Goal: Task Accomplishment & Management: Manage account settings

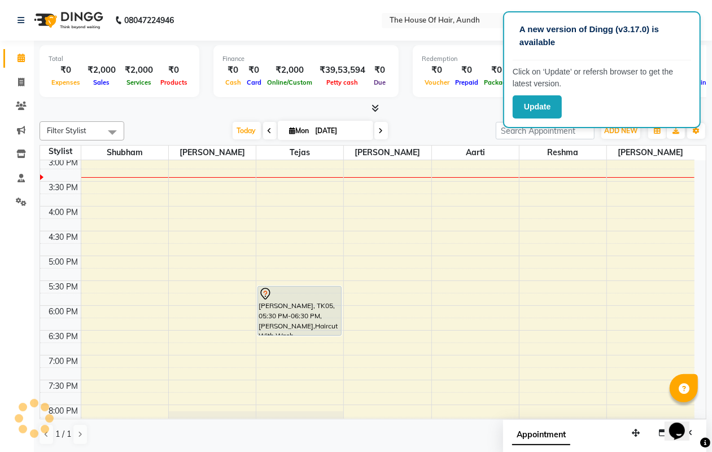
scroll to position [374, 0]
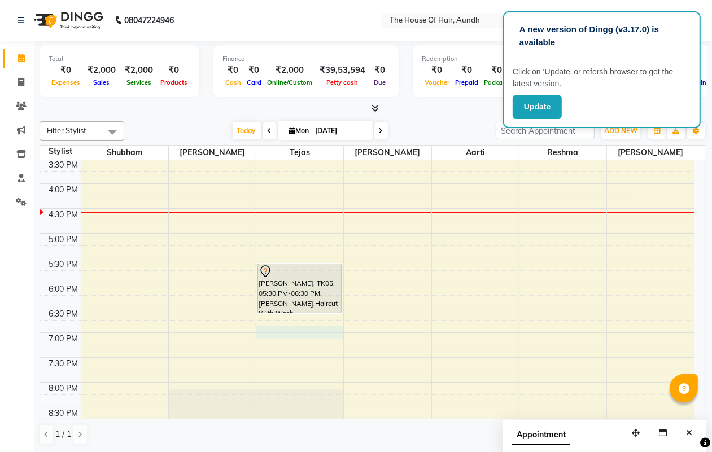
click at [286, 336] on div "8:00 AM 8:30 AM 9:00 AM 9:30 AM 10:00 AM 10:30 AM 11:00 AM 11:30 AM 12:00 PM 12…" at bounding box center [367, 134] width 654 height 695
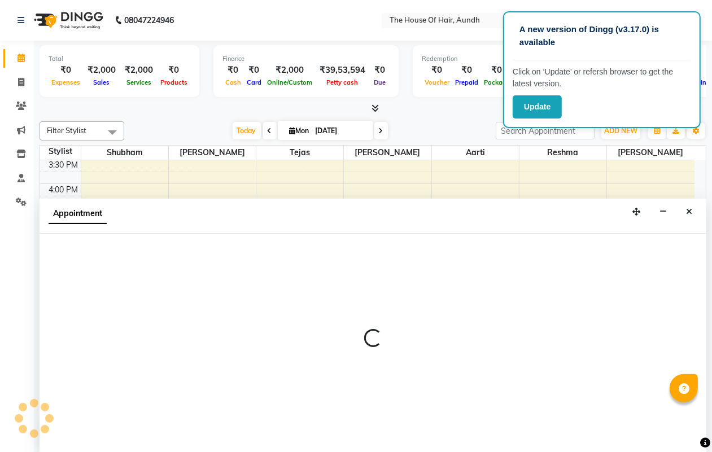
scroll to position [1, 0]
select select "6864"
select select "tentative"
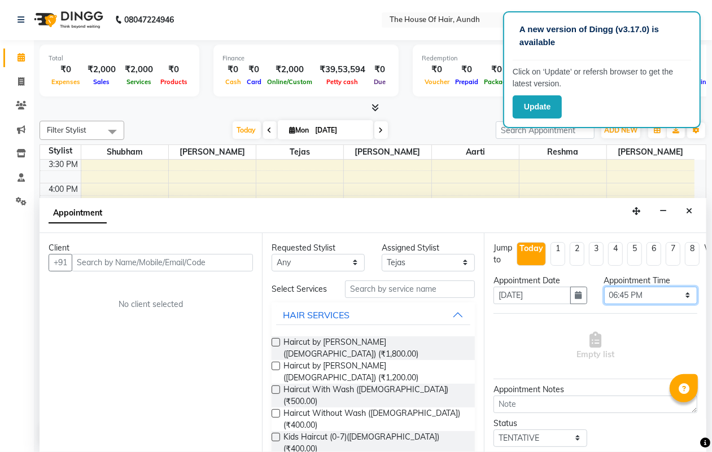
click at [618, 298] on select "Select 09:00 AM 09:15 AM 09:30 AM 09:45 AM 10:00 AM 10:15 AM 10:30 AM 10:45 AM …" at bounding box center [650, 295] width 93 height 17
select select "1110"
click at [604, 287] on select "Select 09:00 AM 09:15 AM 09:30 AM 09:45 AM 10:00 AM 10:15 AM 10:30 AM 10:45 AM …" at bounding box center [650, 295] width 93 height 17
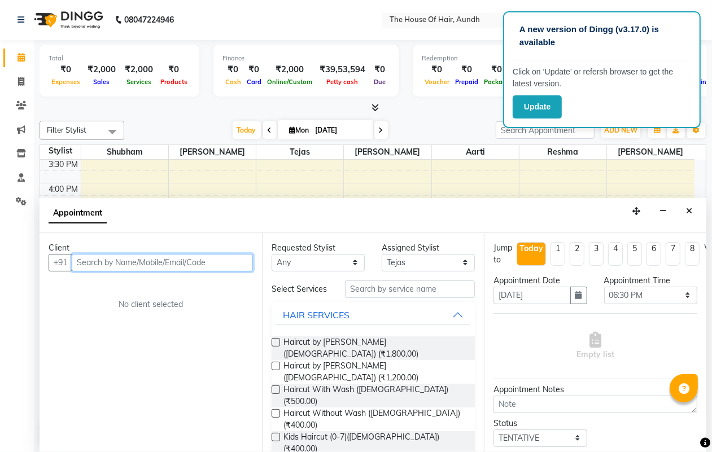
click at [223, 258] on input "text" at bounding box center [162, 262] width 181 height 17
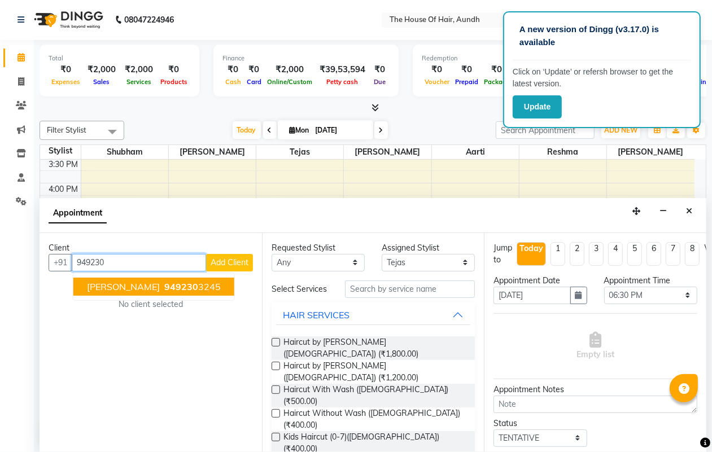
click at [203, 282] on ngb-highlight "949230 3245" at bounding box center [191, 286] width 59 height 11
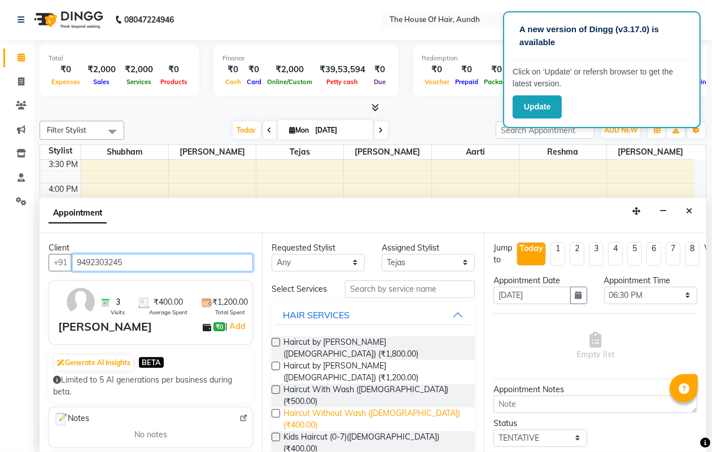
type input "9492303245"
click at [308, 407] on span "Haircut Without Wash ([DEMOGRAPHIC_DATA]) (₹400.00)" at bounding box center [374, 419] width 183 height 24
checkbox input "false"
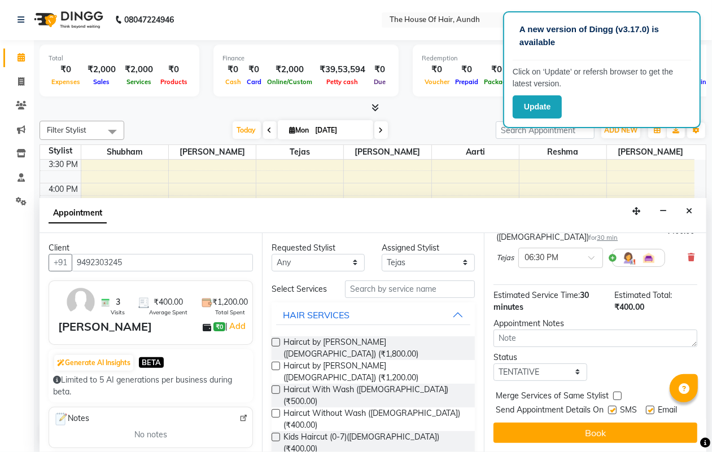
scroll to position [110, 0]
click at [514, 363] on select "Select TENTATIVE CONFIRM CHECK-IN UPCOMING" at bounding box center [539, 371] width 93 height 17
select select "upcoming"
click at [493, 363] on select "Select TENTATIVE CONFIRM CHECK-IN UPCOMING" at bounding box center [539, 371] width 93 height 17
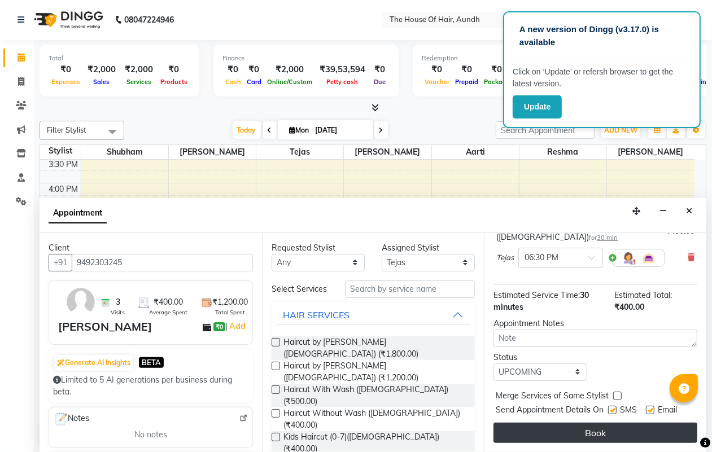
click at [522, 429] on button "Book" at bounding box center [595, 433] width 204 height 20
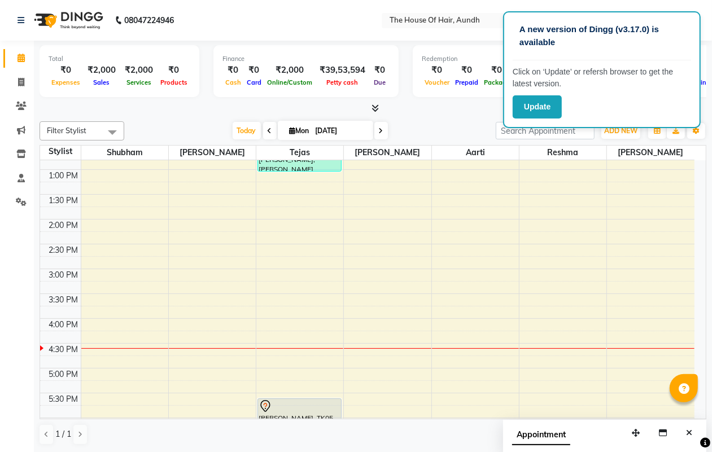
scroll to position [233, 0]
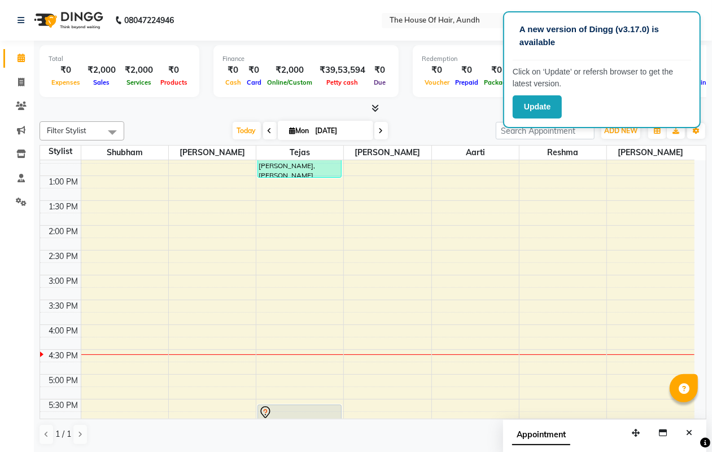
click at [381, 133] on icon at bounding box center [381, 131] width 5 height 7
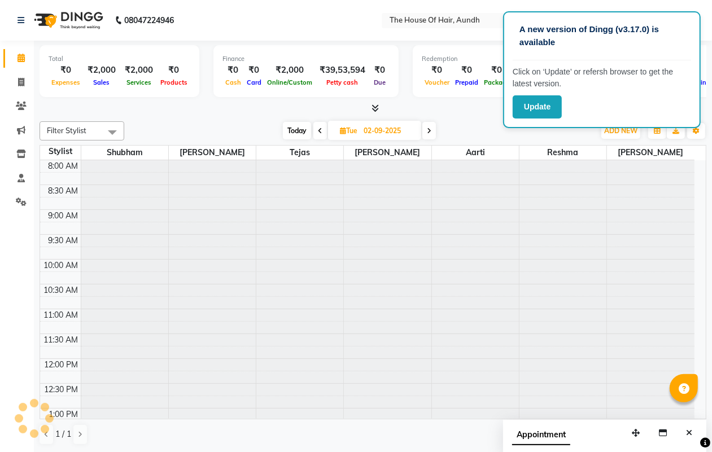
scroll to position [282, 0]
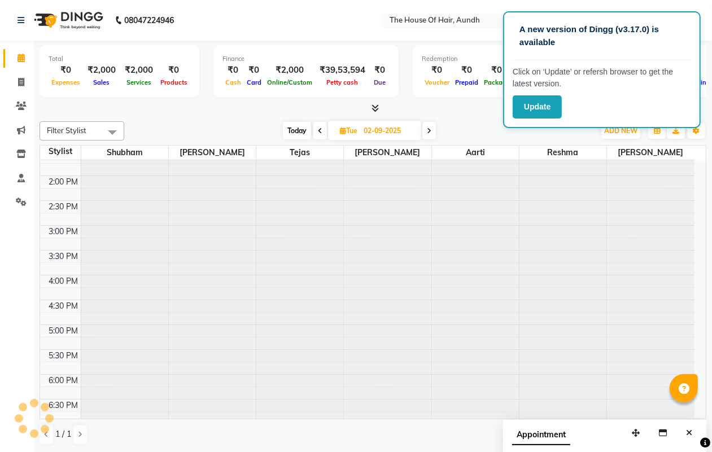
click at [288, 133] on span "Today" at bounding box center [297, 130] width 28 height 17
type input "[DATE]"
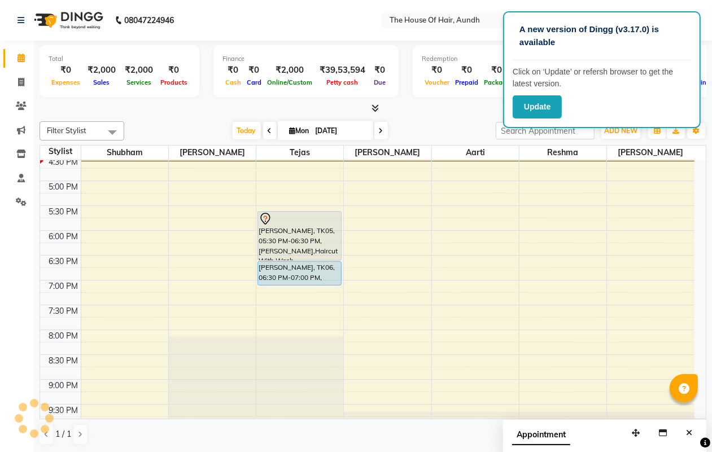
scroll to position [444, 0]
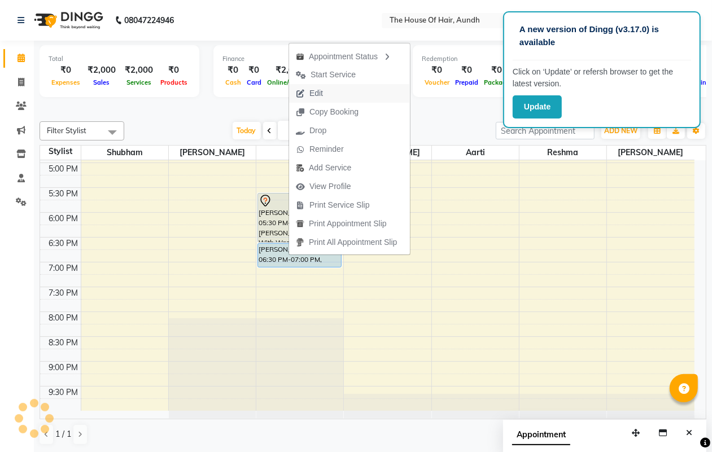
click at [315, 97] on span "Edit" at bounding box center [316, 93] width 14 height 12
select select "tentative"
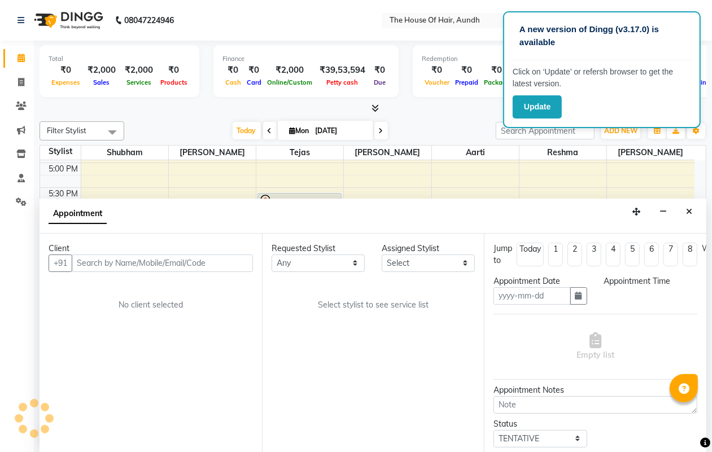
scroll to position [1, 0]
click at [575, 291] on icon "button" at bounding box center [578, 295] width 7 height 8
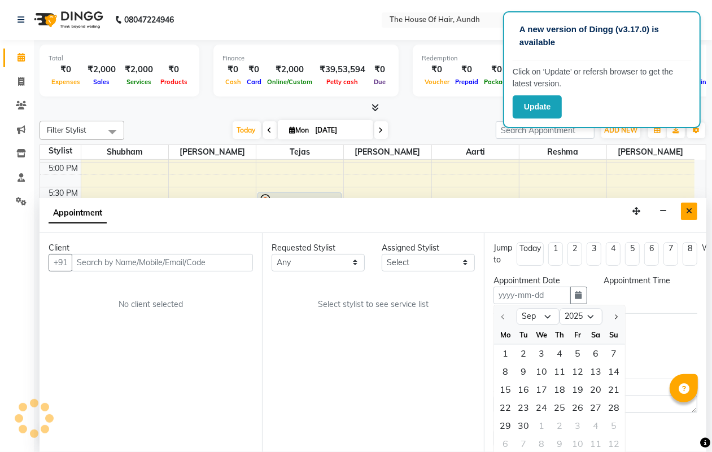
click at [685, 213] on button "Close" at bounding box center [689, 211] width 16 height 17
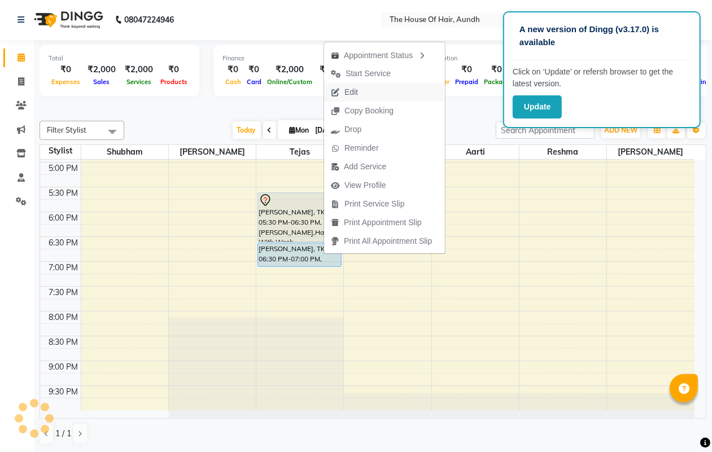
click at [353, 92] on span "Edit" at bounding box center [351, 92] width 14 height 12
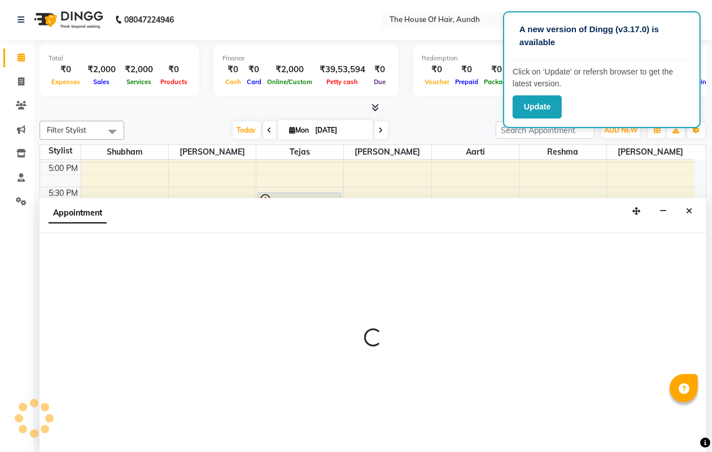
select select "tentative"
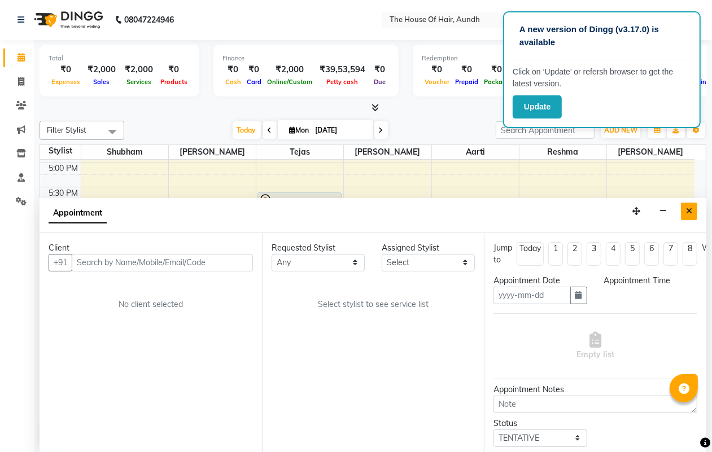
click at [690, 212] on icon "Close" at bounding box center [689, 211] width 6 height 8
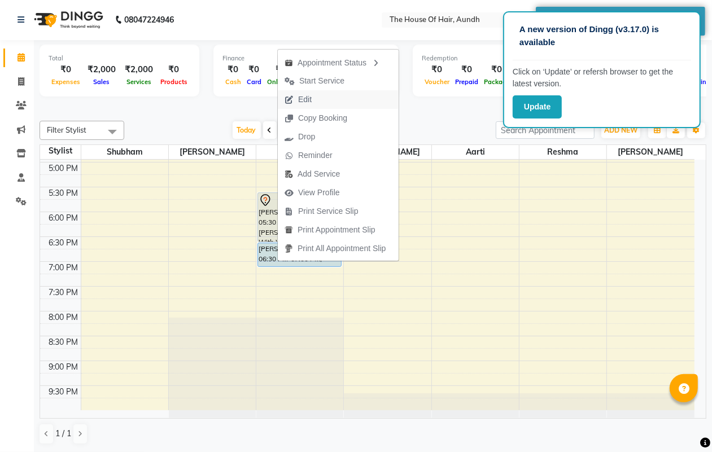
click at [300, 99] on span "Edit" at bounding box center [305, 100] width 14 height 12
select select "6864"
select select "1110"
select select "upcoming"
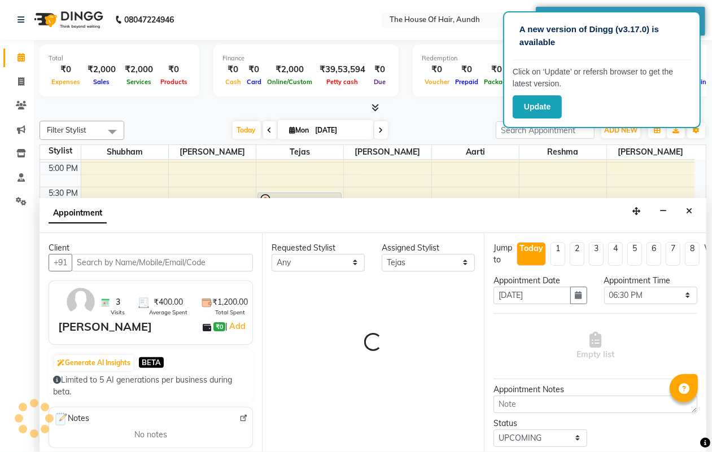
scroll to position [402, 0]
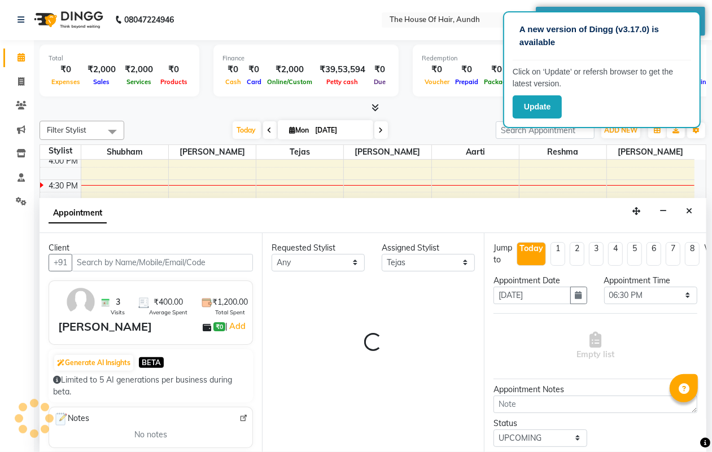
select select "284"
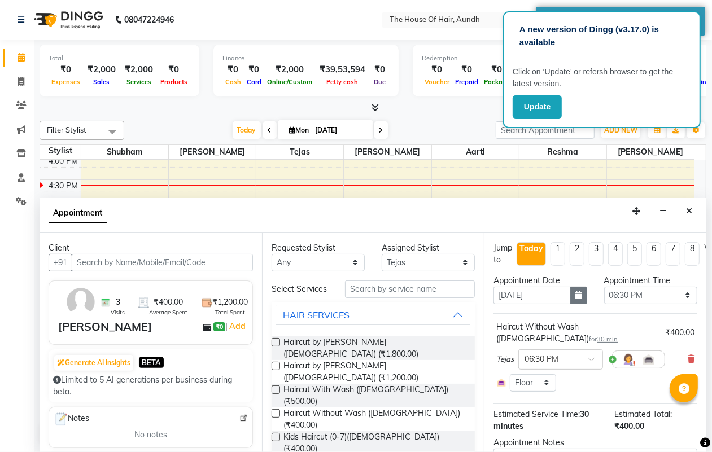
click at [575, 294] on icon "button" at bounding box center [578, 295] width 7 height 8
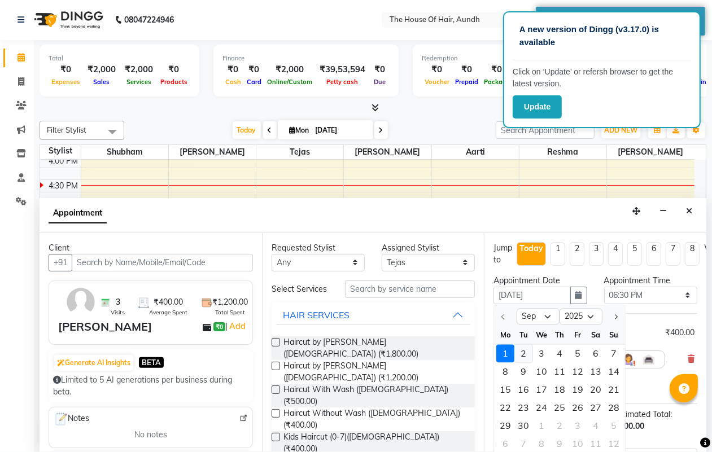
click at [521, 348] on div "2" at bounding box center [523, 353] width 18 height 18
type input "02-09-2025"
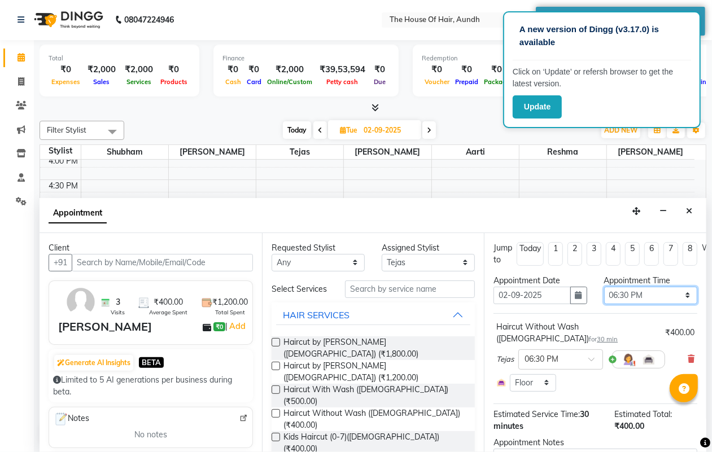
click at [630, 297] on select "Select 09:00 AM 09:15 AM 09:30 AM 09:45 AM 10:00 AM 10:15 AM 10:30 AM 10:45 AM …" at bounding box center [650, 295] width 93 height 17
select select "930"
click at [604, 287] on select "Select 09:00 AM 09:15 AM 09:30 AM 09:45 AM 10:00 AM 10:15 AM 10:30 AM 10:45 AM …" at bounding box center [650, 295] width 93 height 17
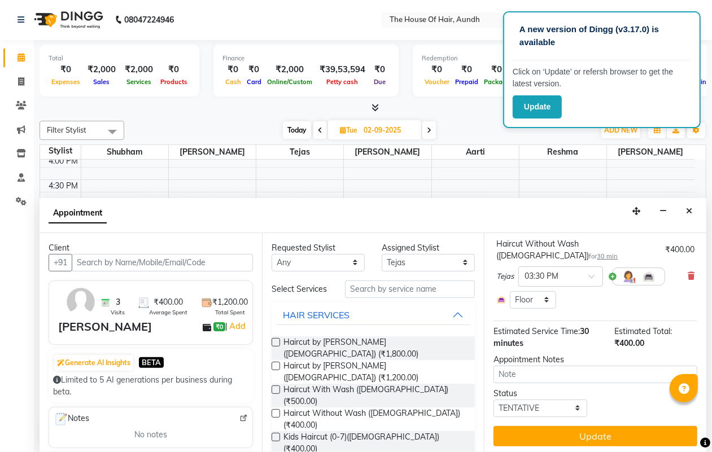
scroll to position [85, 0]
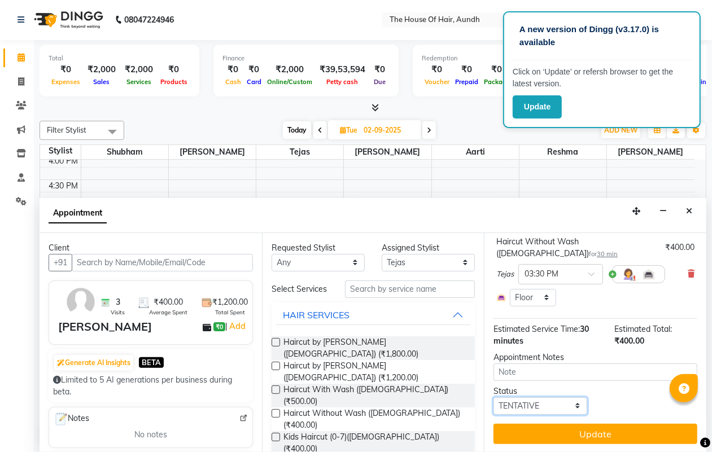
click at [516, 397] on select "Select TENTATIVE CONFIRM UPCOMING" at bounding box center [539, 405] width 93 height 17
select select "upcoming"
click at [493, 397] on select "Select TENTATIVE CONFIRM UPCOMING" at bounding box center [539, 405] width 93 height 17
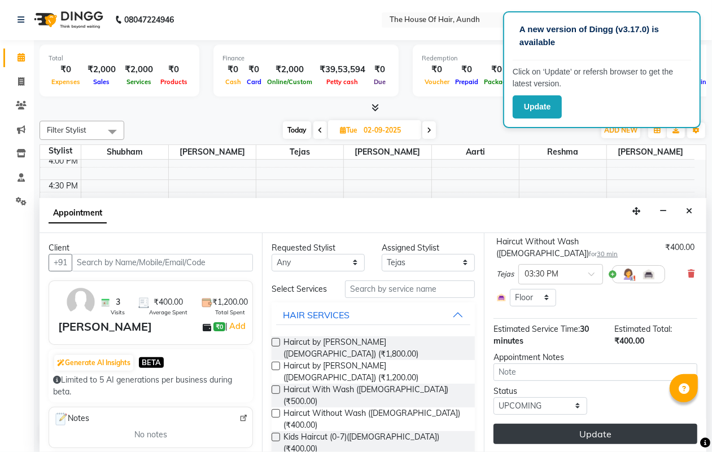
click at [506, 424] on button "Update" at bounding box center [595, 434] width 204 height 20
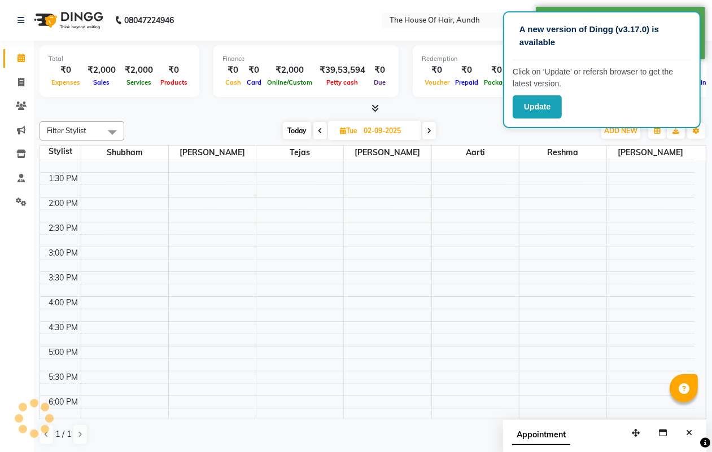
scroll to position [331, 0]
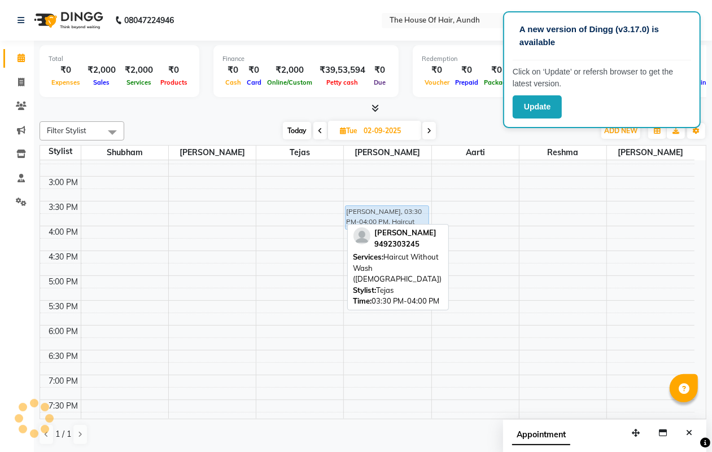
drag, startPoint x: 288, startPoint y: 216, endPoint x: 357, endPoint y: 216, distance: 69.4
click at [357, 216] on tr "Pranay Kulkarni, 03:30 PM-04:00 PM, Haircut Without Wash (Male) Pranay Kulkarni…" at bounding box center [367, 176] width 654 height 695
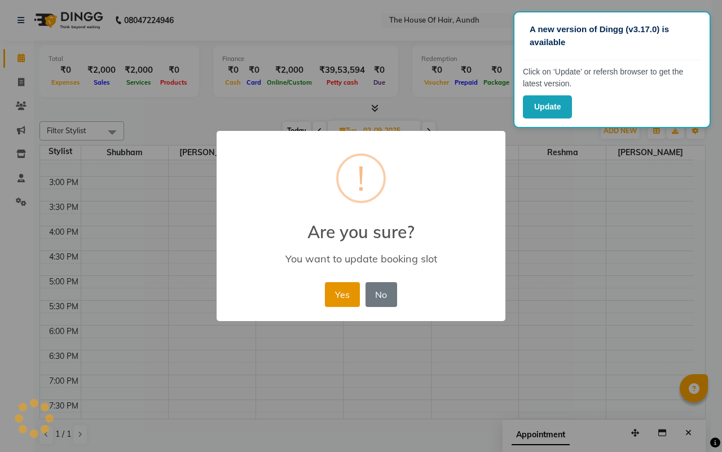
click at [345, 298] on button "Yes" at bounding box center [342, 294] width 34 height 25
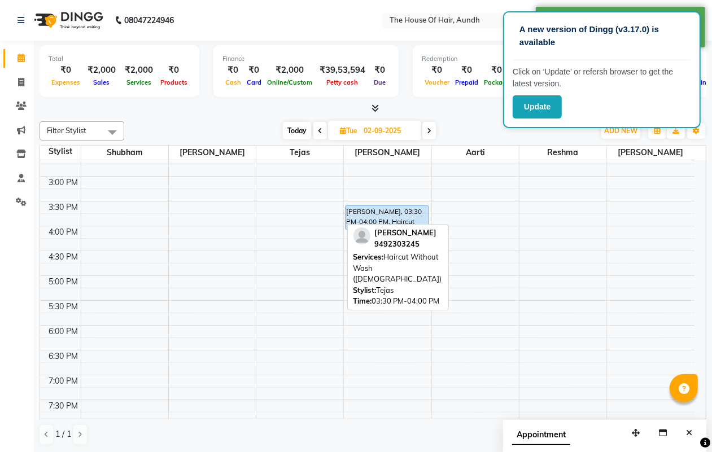
drag, startPoint x: 297, startPoint y: 122, endPoint x: 296, endPoint y: 129, distance: 6.8
click at [296, 121] on div "Filter Stylist Select All Shubham Kritika Tejas Rushikesh Aarti Reshma Sonia To…" at bounding box center [373, 130] width 667 height 19
click at [288, 128] on span "Today" at bounding box center [297, 130] width 28 height 17
type input "[DATE]"
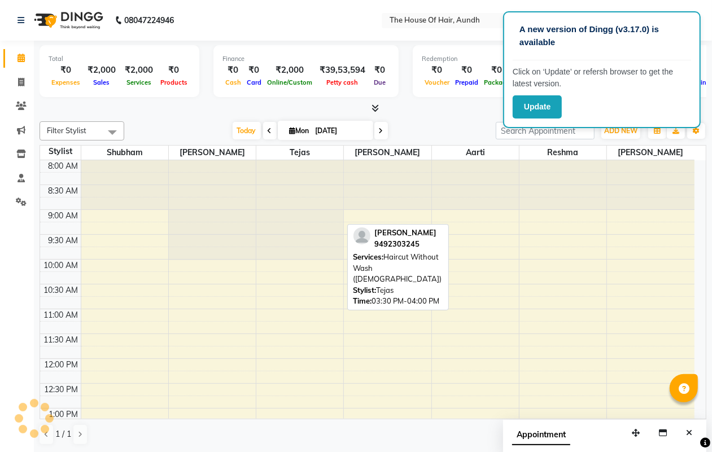
scroll to position [402, 0]
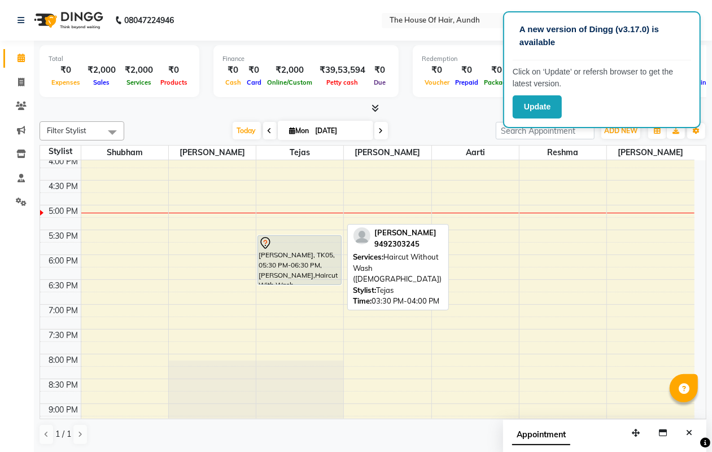
click at [0, 304] on div "Calendar Invoice Clients Marketing Inventory Staff Settings Completed InProgres…" at bounding box center [76, 234] width 152 height 404
click at [2, 298] on div "Calendar Invoice Clients Marketing Inventory Staff Settings Completed InProgres…" at bounding box center [76, 234] width 152 height 404
click at [350, 298] on div "Pranay Kulkarni 9492303245 Services: Haircut Without Wash (Male) Stylist: Tejas…" at bounding box center [398, 267] width 102 height 86
click at [357, 312] on div "8:00 AM 8:30 AM 9:00 AM 9:30 AM 10:00 AM 10:30 AM 11:00 AM 11:30 AM 12:00 PM 12…" at bounding box center [367, 105] width 654 height 695
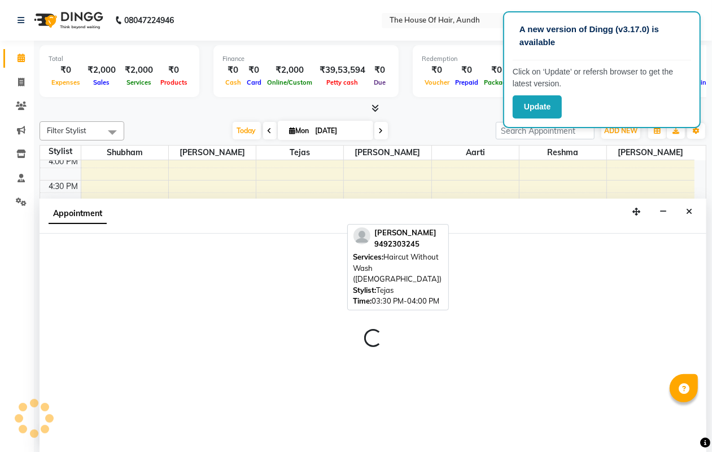
scroll to position [1, 0]
select select "32779"
select select "1140"
select select "tentative"
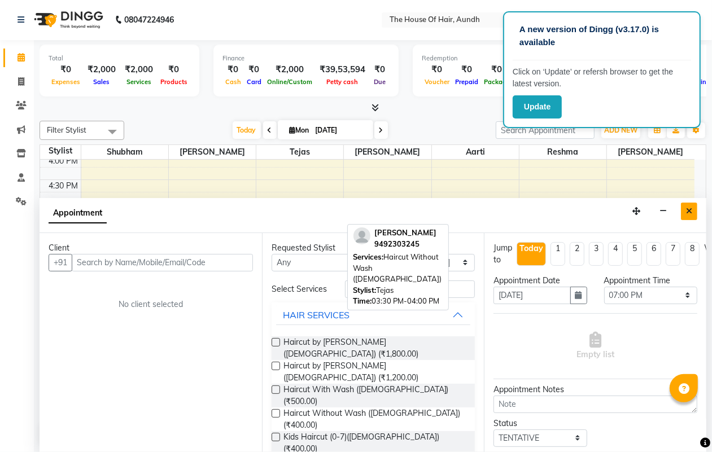
click at [683, 214] on button "Close" at bounding box center [689, 211] width 16 height 17
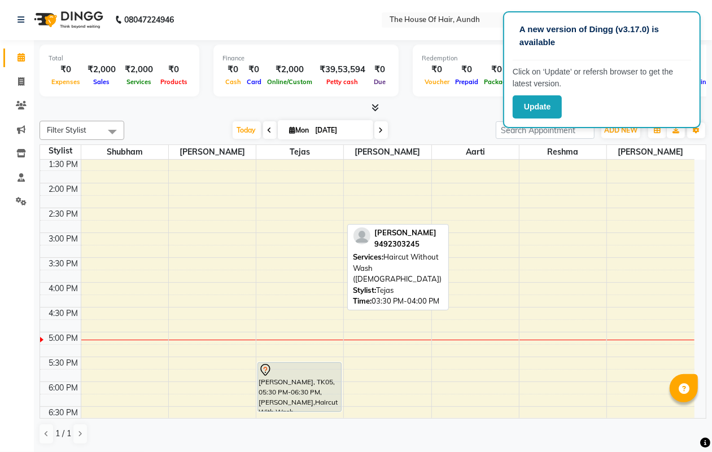
scroll to position [353, 0]
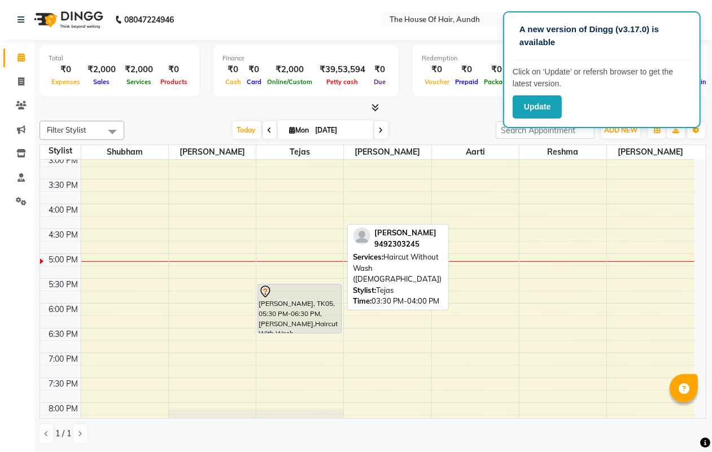
click at [380, 127] on icon at bounding box center [381, 130] width 5 height 7
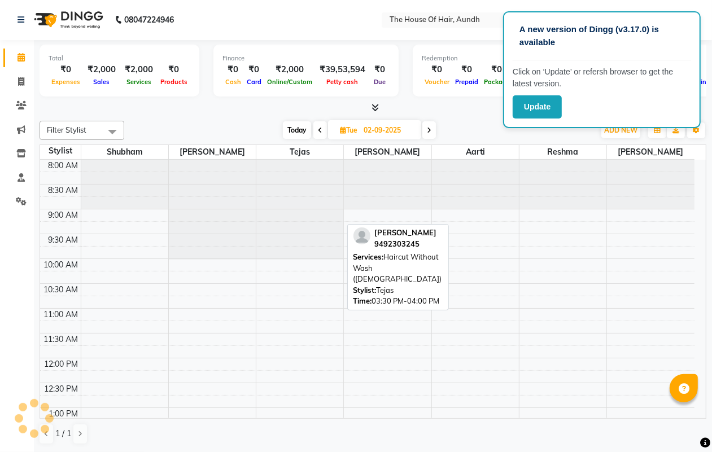
scroll to position [444, 0]
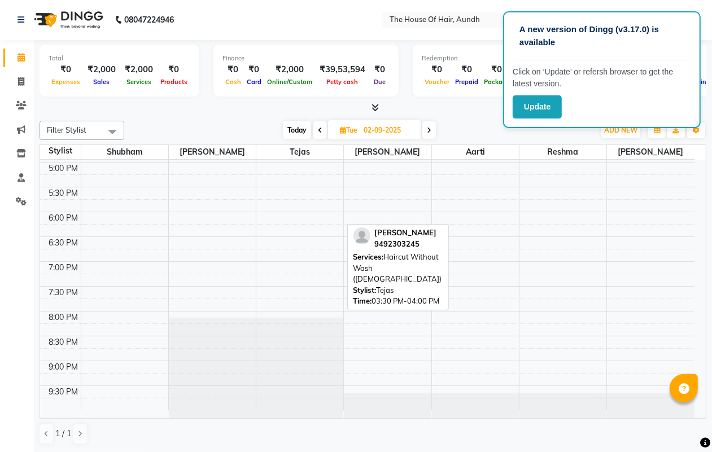
click at [418, 238] on div "Pranay Kulkarni 9492303245" at bounding box center [406, 238] width 62 height 22
click at [418, 239] on div "9492303245" at bounding box center [406, 244] width 62 height 11
drag, startPoint x: 418, startPoint y: 239, endPoint x: 406, endPoint y: 235, distance: 12.0
click at [409, 236] on div "Pranay Kulkarni 9492303245" at bounding box center [406, 238] width 62 height 22
click at [402, 240] on div "9492303245" at bounding box center [406, 244] width 62 height 11
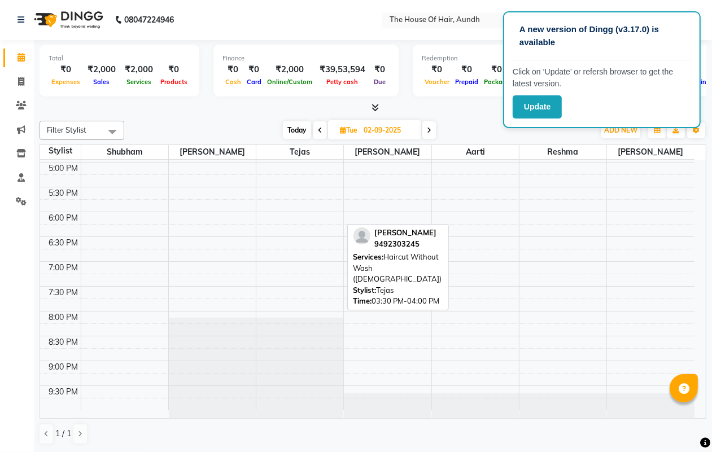
click at [402, 240] on div "9492303245" at bounding box center [406, 244] width 62 height 11
click at [402, 239] on div "9492303245" at bounding box center [406, 244] width 62 height 11
click at [401, 237] on div "Pranay Kulkarni 9492303245" at bounding box center [406, 238] width 62 height 22
click at [401, 236] on span "Pranay Kulkarni" at bounding box center [406, 232] width 62 height 9
drag, startPoint x: 408, startPoint y: 231, endPoint x: 0, endPoint y: 242, distance: 408.2
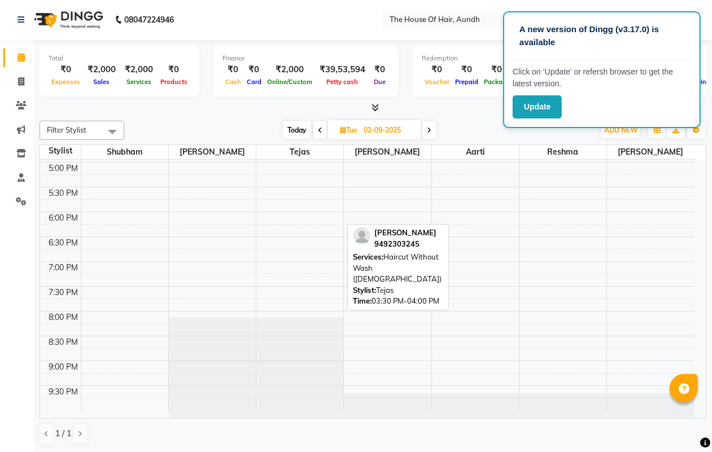
click at [0, 242] on div "Calendar Invoice Clients Marketing Inventory Staff Settings Upcoming Tentative …" at bounding box center [76, 234] width 152 height 404
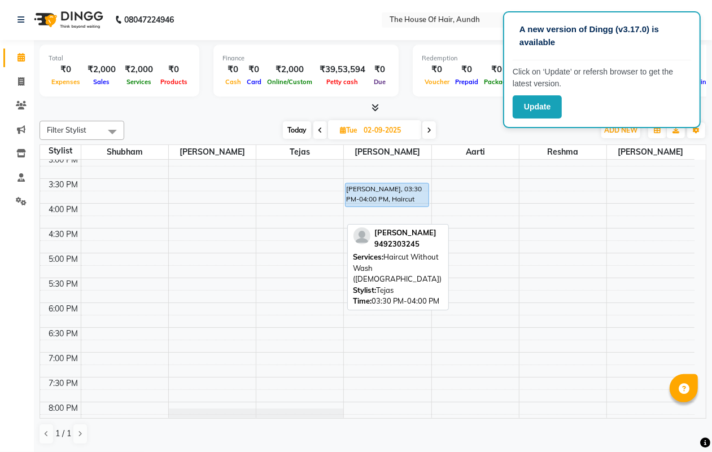
scroll to position [374, 0]
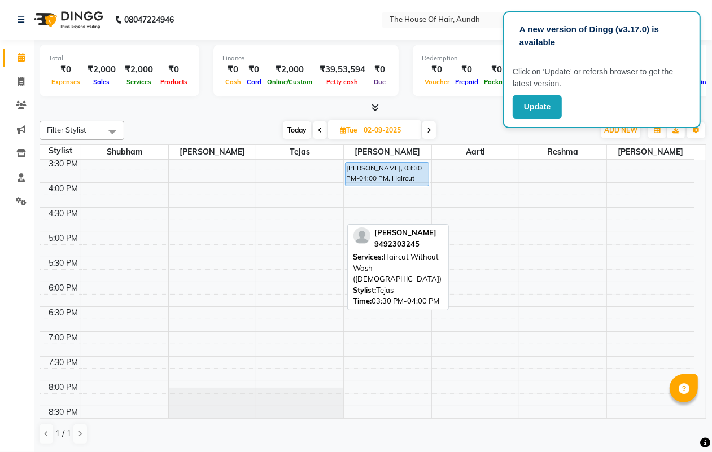
click at [291, 128] on span "Today" at bounding box center [297, 129] width 28 height 17
type input "[DATE]"
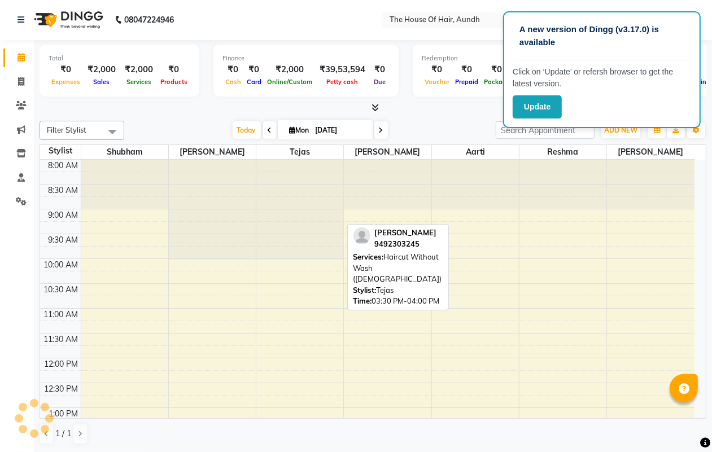
scroll to position [444, 0]
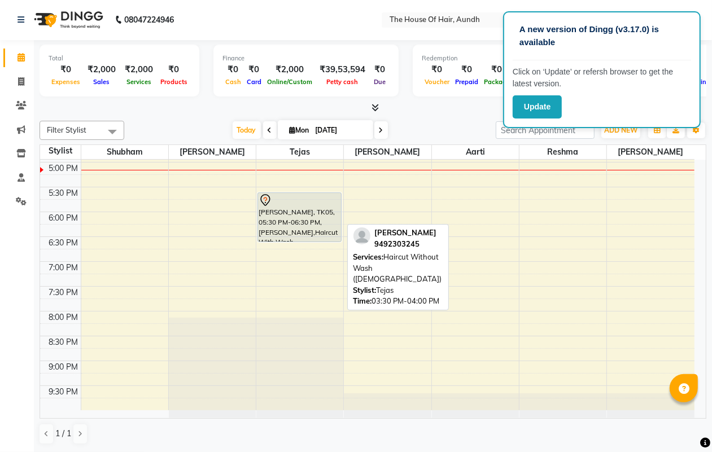
click at [370, 295] on div "Pranay Kulkarni 9492303245 Services: Haircut Without Wash (Male) Stylist: Tejas…" at bounding box center [398, 267] width 102 height 86
click at [374, 286] on span "Stylist:" at bounding box center [364, 290] width 23 height 9
click at [364, 216] on div "8:00 AM 8:30 AM 9:00 AM 9:30 AM 10:00 AM 10:30 AM 11:00 AM 11:30 AM 12:00 PM 12…" at bounding box center [367, 63] width 654 height 695
select select "32779"
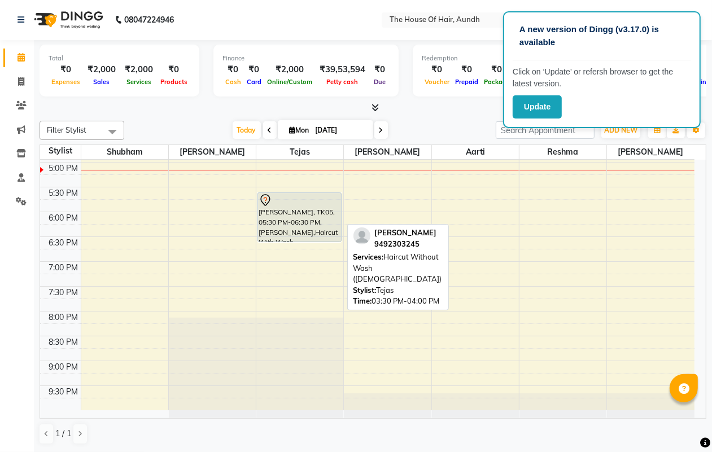
select select "tentative"
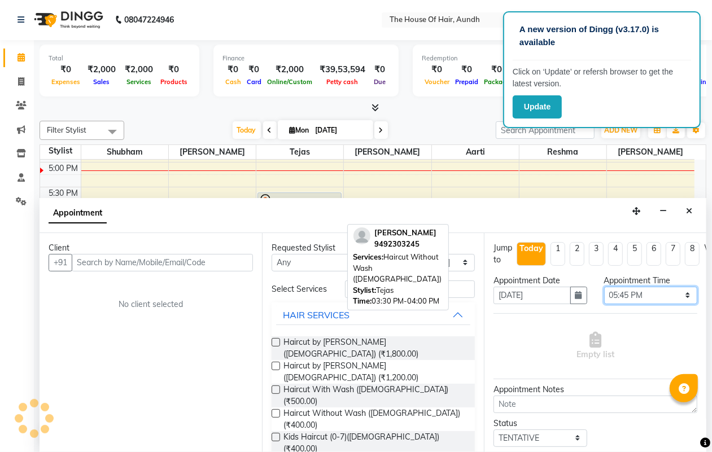
click at [613, 295] on select "Select 09:00 AM 09:15 AM 09:30 AM 09:45 AM 10:00 AM 10:15 AM 10:30 AM 10:45 AM …" at bounding box center [650, 295] width 93 height 17
select select "1080"
click at [604, 287] on select "Select 09:00 AM 09:15 AM 09:30 AM 09:45 AM 10:00 AM 10:15 AM 10:30 AM 10:45 AM …" at bounding box center [650, 295] width 93 height 17
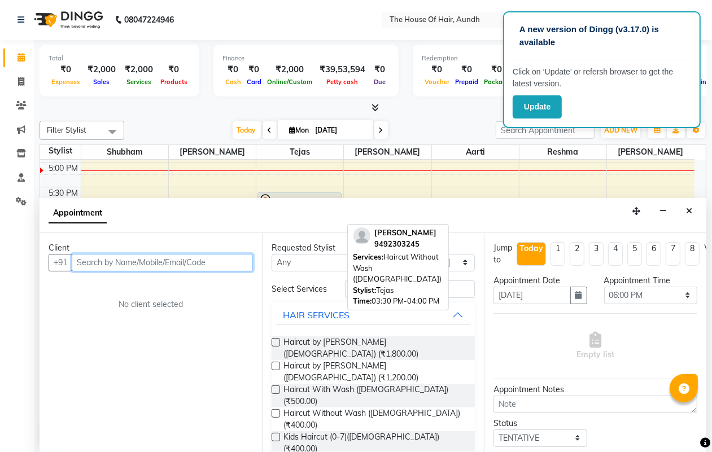
click at [128, 260] on input "text" at bounding box center [162, 262] width 181 height 17
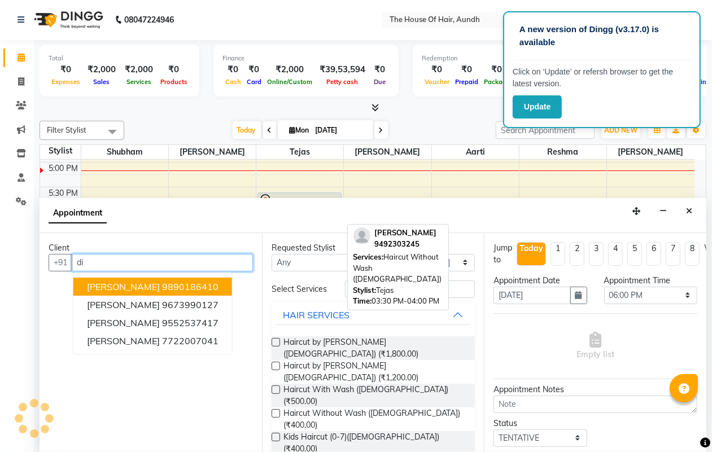
type input "d"
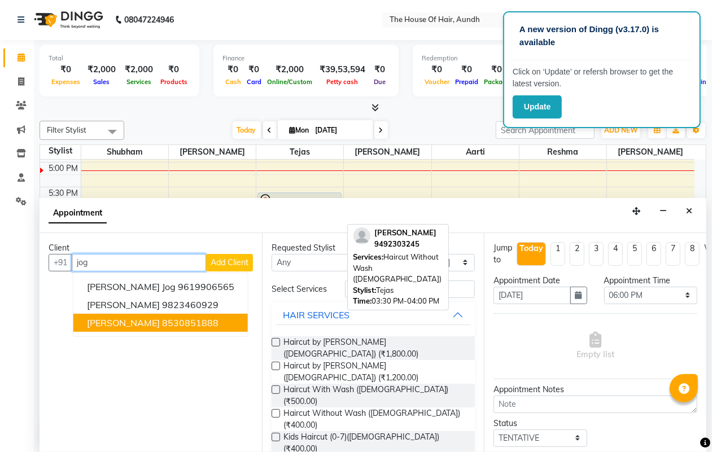
click at [116, 325] on span "[PERSON_NAME]" at bounding box center [123, 322] width 73 height 11
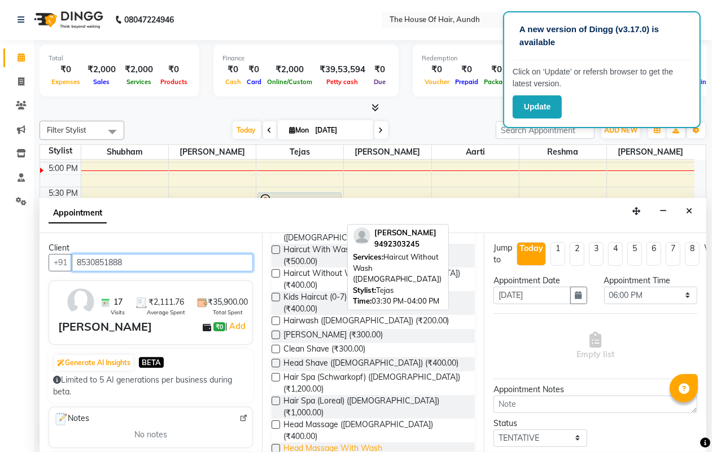
scroll to position [141, 0]
type input "8530851888"
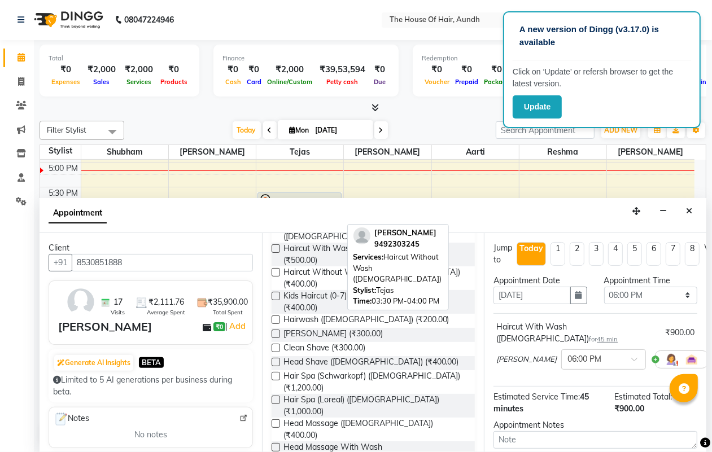
checkbox input "false"
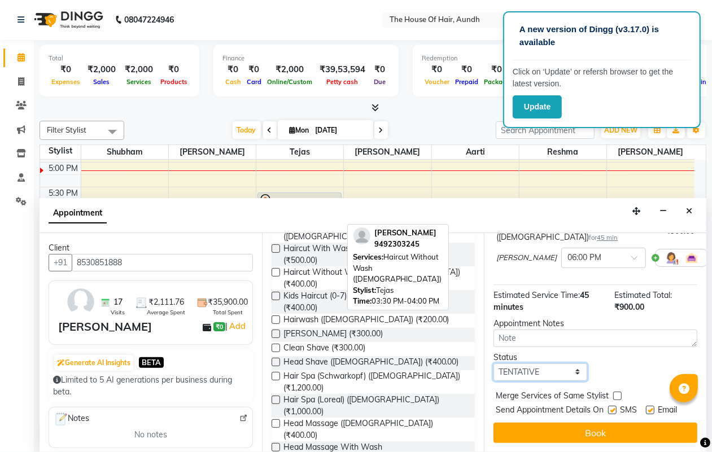
click at [521, 363] on select "Select TENTATIVE CONFIRM CHECK-IN UPCOMING" at bounding box center [539, 371] width 93 height 17
select select "upcoming"
click at [493, 363] on select "Select TENTATIVE CONFIRM CHECK-IN UPCOMING" at bounding box center [539, 371] width 93 height 17
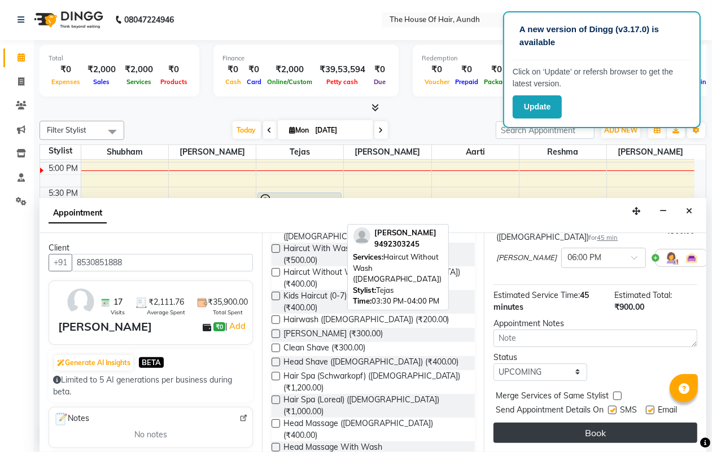
click at [511, 427] on button "Book" at bounding box center [595, 433] width 204 height 20
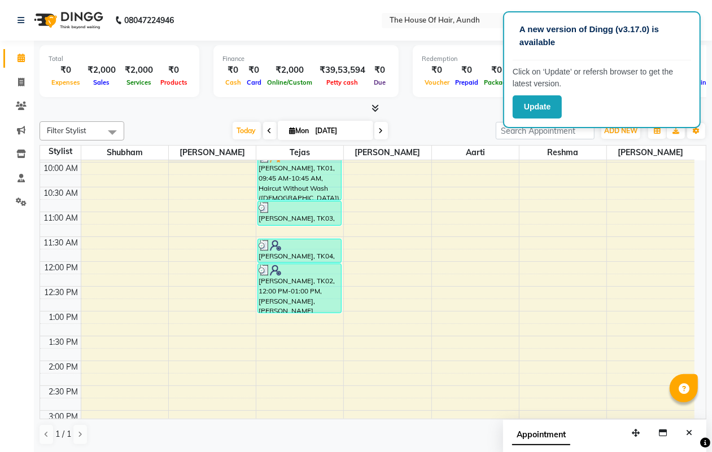
scroll to position [91, 0]
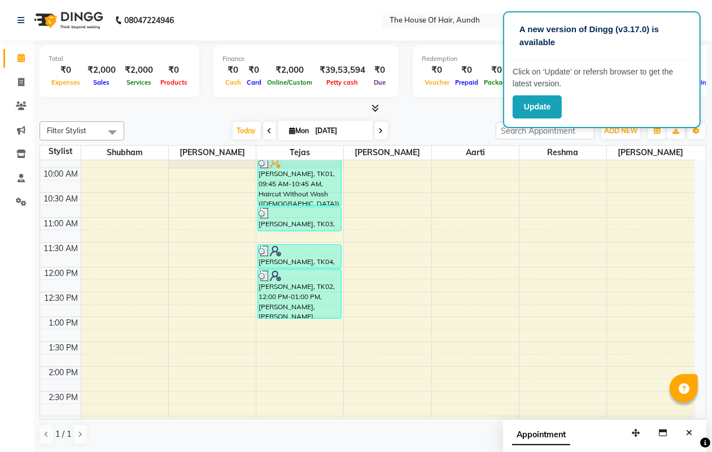
click at [379, 133] on icon at bounding box center [381, 131] width 5 height 7
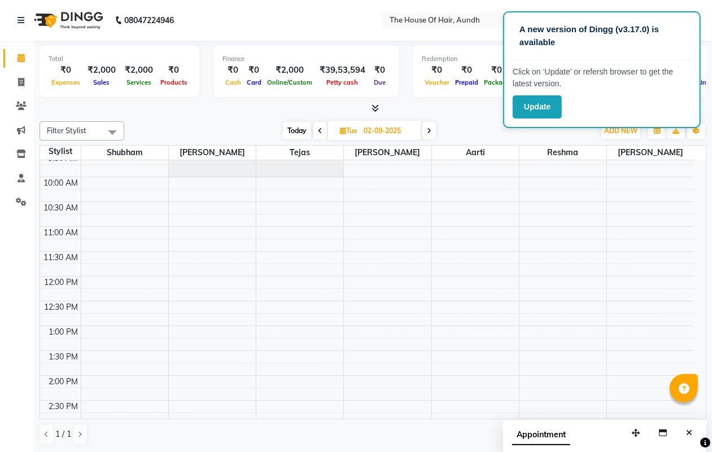
scroll to position [282, 0]
click at [285, 128] on span "Today" at bounding box center [297, 130] width 28 height 17
type input "[DATE]"
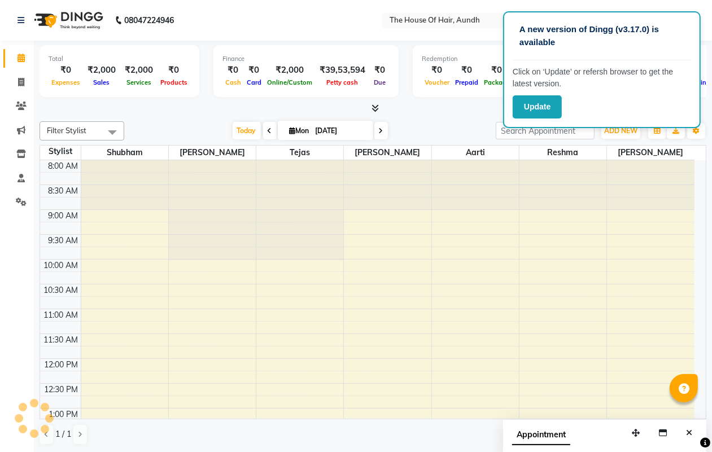
scroll to position [444, 0]
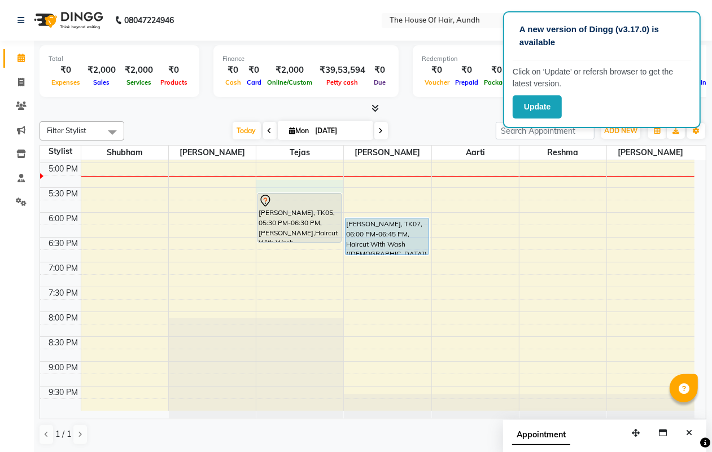
click at [275, 183] on div "8:00 AM 8:30 AM 9:00 AM 9:30 AM 10:00 AM 10:30 AM 11:00 AM 11:30 AM 12:00 PM 12…" at bounding box center [367, 63] width 654 height 695
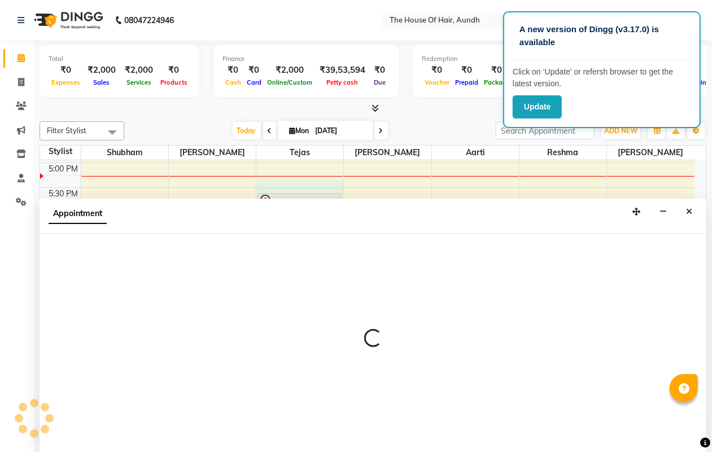
scroll to position [1, 0]
select select "6864"
select select "1035"
select select "tentative"
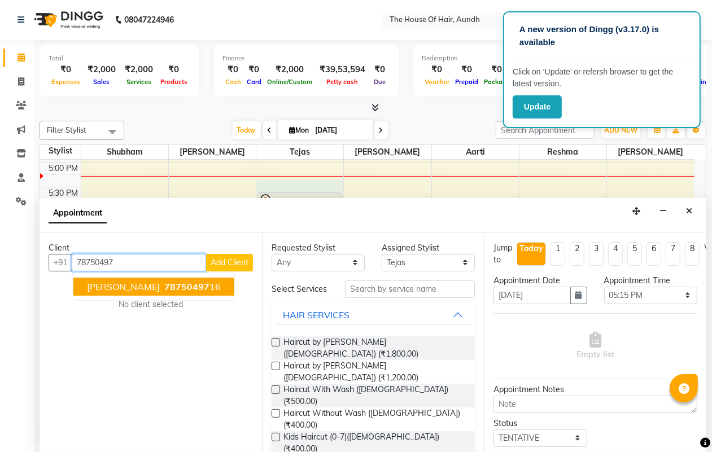
click at [185, 285] on span "78750497" at bounding box center [186, 286] width 45 height 11
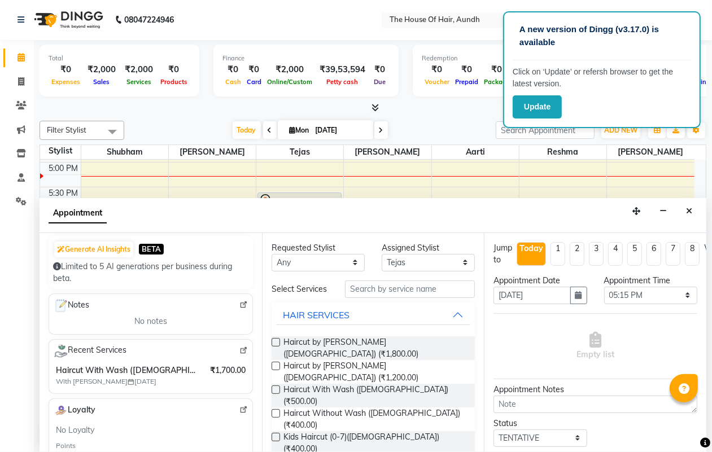
scroll to position [141, 0]
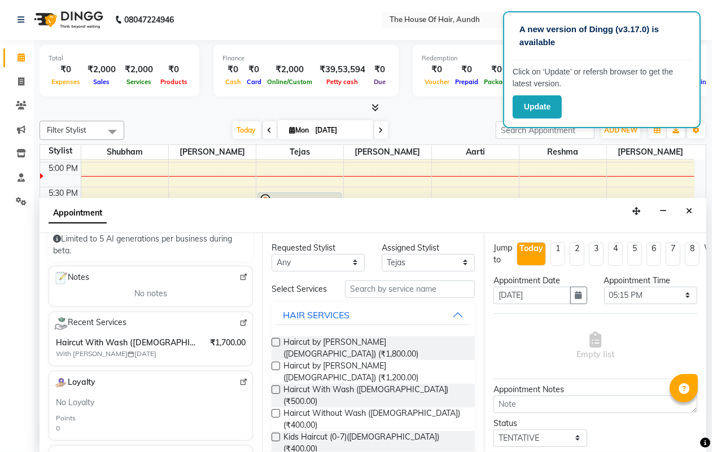
type input "7875049716"
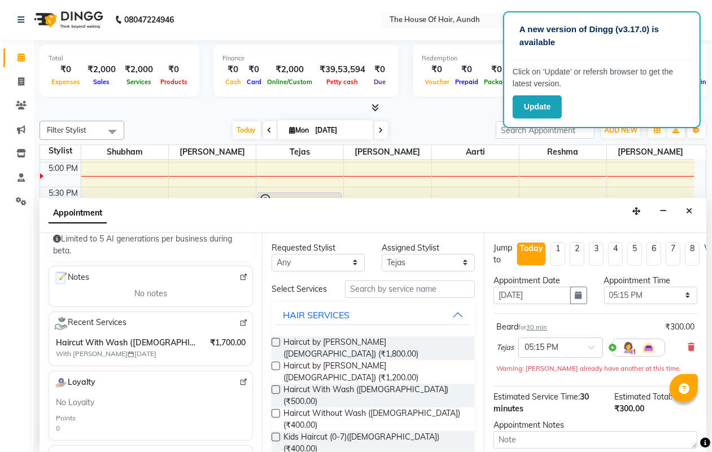
checkbox input "false"
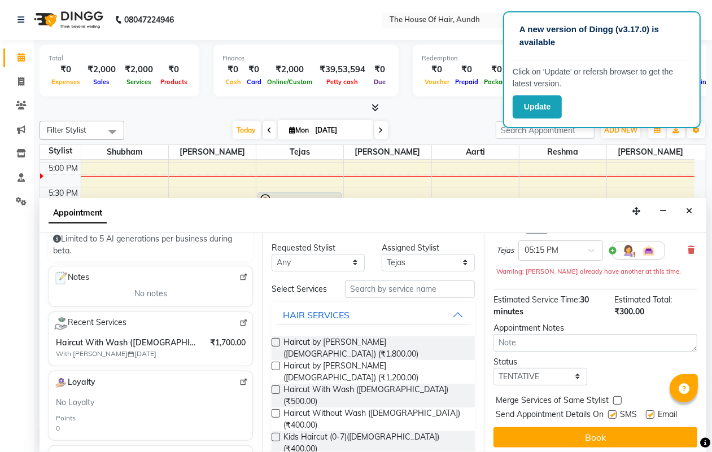
scroll to position [122, 0]
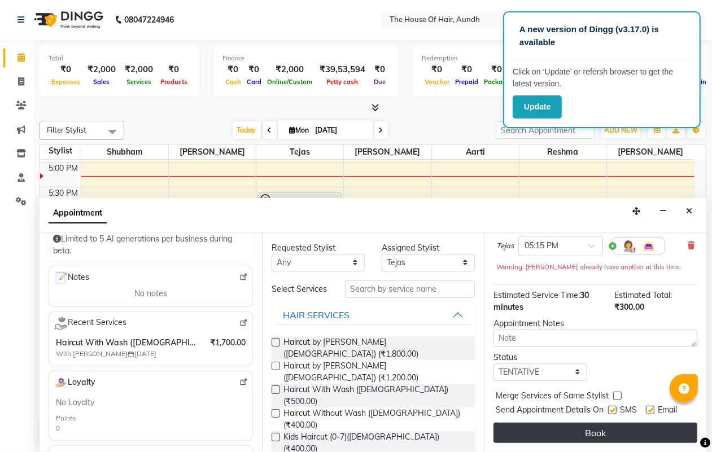
click at [535, 423] on button "Book" at bounding box center [595, 433] width 204 height 20
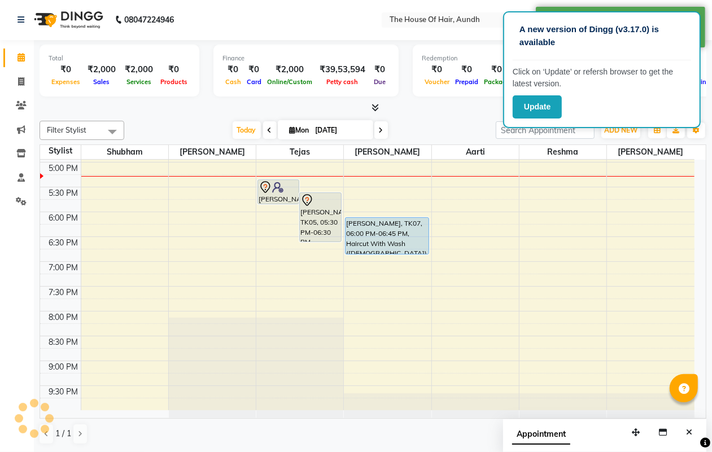
scroll to position [0, 0]
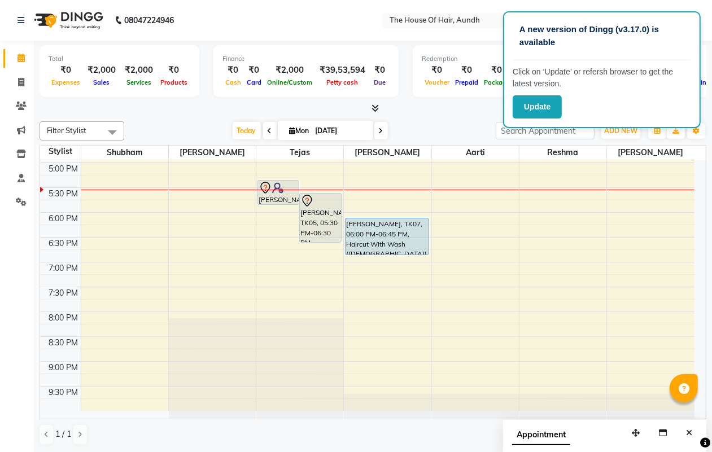
click at [317, 260] on div "8:00 AM 8:30 AM 9:00 AM 9:30 AM 10:00 AM 10:30 AM 11:00 AM 11:30 AM 12:00 PM 12…" at bounding box center [367, 63] width 654 height 695
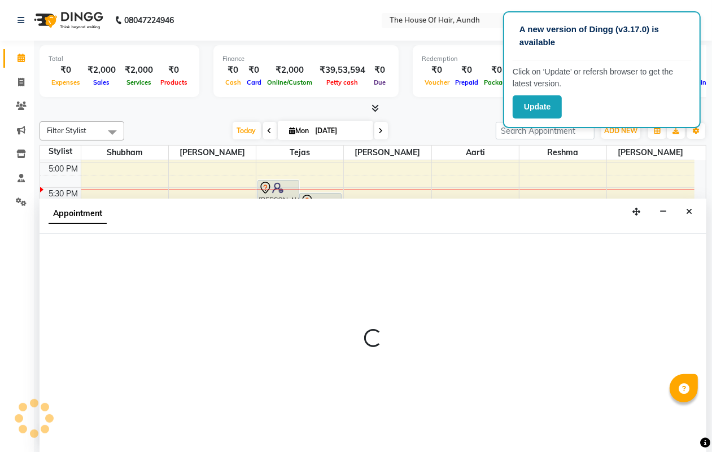
select select "6864"
select select "tentative"
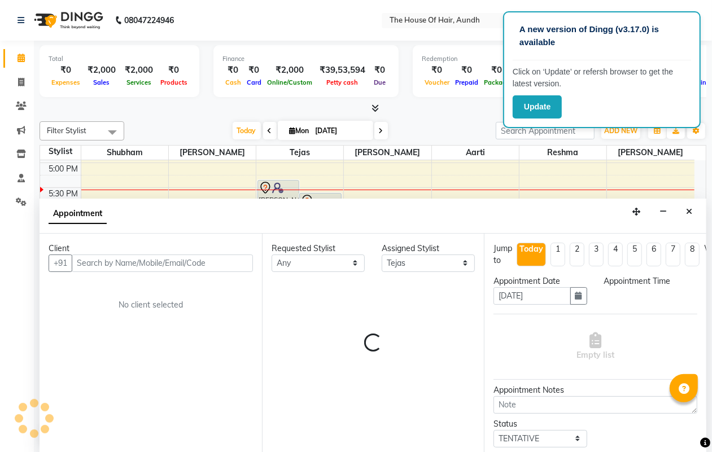
scroll to position [1, 0]
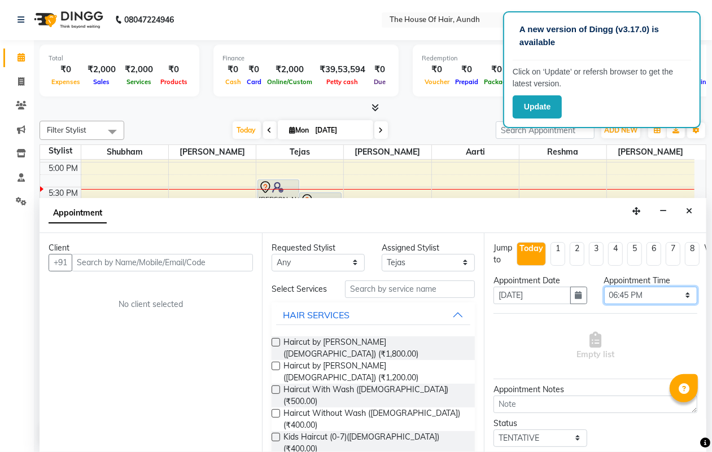
click at [641, 292] on select "Select 09:00 AM 09:15 AM 09:30 AM 09:45 AM 10:00 AM 10:15 AM 10:30 AM 10:45 AM …" at bounding box center [650, 295] width 93 height 17
select select "1110"
click at [604, 287] on select "Select 09:00 AM 09:15 AM 09:30 AM 09:45 AM 10:00 AM 10:15 AM 10:30 AM 10:45 AM …" at bounding box center [650, 295] width 93 height 17
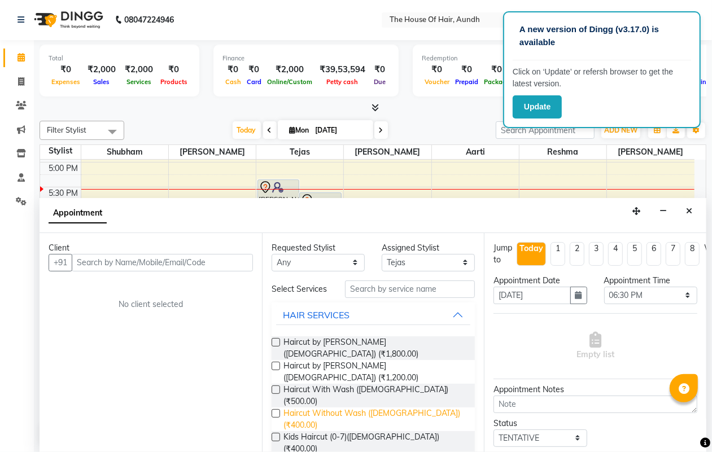
click at [376, 407] on span "Haircut Without Wash ([DEMOGRAPHIC_DATA]) (₹400.00)" at bounding box center [374, 419] width 183 height 24
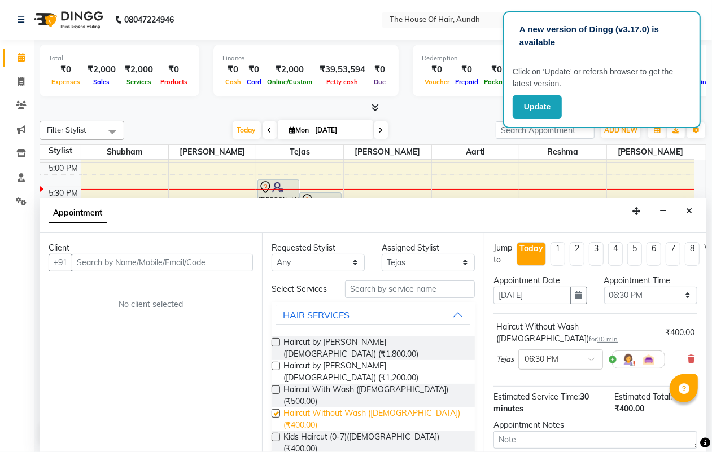
checkbox input "false"
click at [226, 248] on div "Client" at bounding box center [151, 248] width 204 height 12
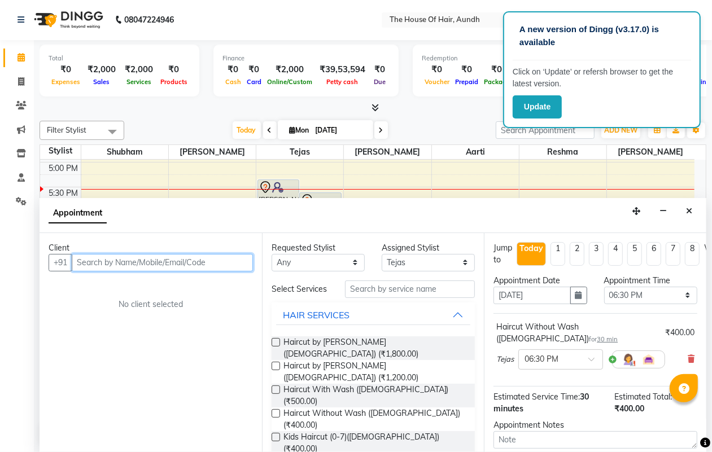
click at [236, 264] on input "text" at bounding box center [162, 262] width 181 height 17
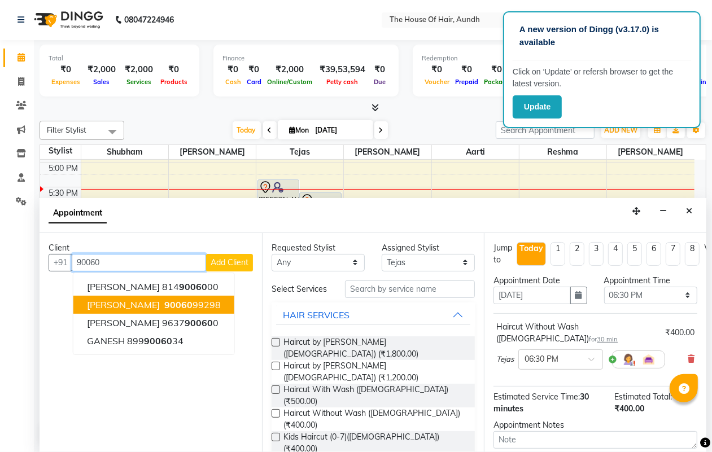
click at [205, 304] on button "AKSHAT DAS 90060 99298" at bounding box center [153, 305] width 161 height 18
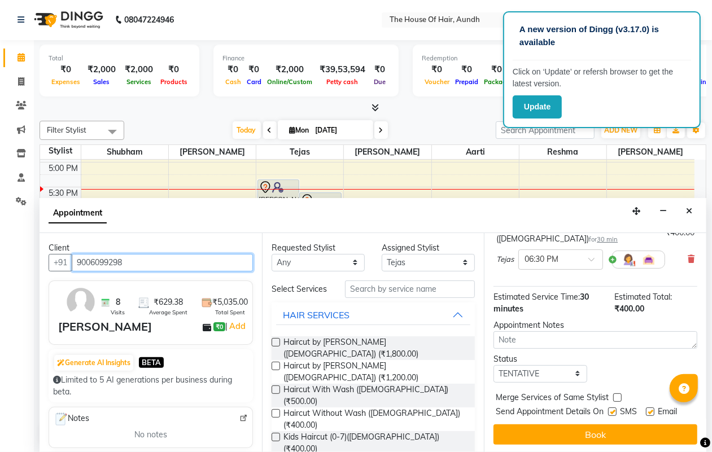
scroll to position [110, 0]
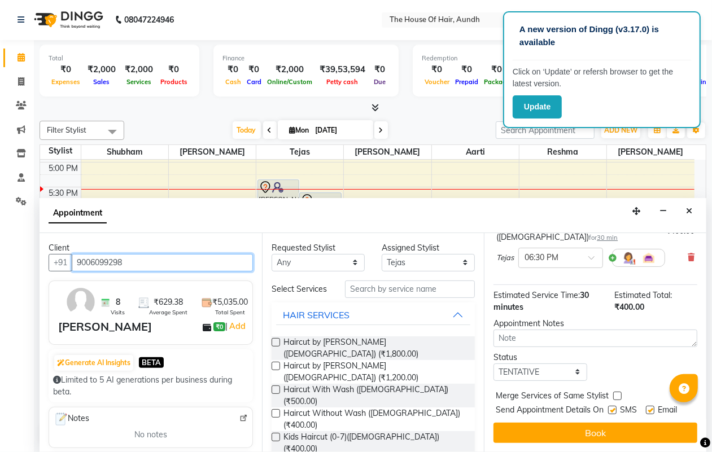
type input "9006099298"
click at [503, 363] on select "Select TENTATIVE CONFIRM CHECK-IN UPCOMING" at bounding box center [539, 371] width 93 height 17
select select "upcoming"
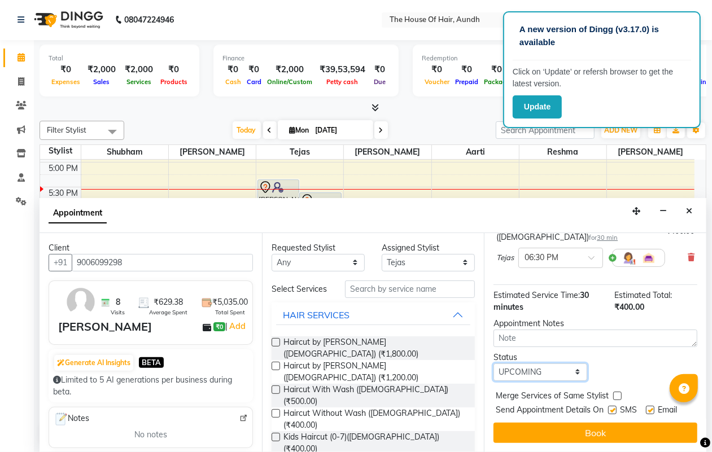
click at [493, 363] on select "Select TENTATIVE CONFIRM CHECK-IN UPCOMING" at bounding box center [539, 371] width 93 height 17
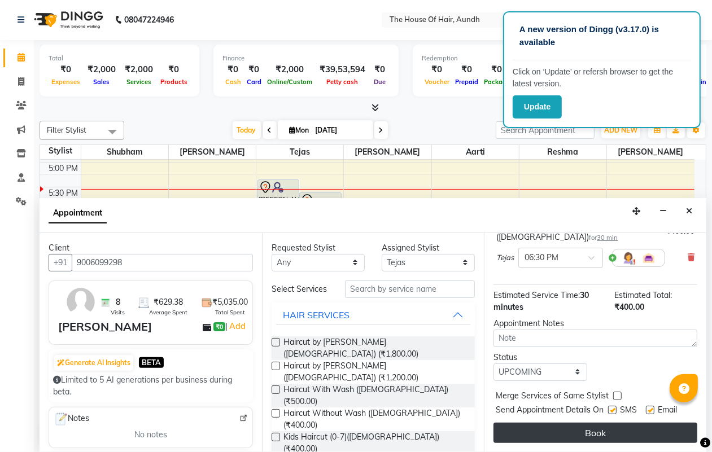
click at [510, 432] on button "Book" at bounding box center [595, 433] width 204 height 20
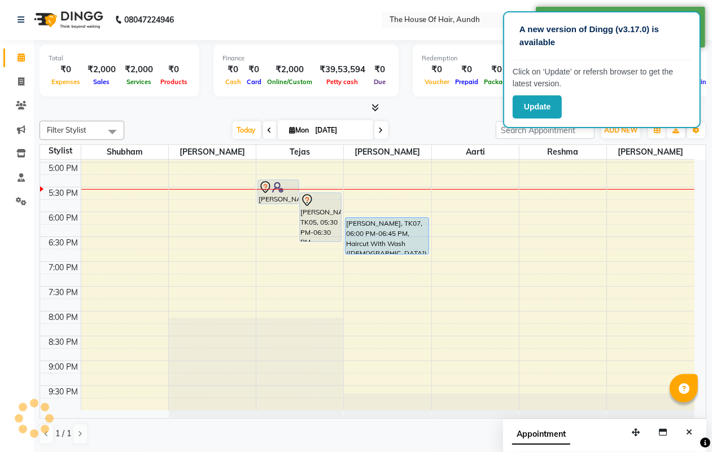
scroll to position [0, 0]
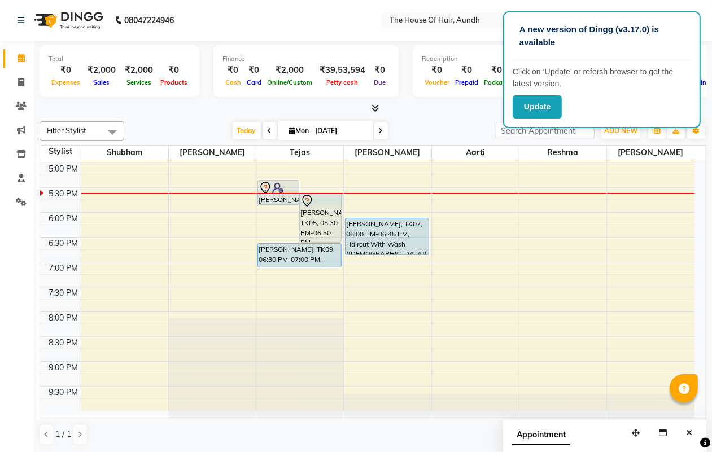
click at [292, 193] on div at bounding box center [299, 193] width 87 height 1
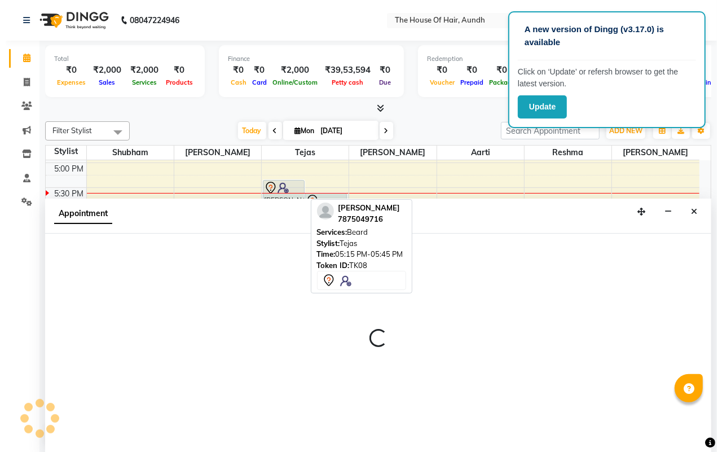
scroll to position [1, 0]
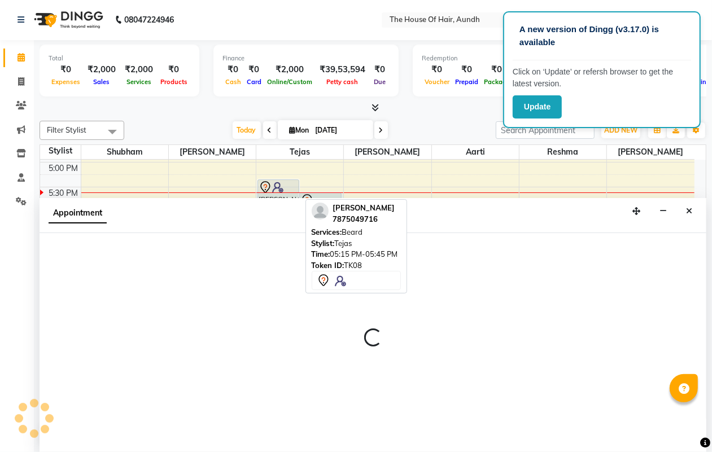
select select "6864"
select select "tentative"
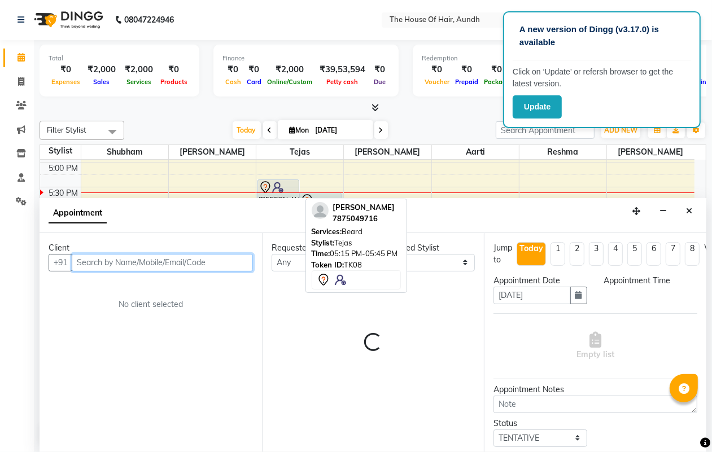
select select "1050"
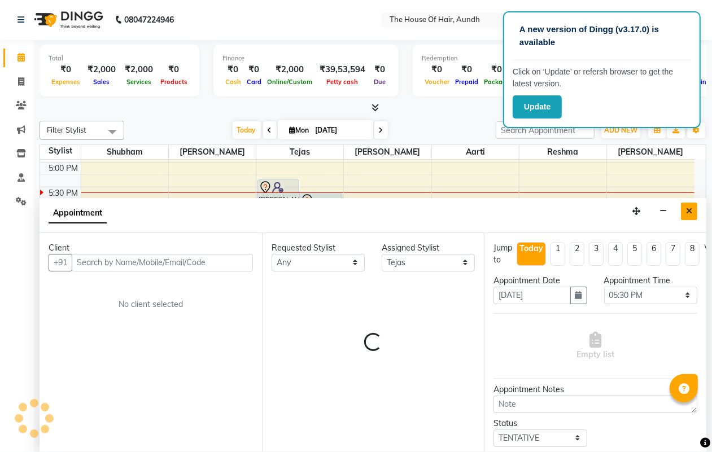
click at [693, 213] on button "Close" at bounding box center [689, 211] width 16 height 17
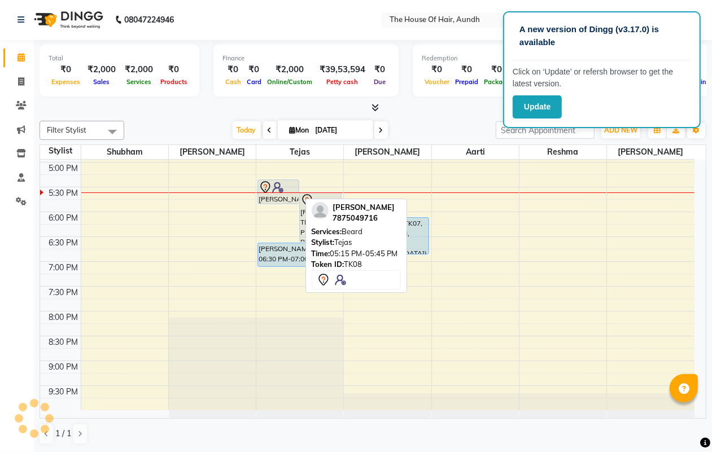
click at [288, 184] on div at bounding box center [278, 188] width 40 height 14
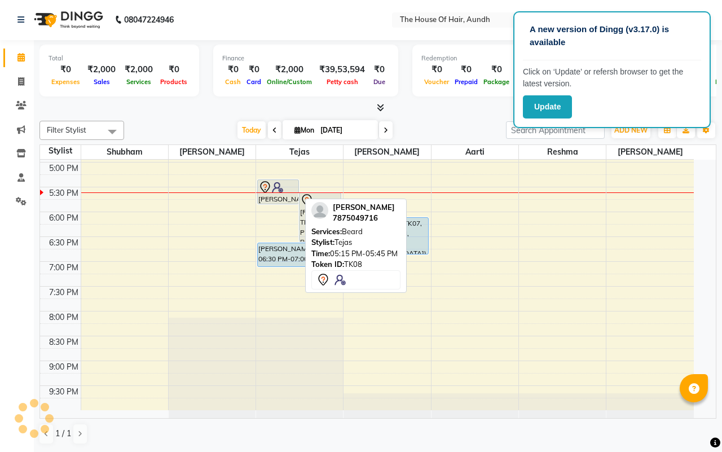
select select "7"
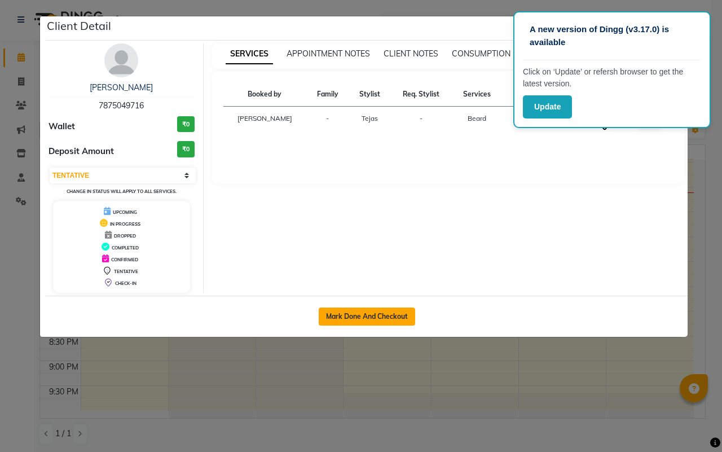
click at [371, 311] on button "Mark Done And Checkout" at bounding box center [367, 317] width 97 height 18
select select "service"
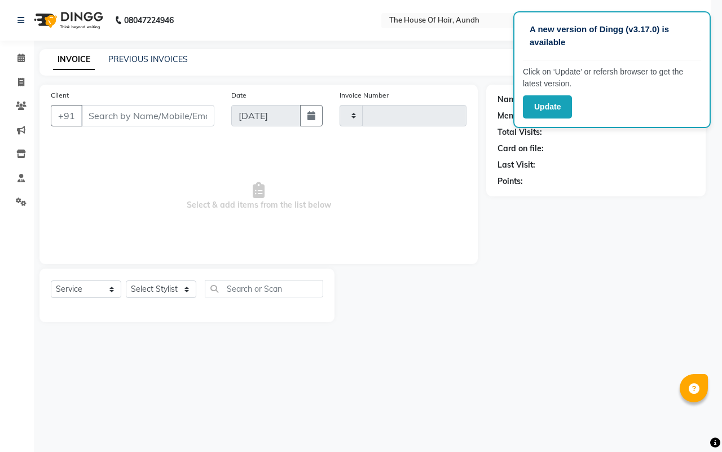
type input "1766"
select select "26"
type input "7875049716"
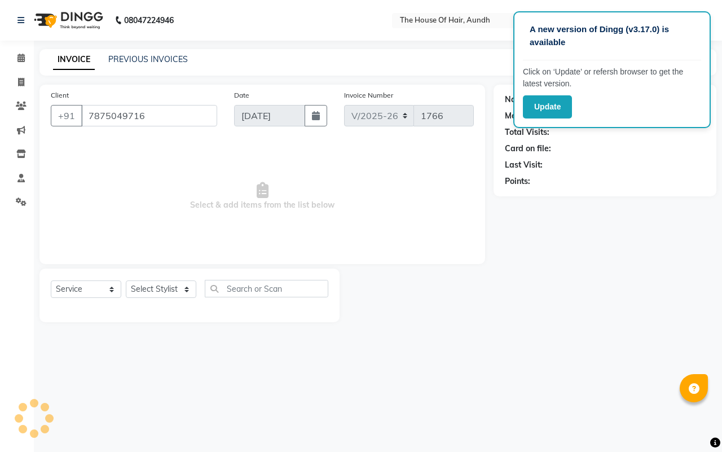
select select "6864"
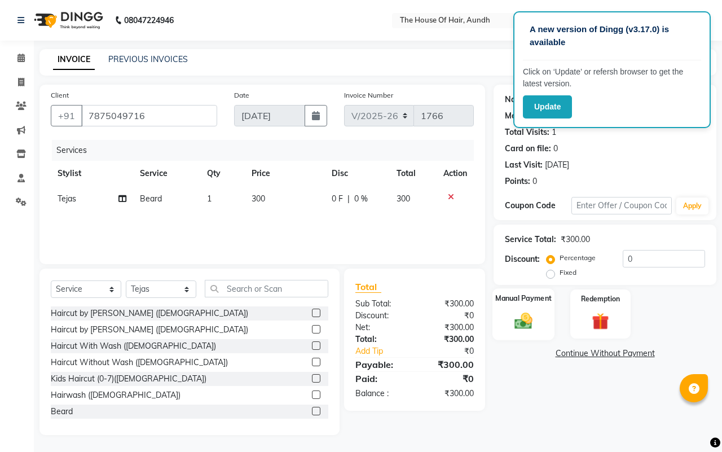
click at [523, 330] on img at bounding box center [523, 320] width 29 height 21
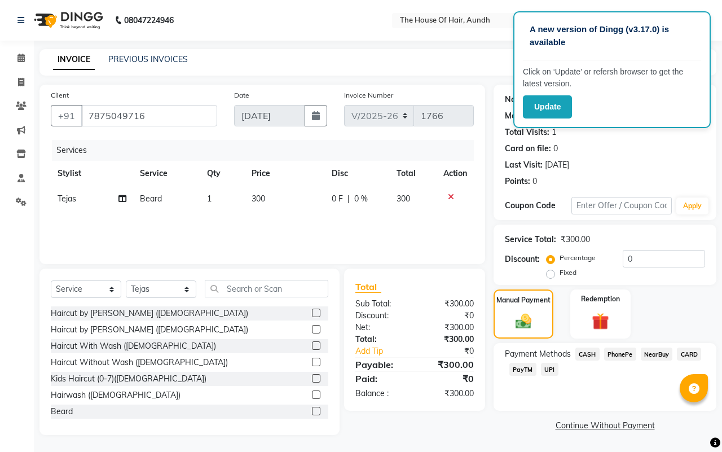
click at [542, 370] on span "UPI" at bounding box center [549, 369] width 17 height 13
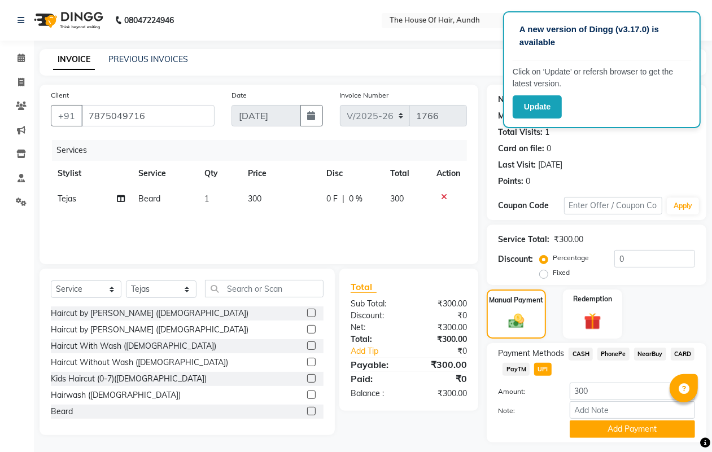
scroll to position [29, 0]
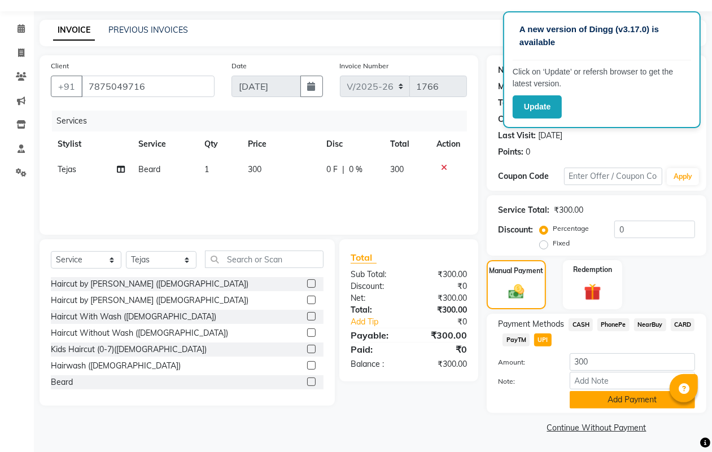
click at [580, 397] on button "Add Payment" at bounding box center [631, 399] width 125 height 17
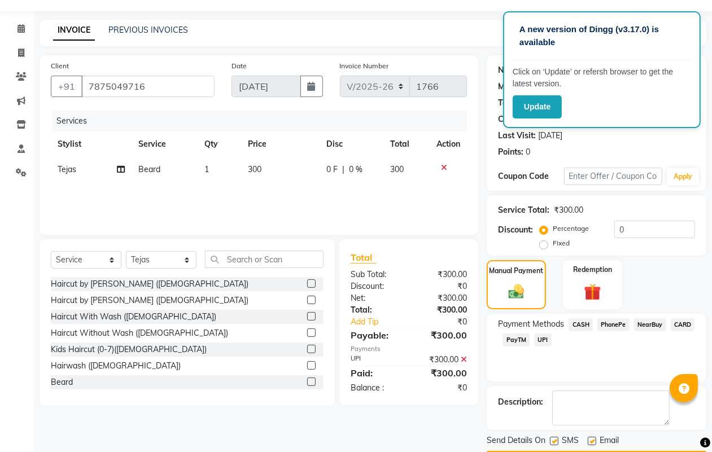
scroll to position [63, 0]
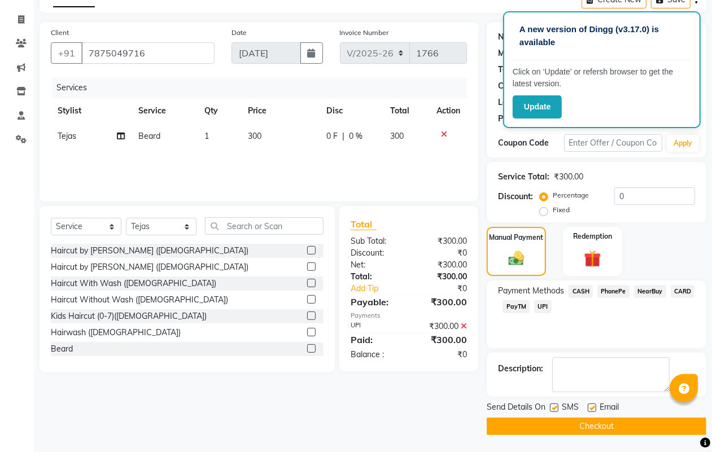
click at [582, 423] on button "Checkout" at bounding box center [596, 426] width 220 height 17
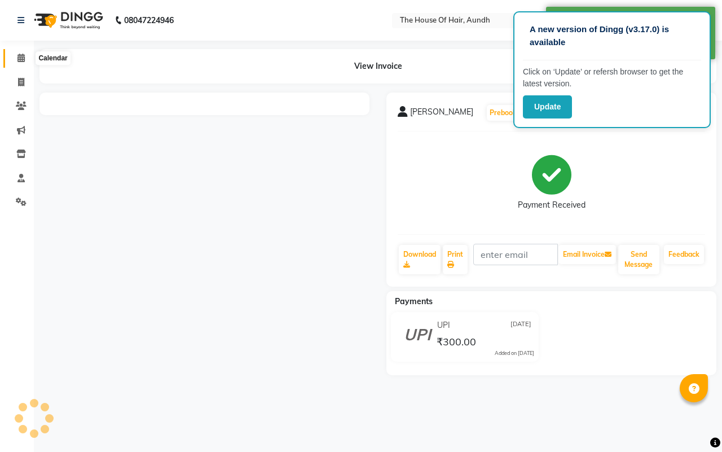
click at [21, 57] on icon at bounding box center [20, 58] width 7 height 8
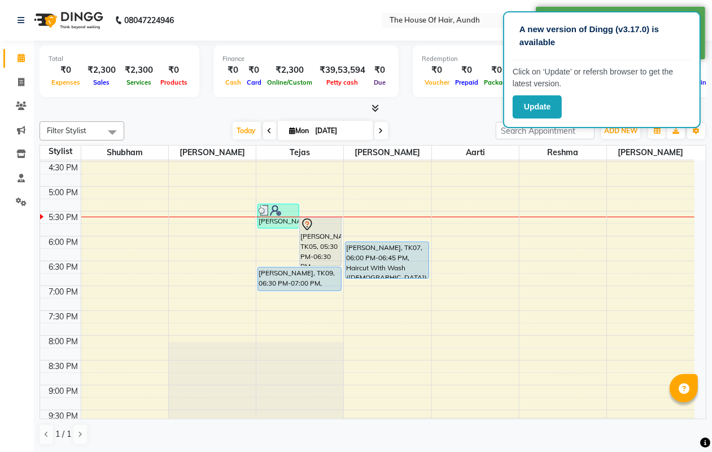
scroll to position [423, 0]
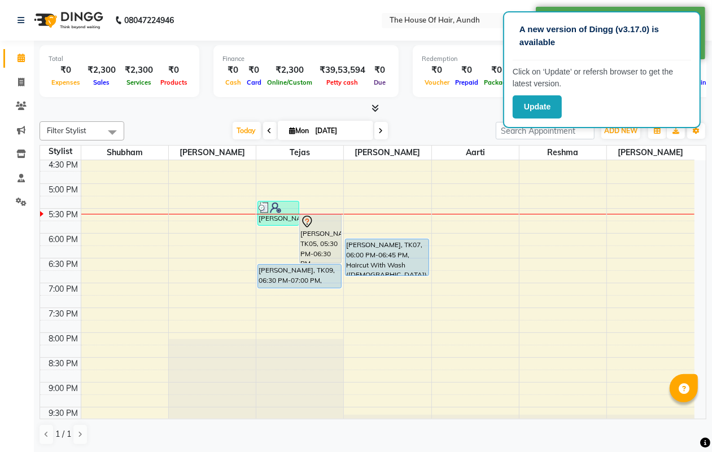
click at [319, 213] on div "8:00 AM 8:30 AM 9:00 AM 9:30 AM 10:00 AM 10:30 AM 11:00 AM 11:30 AM 12:00 PM 12…" at bounding box center [367, 84] width 654 height 695
select select "6864"
select select "tentative"
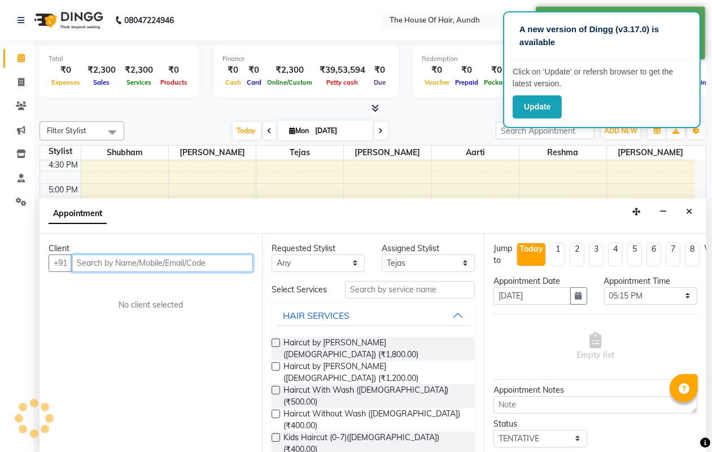
scroll to position [1, 0]
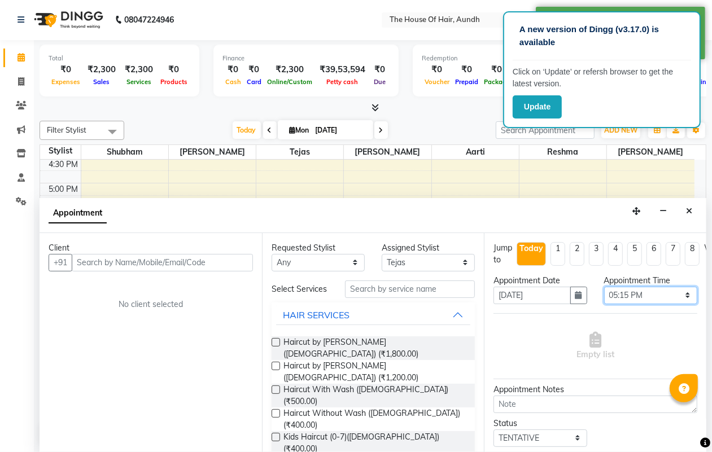
click at [641, 294] on select "Select 09:00 AM 09:15 AM 09:30 AM 09:45 AM 10:00 AM 10:15 AM 10:30 AM 10:45 AM …" at bounding box center [650, 295] width 93 height 17
select select "1050"
click at [604, 287] on select "Select 09:00 AM 09:15 AM 09:30 AM 09:45 AM 10:00 AM 10:15 AM 10:30 AM 10:45 AM …" at bounding box center [650, 295] width 93 height 17
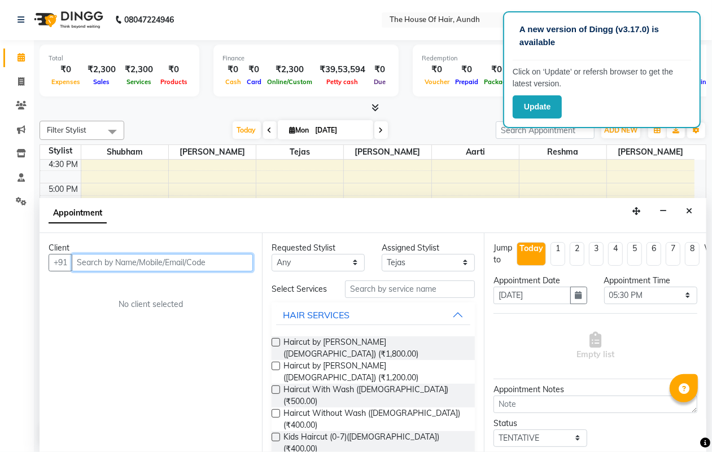
click at [246, 258] on input "text" at bounding box center [162, 262] width 181 height 17
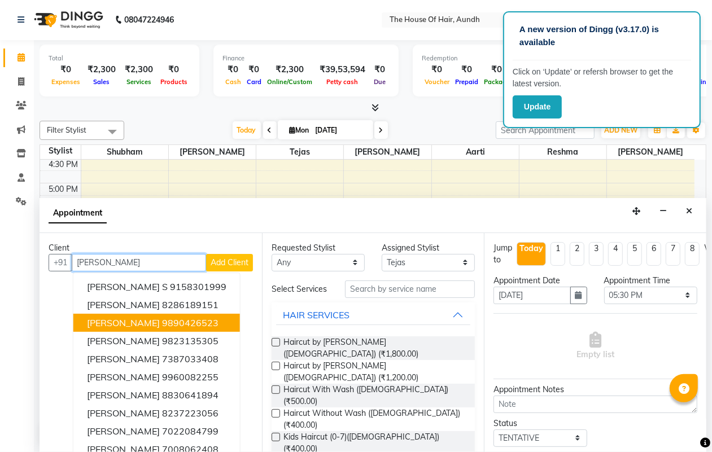
click at [160, 320] on span "[PERSON_NAME]" at bounding box center [123, 322] width 73 height 11
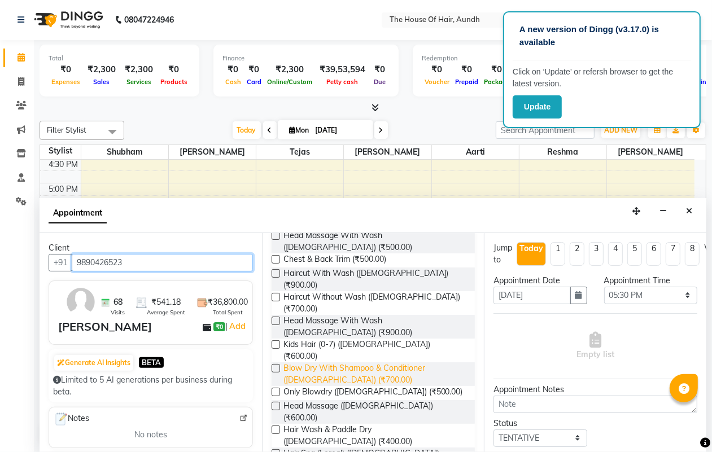
scroll to position [423, 0]
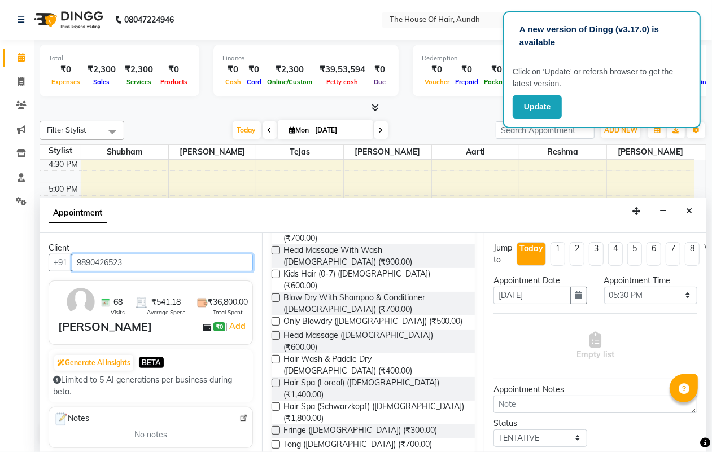
type input "9890426523"
checkbox input "false"
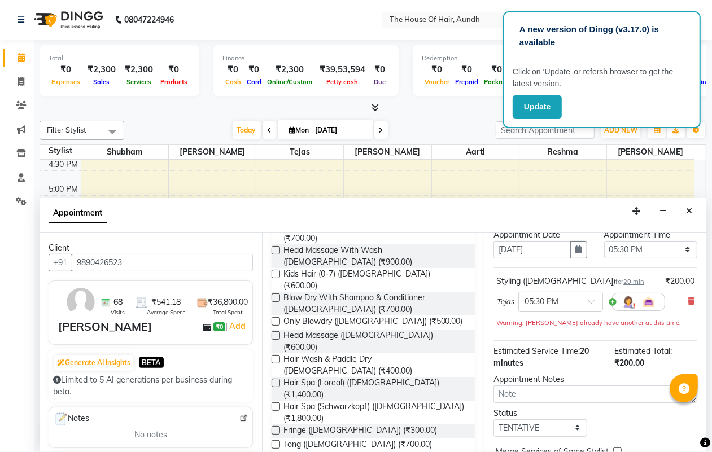
scroll to position [122, 0]
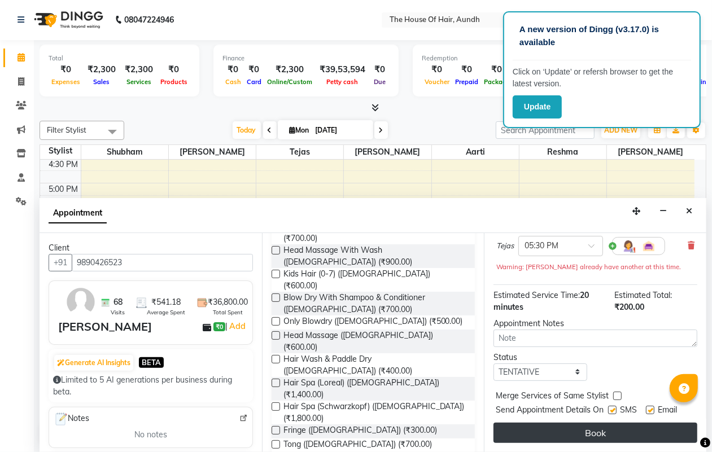
click at [582, 423] on button "Book" at bounding box center [595, 433] width 204 height 20
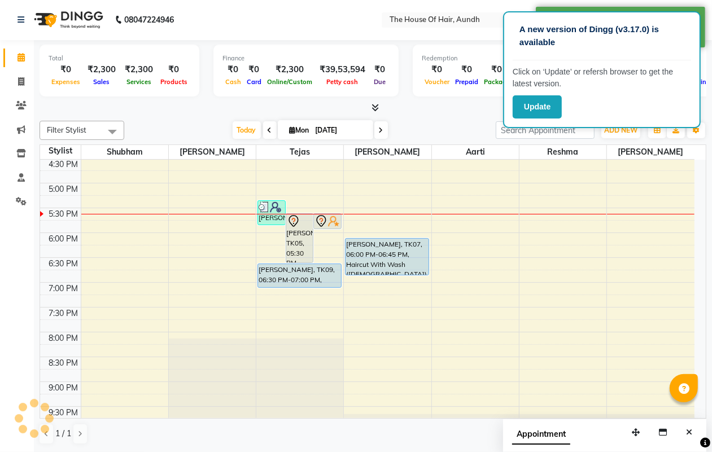
scroll to position [0, 0]
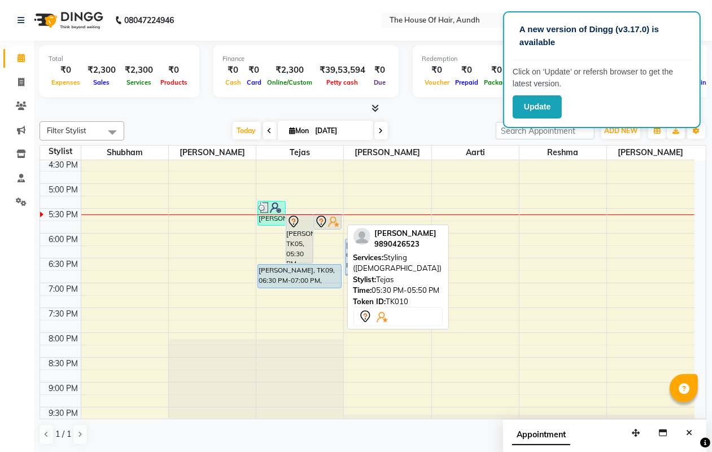
click at [323, 220] on icon at bounding box center [321, 222] width 14 height 14
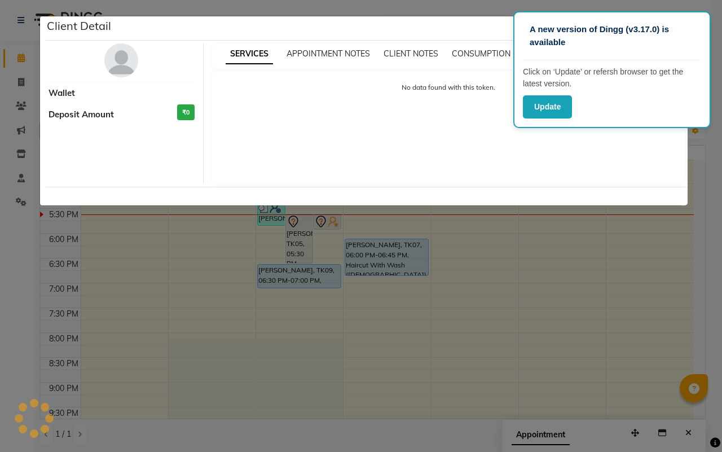
select select "7"
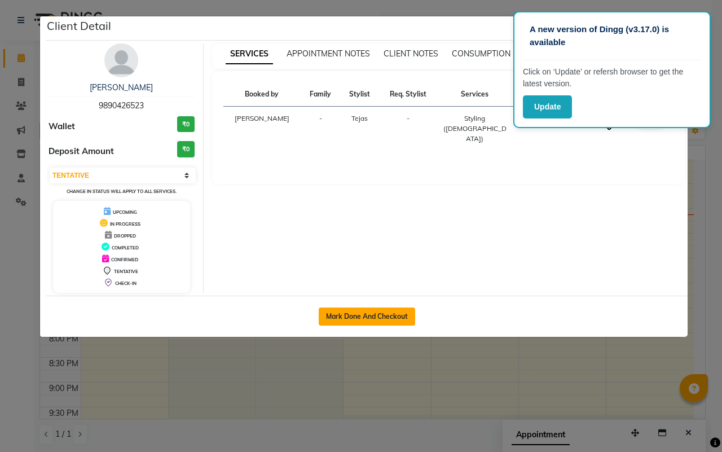
click at [379, 317] on button "Mark Done And Checkout" at bounding box center [367, 317] width 97 height 18
select select "service"
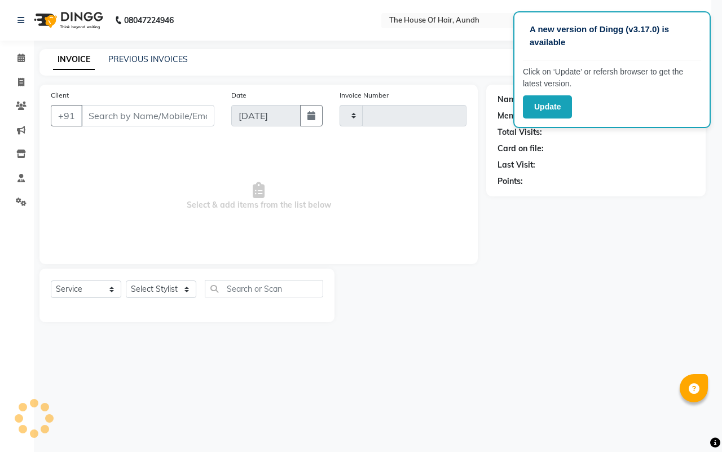
type input "1767"
select select "26"
type input "9890426523"
select select "6864"
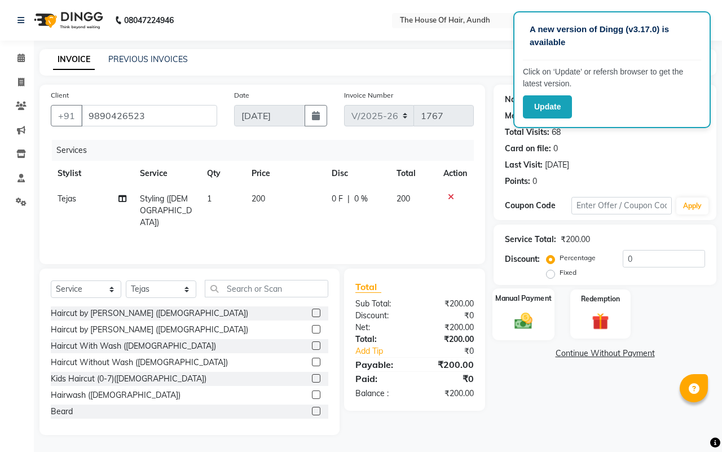
click at [525, 336] on div "Manual Payment" at bounding box center [524, 314] width 63 height 52
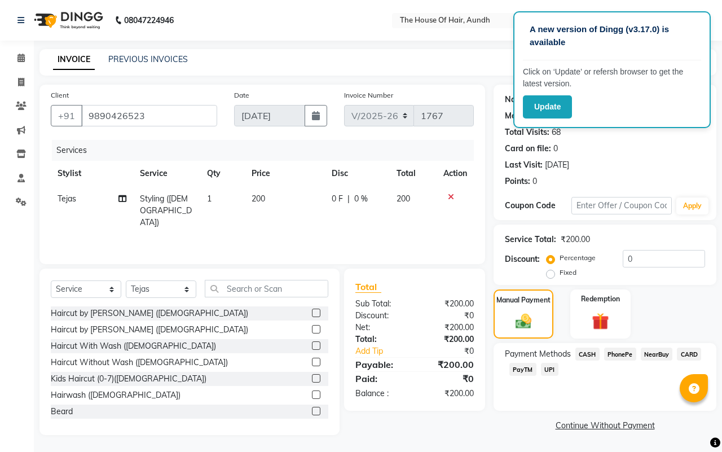
click at [593, 348] on span "CASH" at bounding box center [588, 354] width 24 height 13
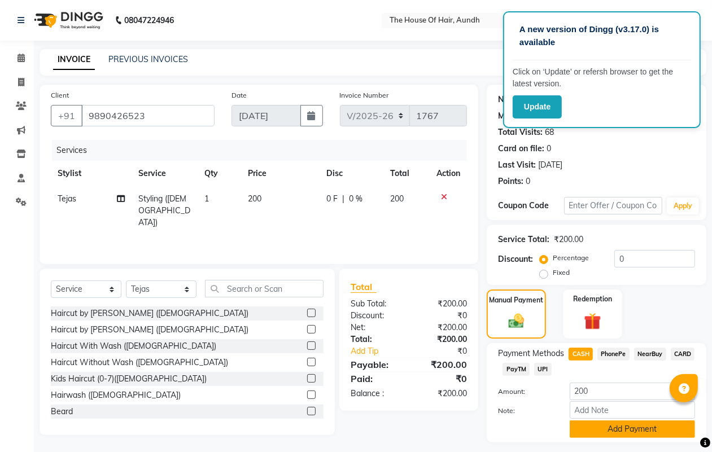
scroll to position [29, 0]
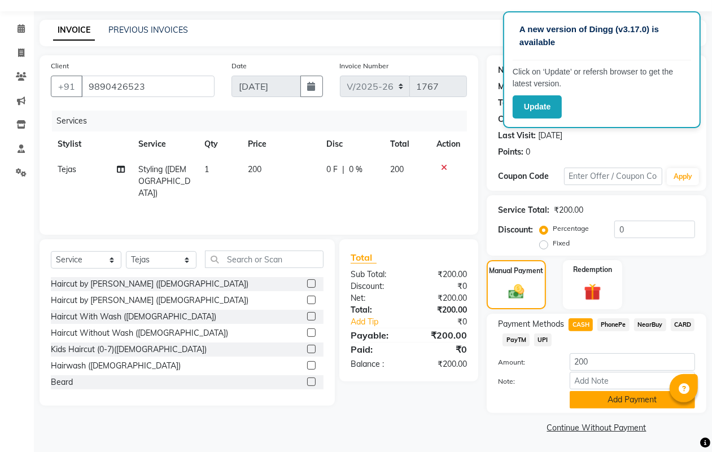
click at [610, 398] on button "Add Payment" at bounding box center [631, 399] width 125 height 17
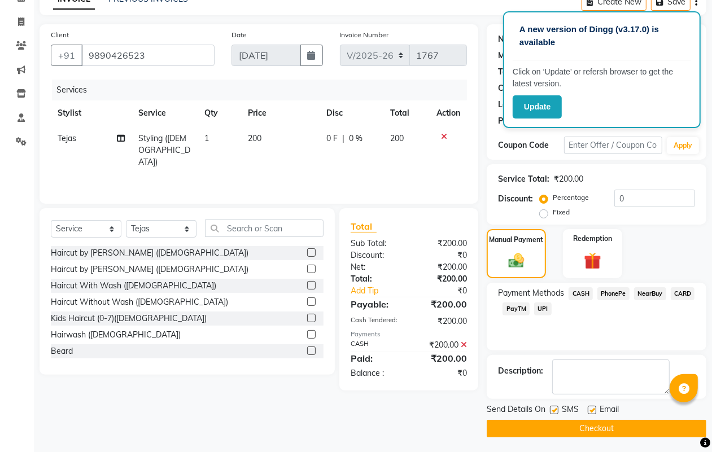
scroll to position [63, 0]
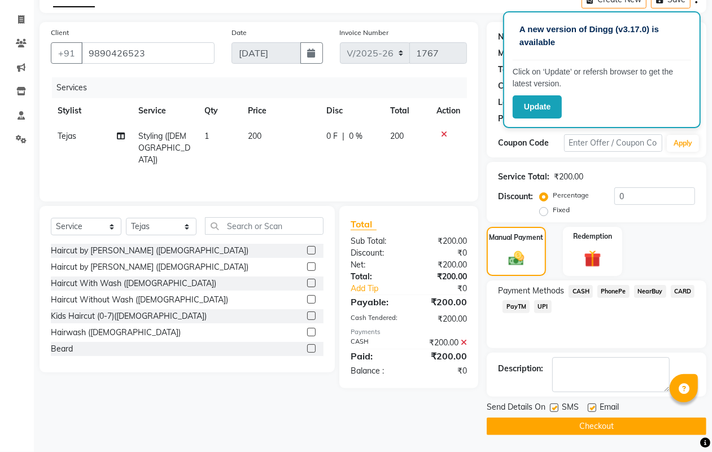
click at [613, 432] on button "Checkout" at bounding box center [596, 426] width 220 height 17
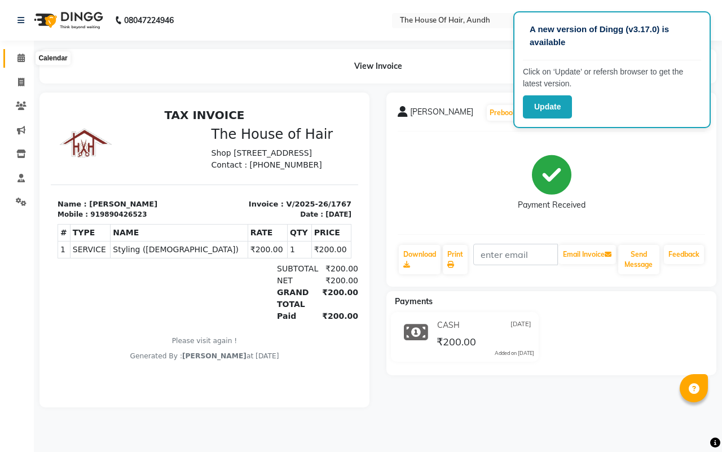
click at [21, 54] on icon at bounding box center [20, 58] width 7 height 8
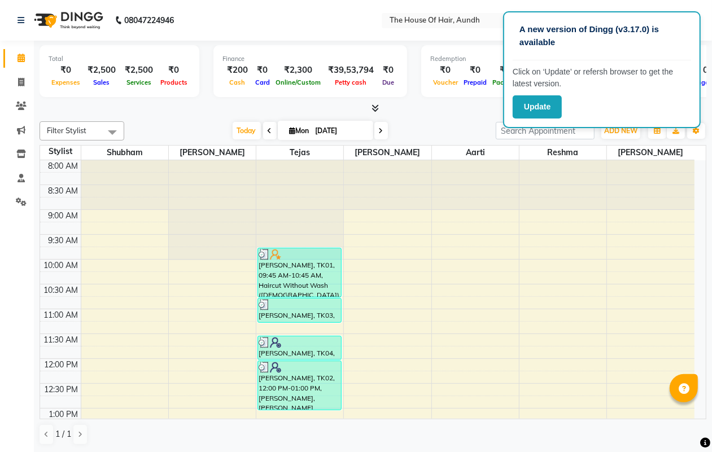
click at [291, 130] on icon at bounding box center [293, 130] width 6 height 7
select select "9"
select select "2025"
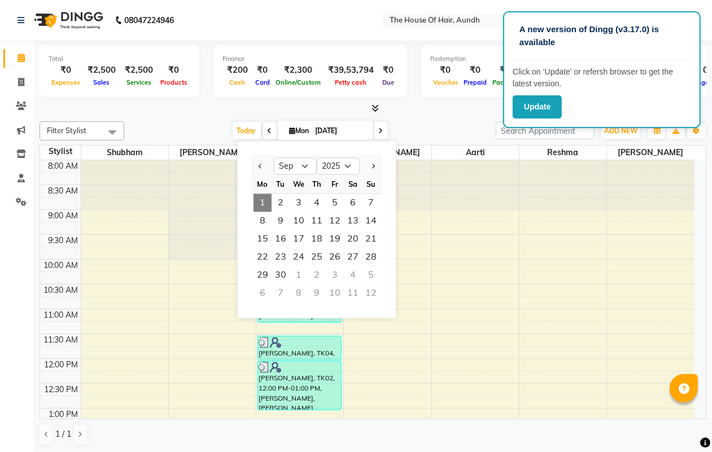
click at [11, 243] on div "Calendar Invoice Clients Marketing Inventory Staff Settings Completed InProgres…" at bounding box center [76, 234] width 152 height 404
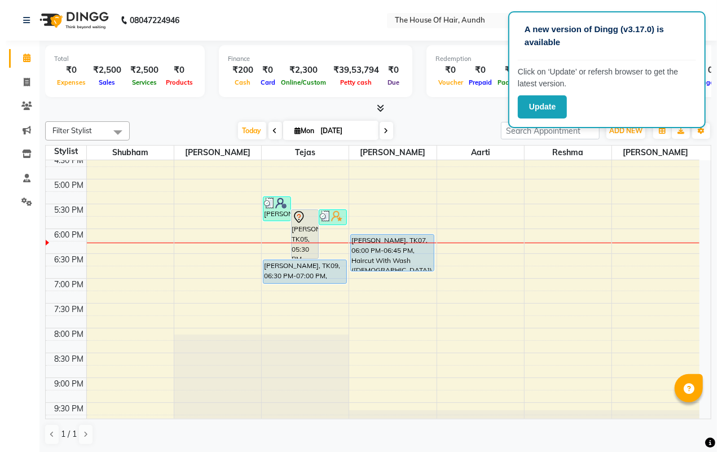
scroll to position [444, 0]
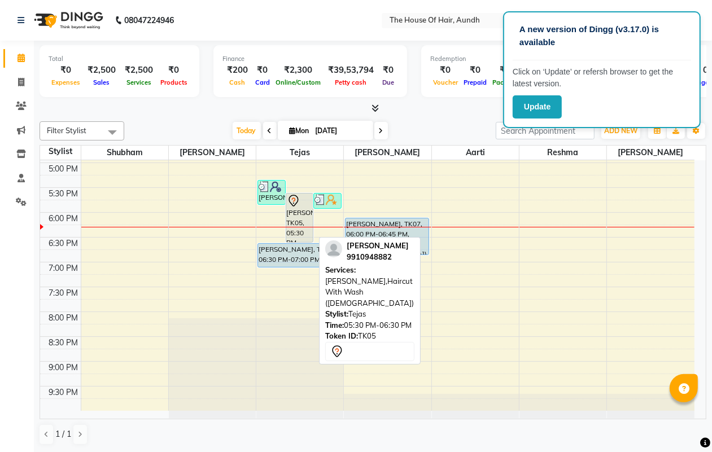
click at [299, 212] on div "VIVEK SHARMA, TK05, 05:30 PM-06:30 PM, Beard,Haircut With Wash (Male)" at bounding box center [299, 218] width 27 height 49
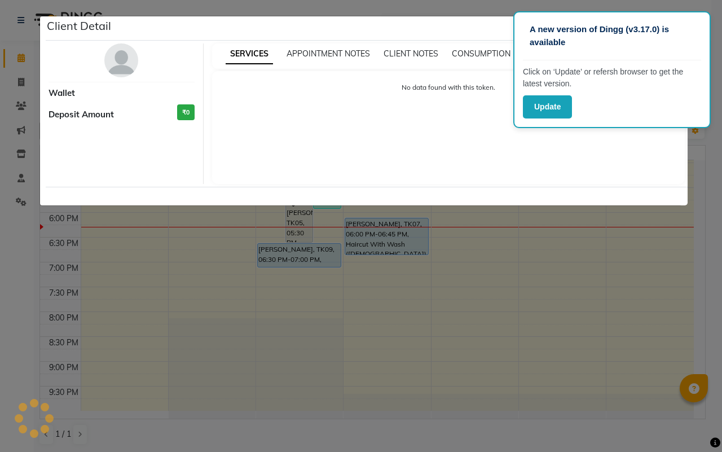
select select "7"
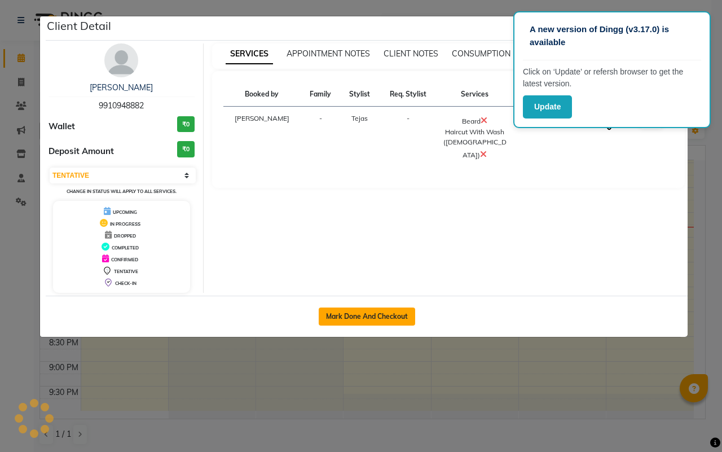
click at [393, 319] on button "Mark Done And Checkout" at bounding box center [367, 317] width 97 height 18
select select "26"
select select "service"
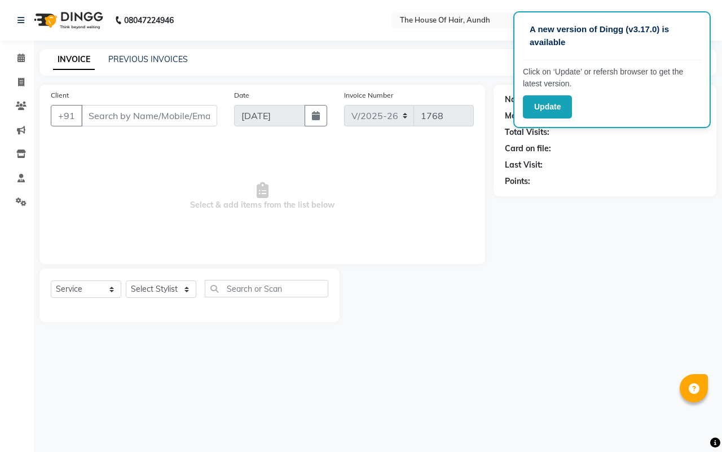
click at [209, 65] on div "INVOICE PREVIOUS INVOICES Create New Save" at bounding box center [378, 62] width 677 height 27
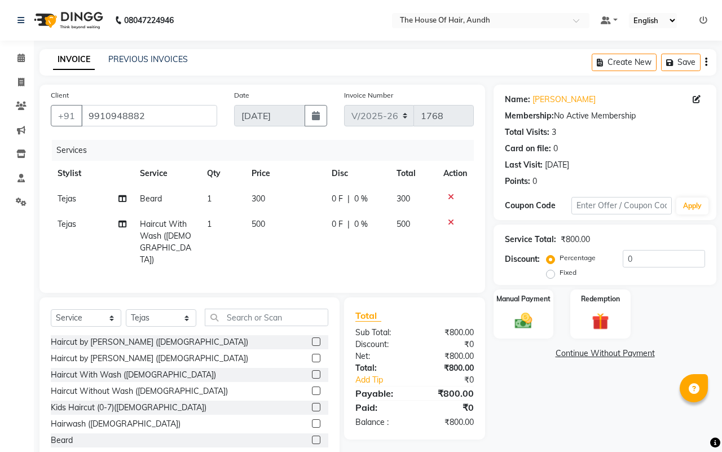
select select "26"
select select "service"
select select "6864"
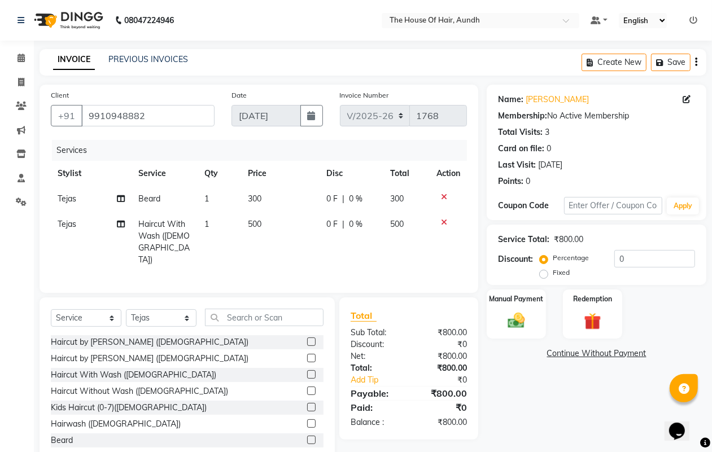
click at [441, 198] on icon at bounding box center [444, 197] width 6 height 8
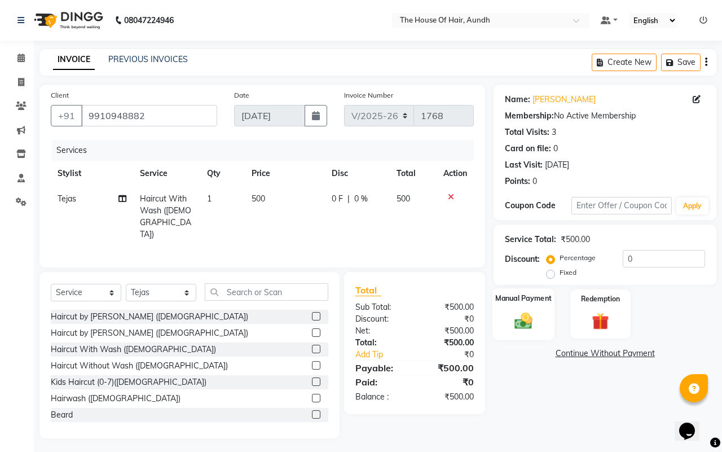
click at [525, 316] on img at bounding box center [523, 320] width 29 height 21
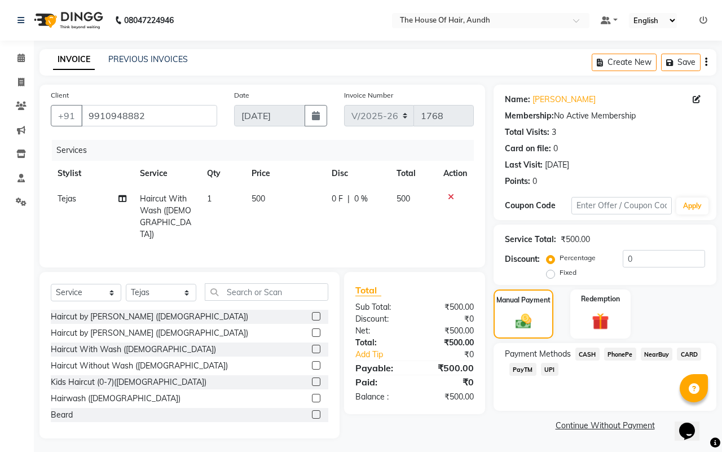
click at [548, 370] on span "UPI" at bounding box center [549, 369] width 17 height 13
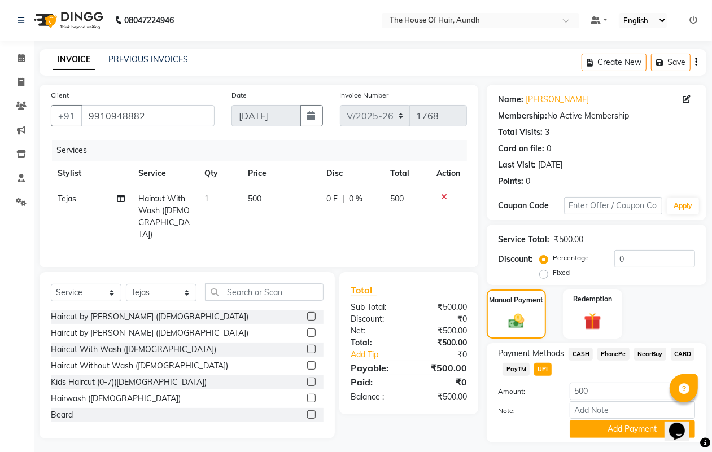
scroll to position [29, 0]
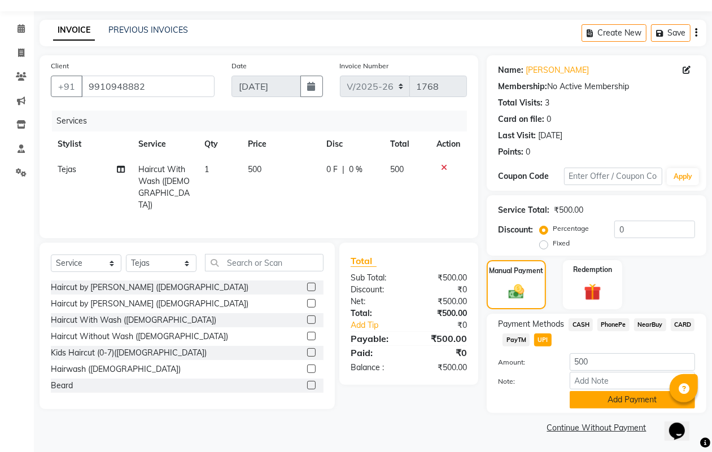
click at [577, 393] on button "Add Payment" at bounding box center [631, 399] width 125 height 17
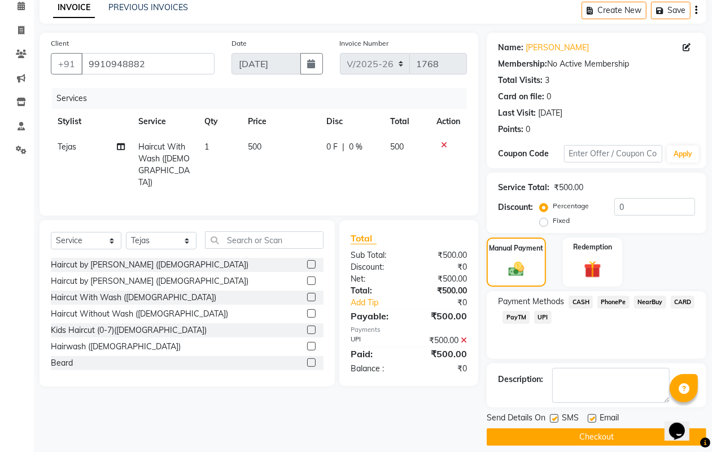
scroll to position [63, 0]
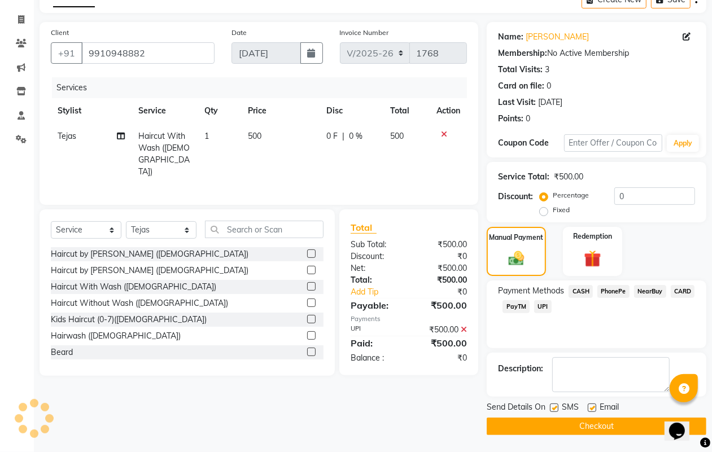
click at [568, 421] on button "Checkout" at bounding box center [596, 426] width 220 height 17
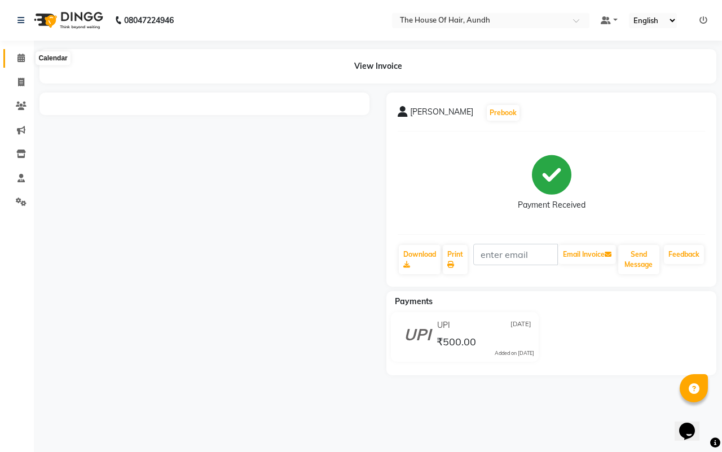
click at [18, 52] on span at bounding box center [21, 58] width 20 height 13
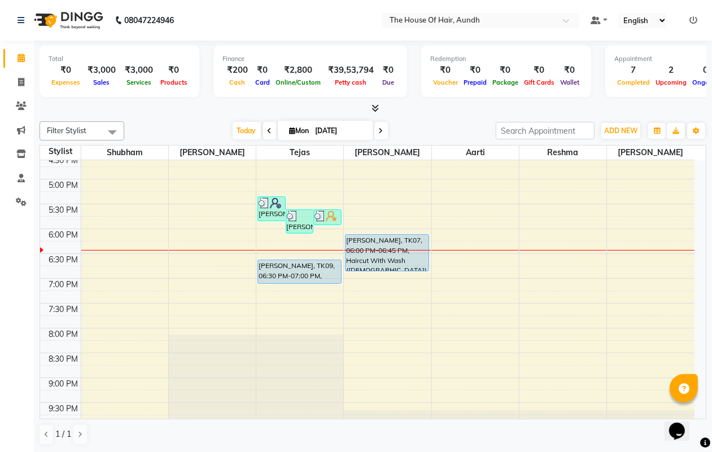
scroll to position [444, 0]
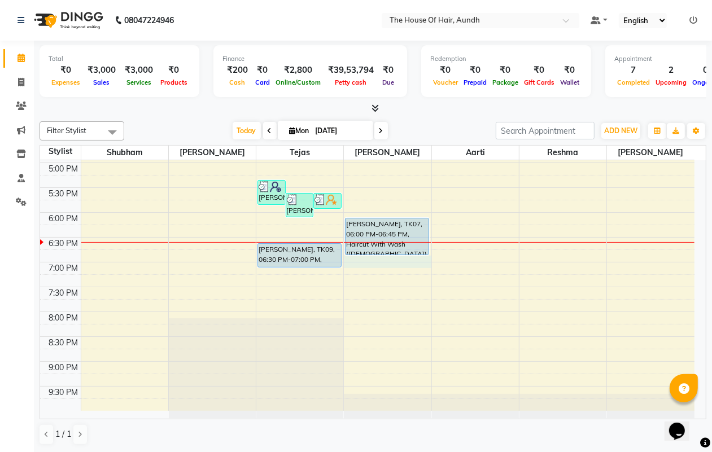
click at [367, 268] on div "8:00 AM 8:30 AM 9:00 AM 9:30 AM 10:00 AM 10:30 AM 11:00 AM 11:30 AM 12:00 PM 12…" at bounding box center [367, 63] width 654 height 695
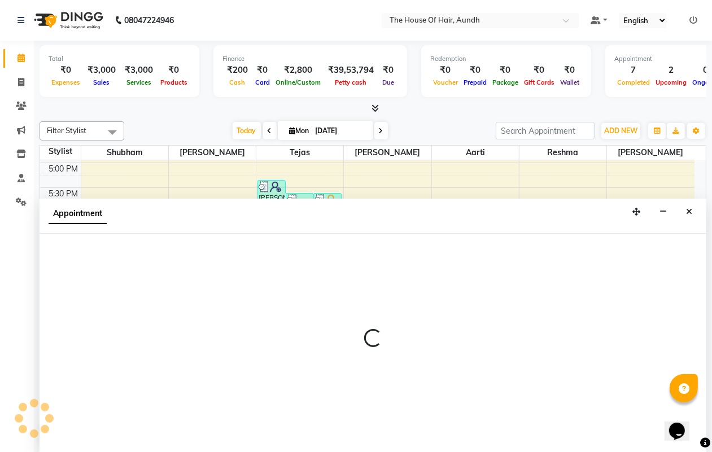
scroll to position [1, 0]
select select "32779"
select select "1125"
select select "tentative"
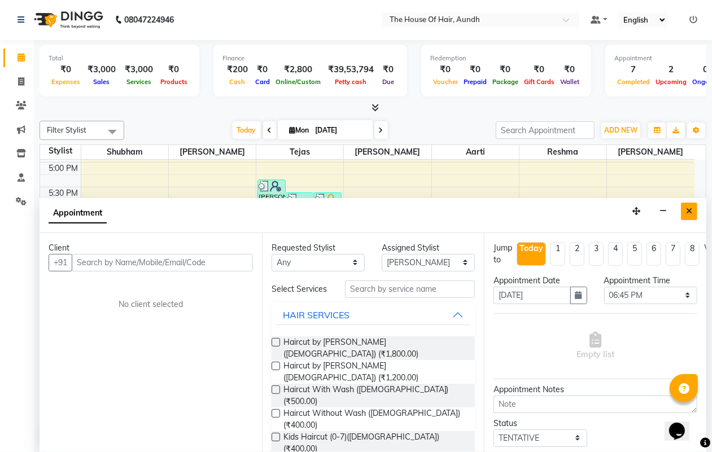
click at [692, 213] on button "Close" at bounding box center [689, 211] width 16 height 17
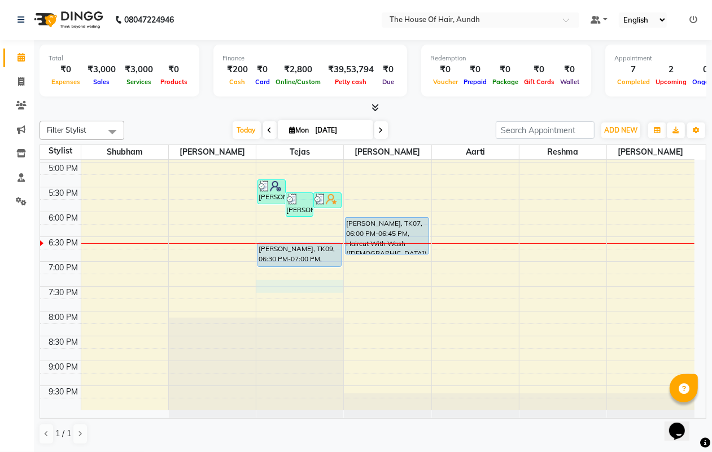
click at [293, 290] on div "8:00 AM 8:30 AM 9:00 AM 9:30 AM 10:00 AM 10:30 AM 11:00 AM 11:30 AM 12:00 PM 12…" at bounding box center [367, 63] width 654 height 695
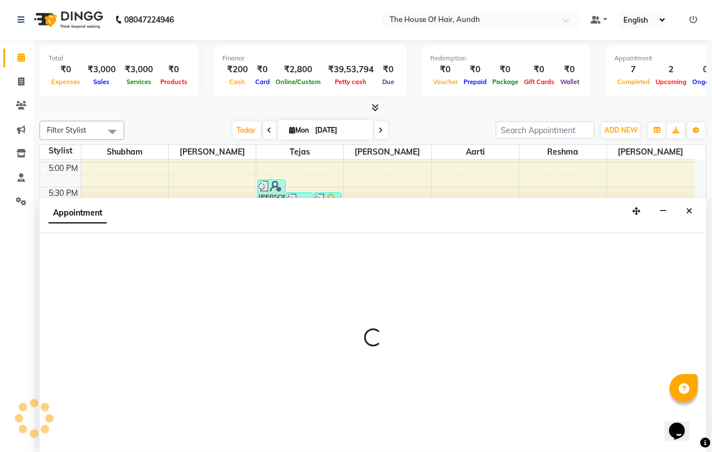
select select "6864"
select select "1155"
select select "tentative"
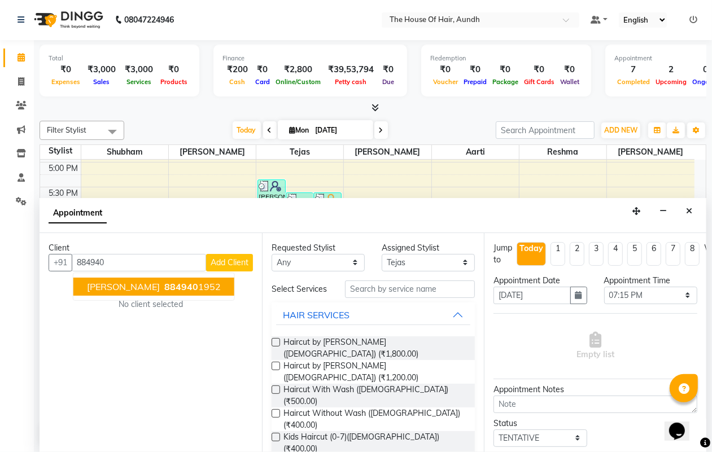
click at [154, 288] on span "[PERSON_NAME]" at bounding box center [123, 286] width 73 height 11
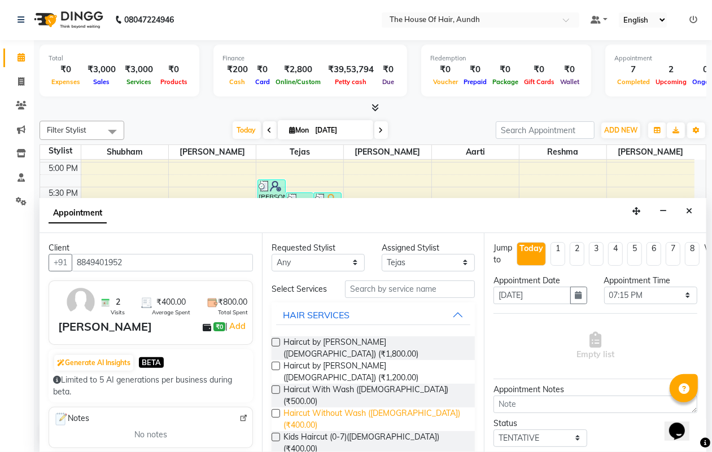
type input "8849401952"
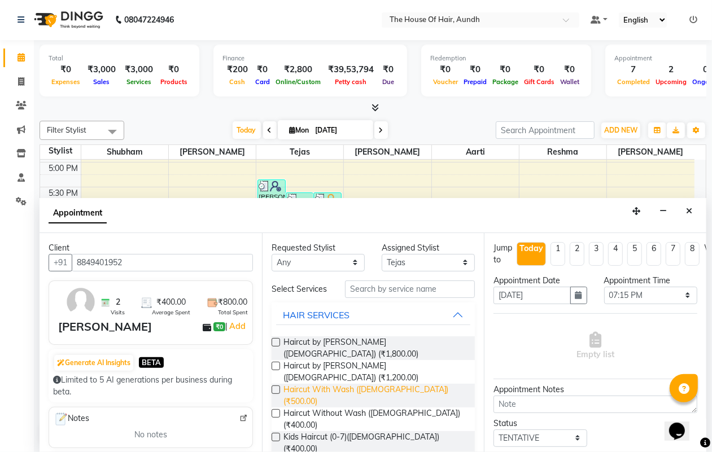
drag, startPoint x: 308, startPoint y: 388, endPoint x: 319, endPoint y: 383, distance: 12.1
click at [312, 407] on span "Haircut Without Wash ([DEMOGRAPHIC_DATA]) (₹400.00)" at bounding box center [374, 419] width 183 height 24
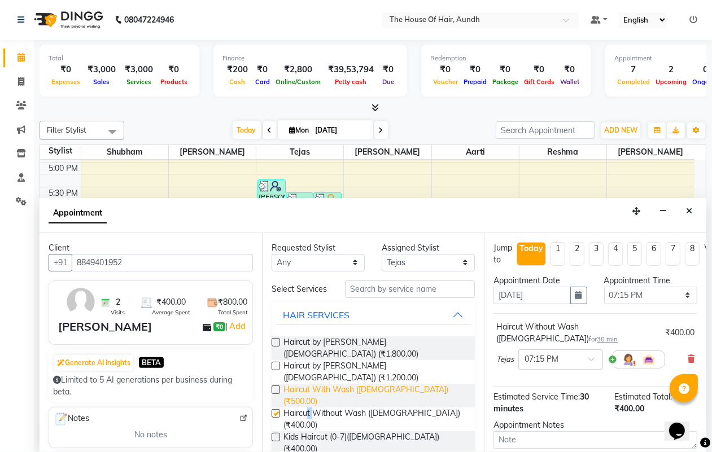
checkbox input "false"
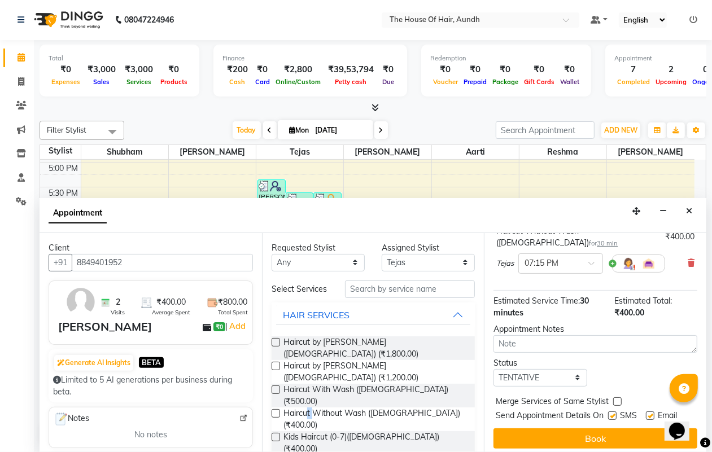
scroll to position [110, 0]
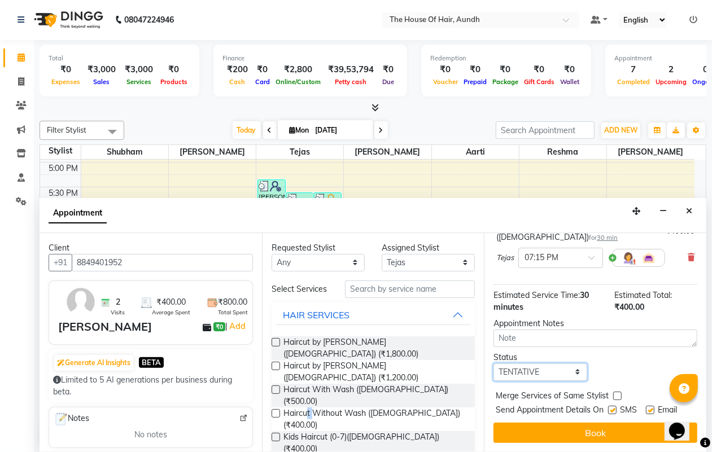
click at [536, 363] on select "Select TENTATIVE CONFIRM CHECK-IN UPCOMING" at bounding box center [539, 371] width 93 height 17
select select "upcoming"
click at [493, 363] on select "Select TENTATIVE CONFIRM CHECK-IN UPCOMING" at bounding box center [539, 371] width 93 height 17
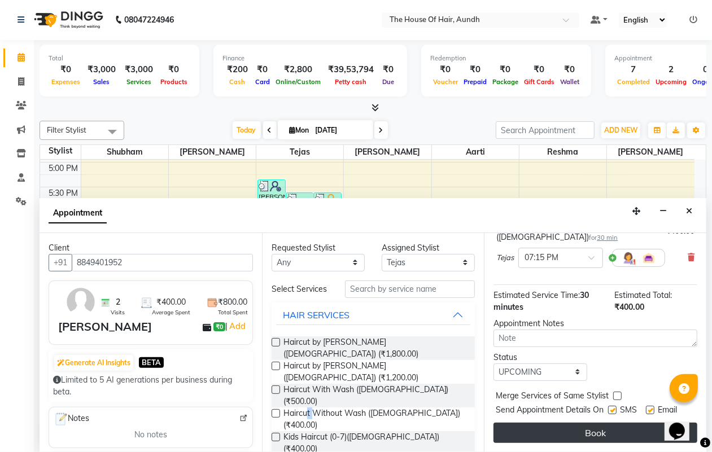
click at [517, 423] on button "Book" at bounding box center [595, 433] width 204 height 20
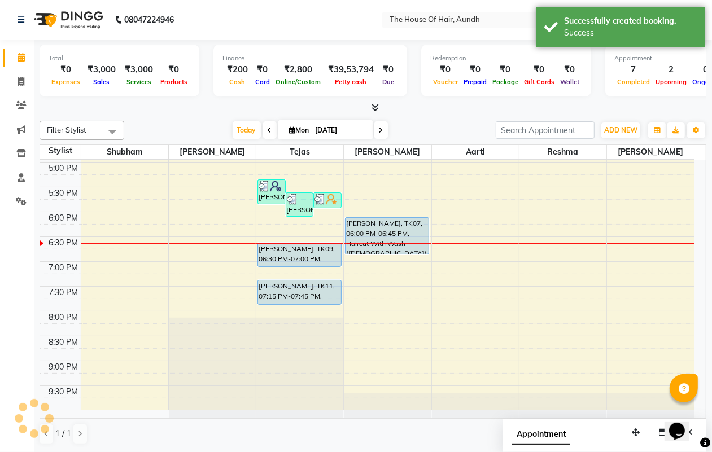
scroll to position [0, 0]
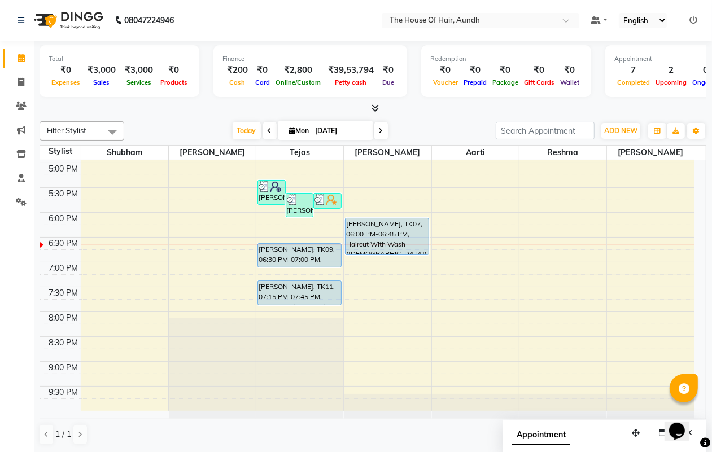
click at [365, 287] on div "8:00 AM 8:30 AM 9:00 AM 9:30 AM 10:00 AM 10:30 AM 11:00 AM 11:30 AM 12:00 PM 12…" at bounding box center [367, 63] width 654 height 695
select select "32779"
select select "tentative"
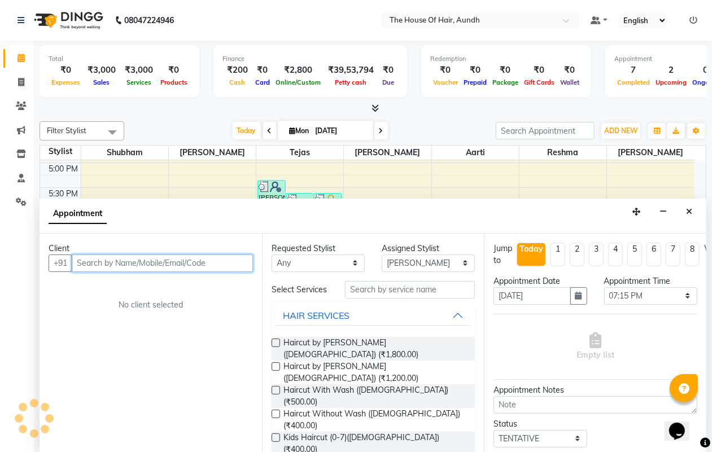
scroll to position [1, 0]
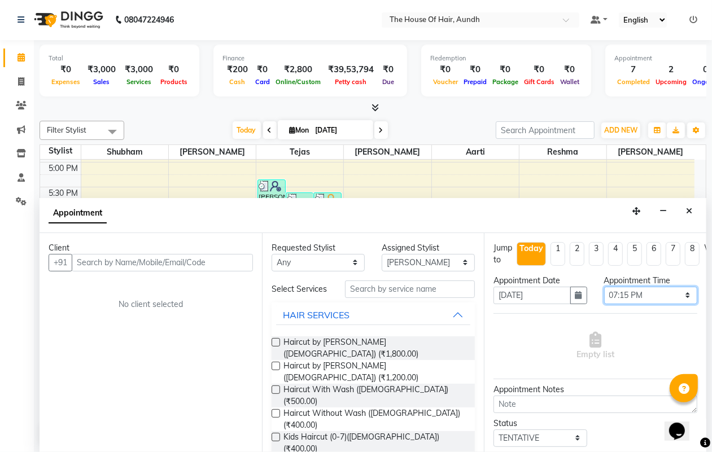
click at [633, 295] on select "Select 09:00 AM 09:15 AM 09:30 AM 09:45 AM 10:00 AM 10:15 AM 10:30 AM 10:45 AM …" at bounding box center [650, 295] width 93 height 17
select select "1170"
click at [604, 287] on select "Select 09:00 AM 09:15 AM 09:30 AM 09:45 AM 10:00 AM 10:15 AM 10:30 AM 10:45 AM …" at bounding box center [650, 295] width 93 height 17
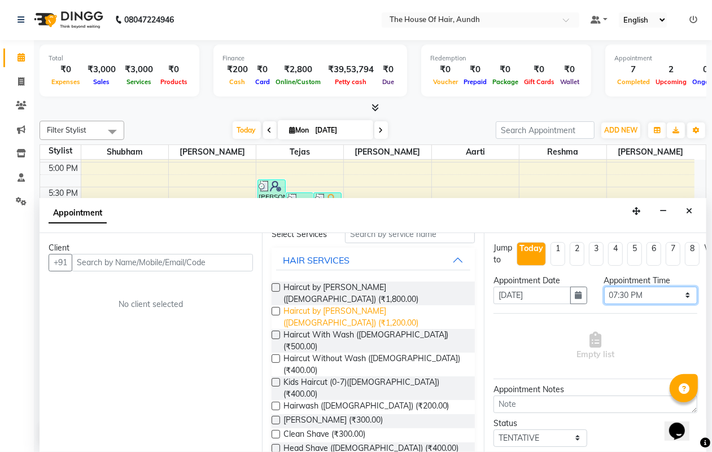
scroll to position [141, 0]
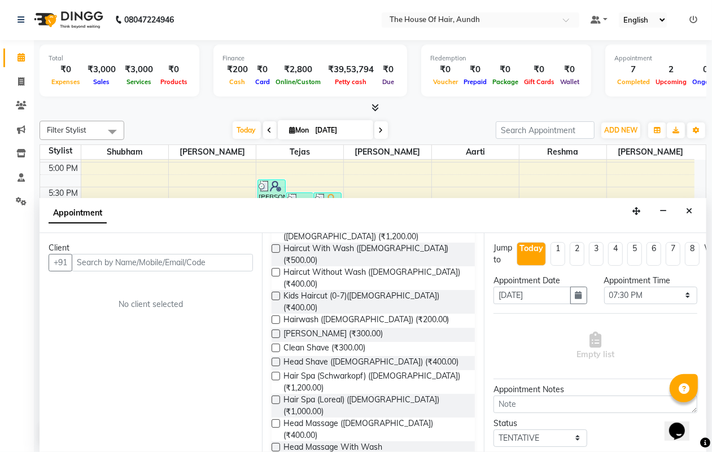
checkbox input "false"
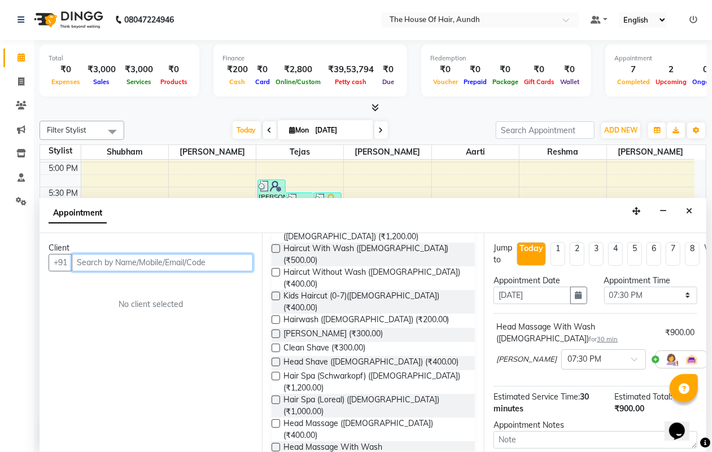
click at [204, 258] on input "text" at bounding box center [162, 262] width 181 height 17
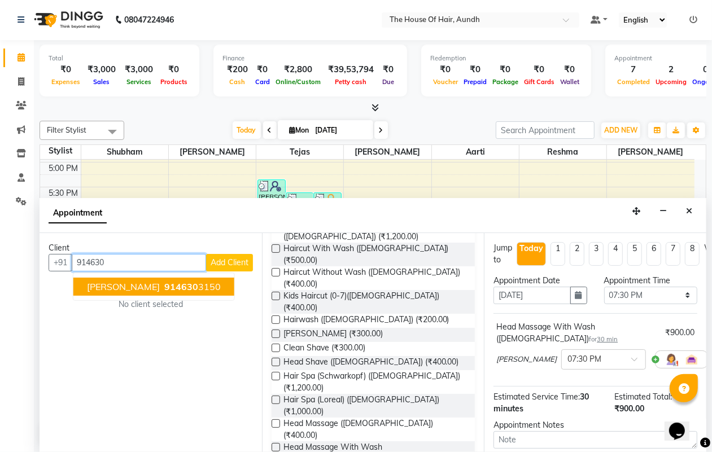
click at [132, 288] on span "[PERSON_NAME]" at bounding box center [123, 286] width 73 height 11
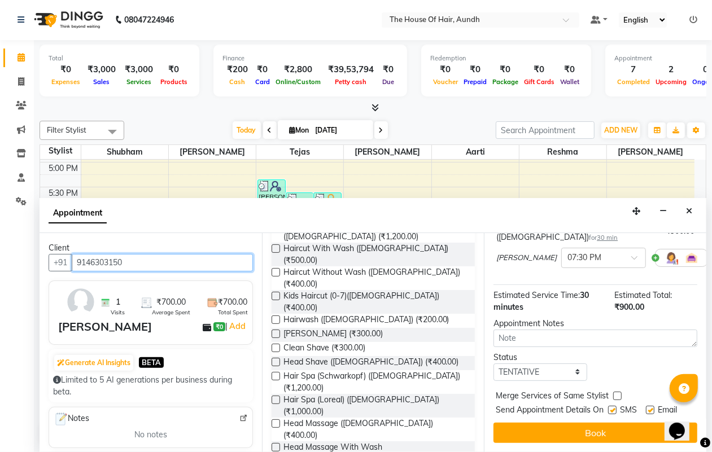
scroll to position [122, 0]
type input "9146303150"
click at [525, 363] on select "Select TENTATIVE CONFIRM CHECK-IN UPCOMING" at bounding box center [539, 371] width 93 height 17
select select "upcoming"
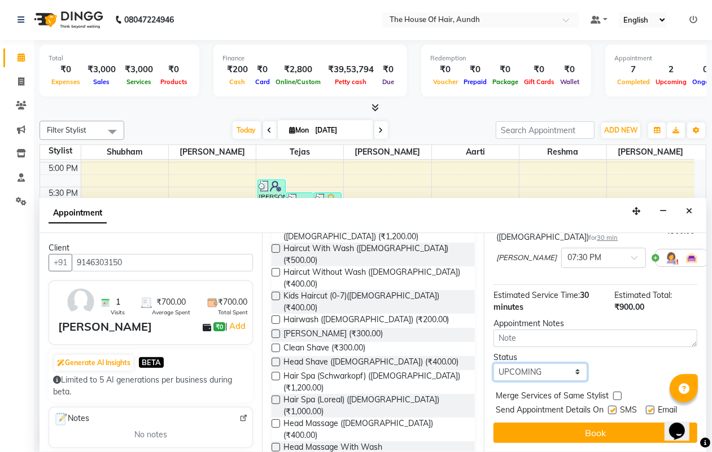
click at [493, 363] on select "Select TENTATIVE CONFIRM CHECK-IN UPCOMING" at bounding box center [539, 371] width 93 height 17
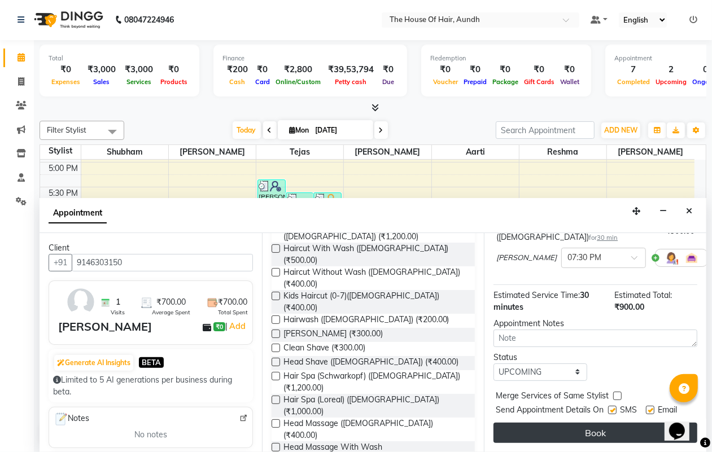
click at [507, 423] on button "Book" at bounding box center [595, 433] width 204 height 20
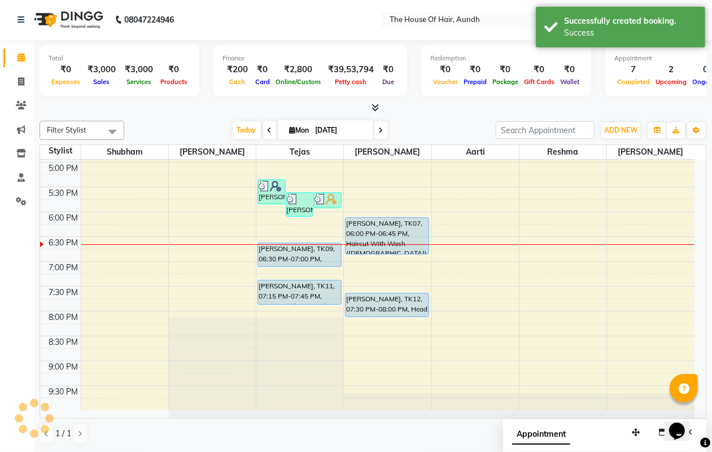
scroll to position [0, 0]
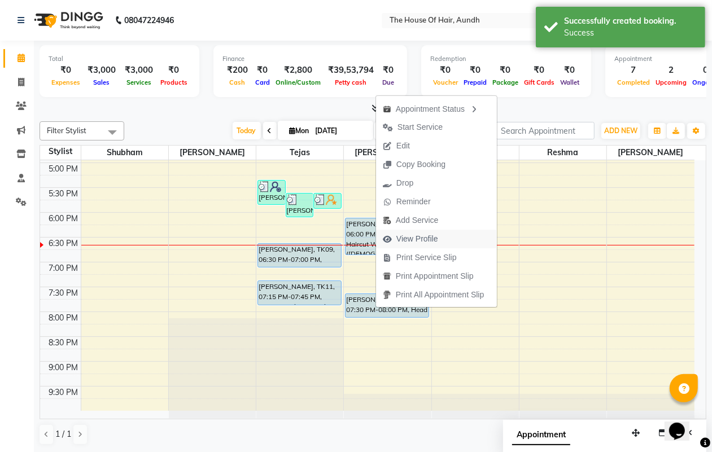
click at [410, 235] on span "View Profile" at bounding box center [417, 239] width 42 height 12
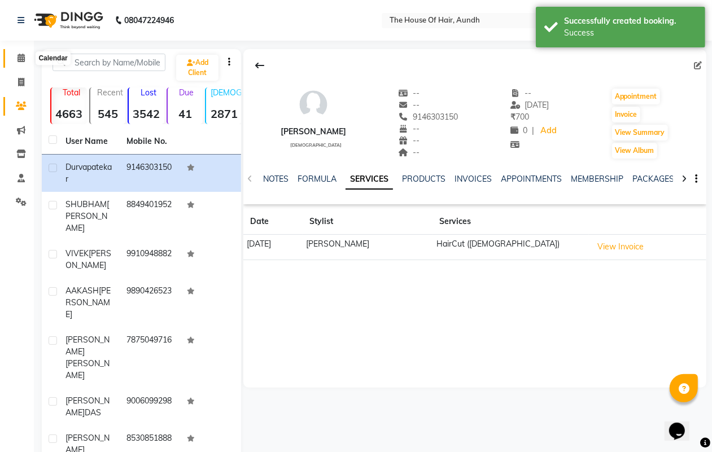
click at [18, 58] on icon at bounding box center [20, 58] width 7 height 8
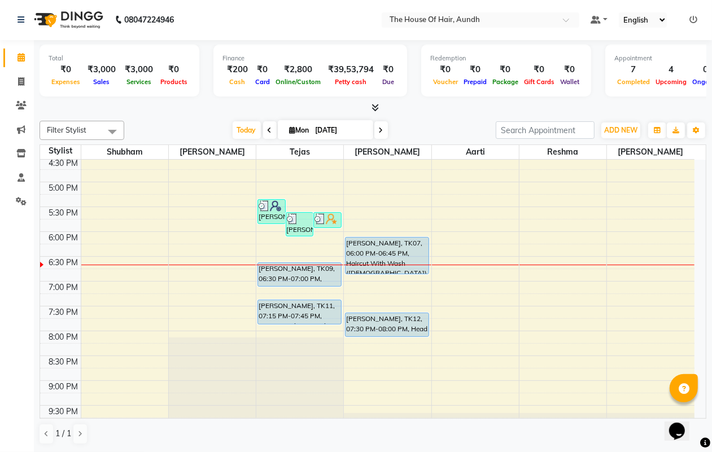
scroll to position [444, 0]
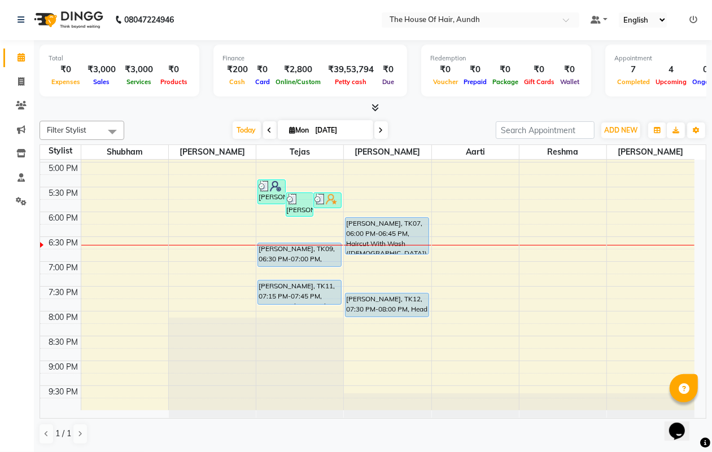
click at [550, 288] on div "8:00 AM 8:30 AM 9:00 AM 9:30 AM 10:00 AM 10:30 AM 11:00 AM 11:30 AM 12:00 PM 12…" at bounding box center [367, 63] width 654 height 695
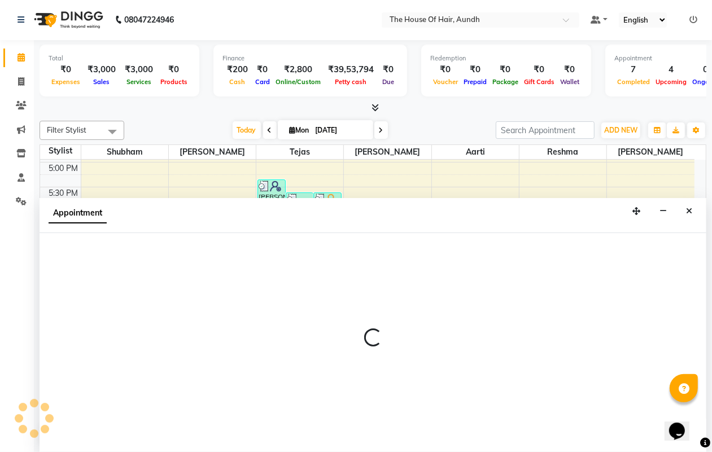
select select "26196"
select select "1155"
select select "tentative"
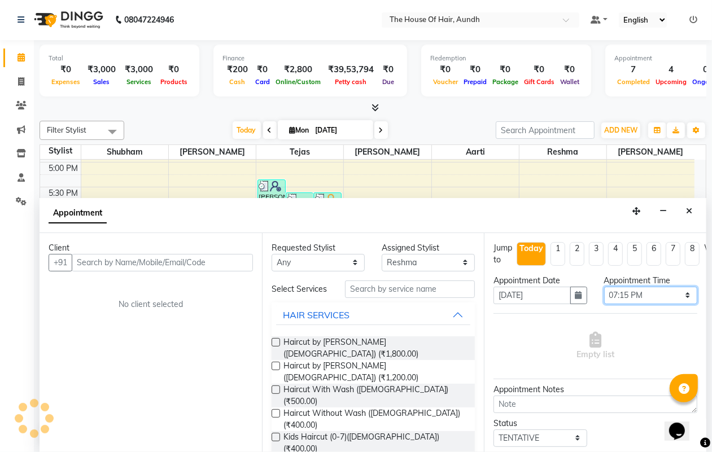
click at [613, 290] on select "Select 09:00 AM 09:15 AM 09:30 AM 09:45 AM 10:00 AM 10:15 AM 10:30 AM 10:45 AM …" at bounding box center [650, 295] width 93 height 17
select select "1125"
click at [604, 287] on select "Select 09:00 AM 09:15 AM 09:30 AM 09:45 AM 10:00 AM 10:15 AM 10:30 AM 10:45 AM …" at bounding box center [650, 295] width 93 height 17
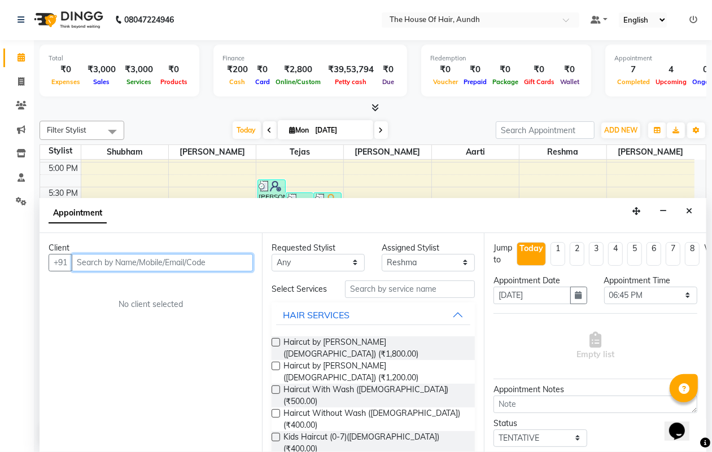
click at [226, 261] on input "text" at bounding box center [162, 262] width 181 height 17
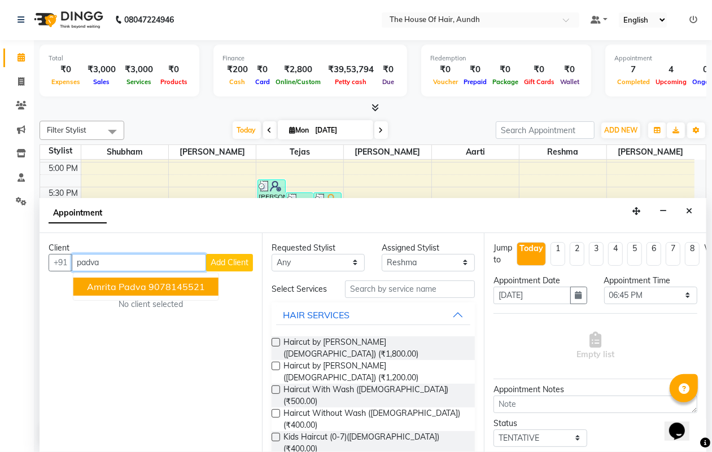
click at [200, 281] on ngb-highlight "9078145521" at bounding box center [176, 286] width 56 height 11
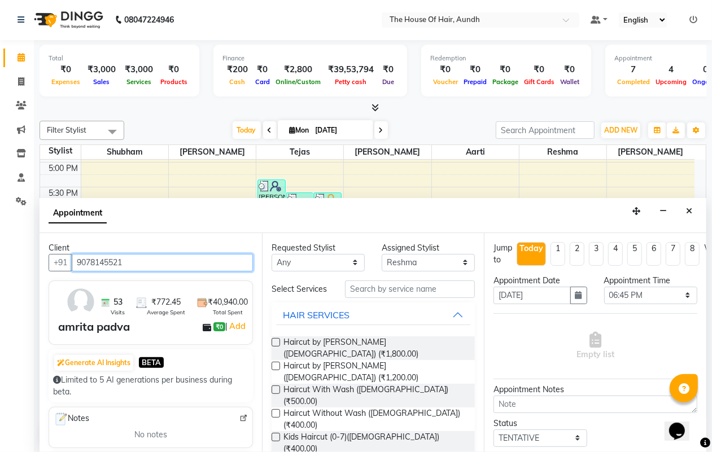
type input "9078145521"
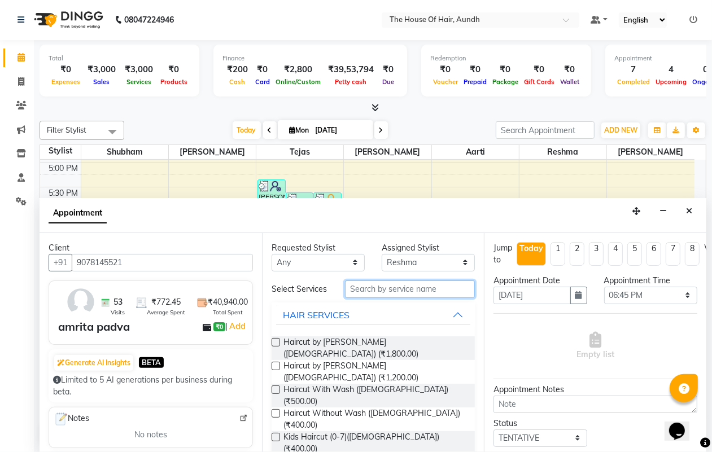
click at [405, 297] on input "text" at bounding box center [410, 288] width 130 height 17
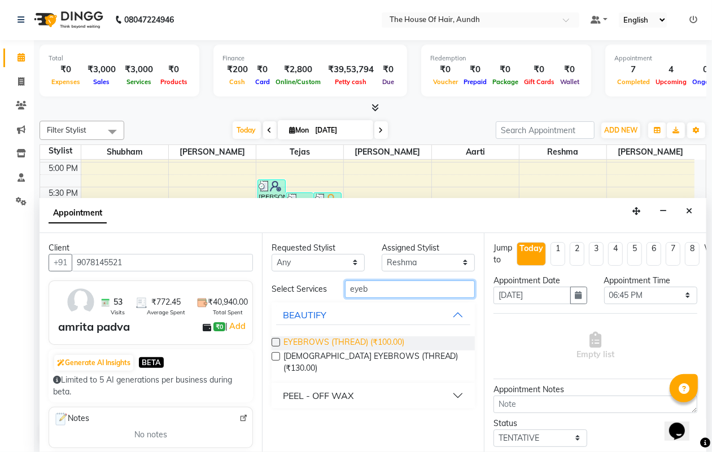
type input "eyeb"
click at [357, 337] on span "EYEBROWS (THREAD) (₹100.00)" at bounding box center [343, 343] width 121 height 14
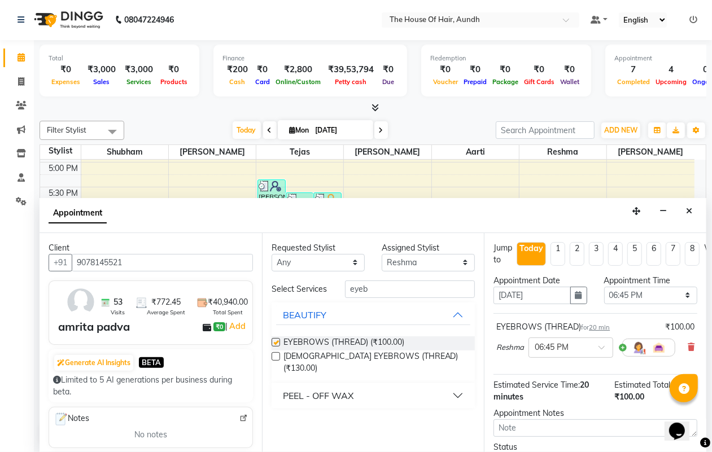
checkbox input "false"
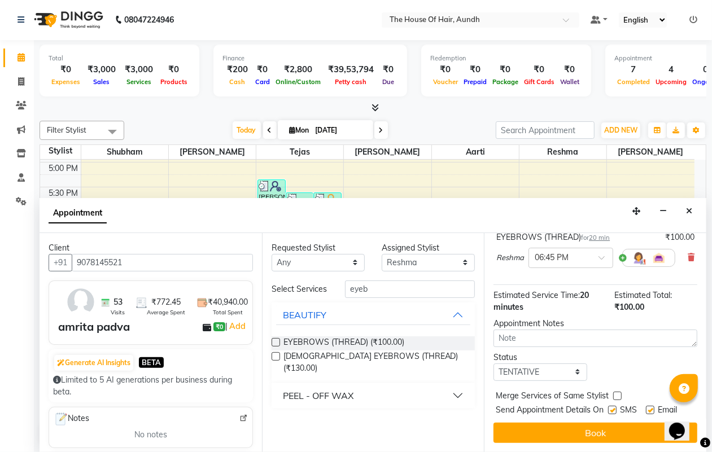
scroll to position [110, 0]
click at [569, 363] on select "Select TENTATIVE CONFIRM CHECK-IN UPCOMING" at bounding box center [539, 371] width 93 height 17
select select "upcoming"
click at [493, 363] on select "Select TENTATIVE CONFIRM CHECK-IN UPCOMING" at bounding box center [539, 371] width 93 height 17
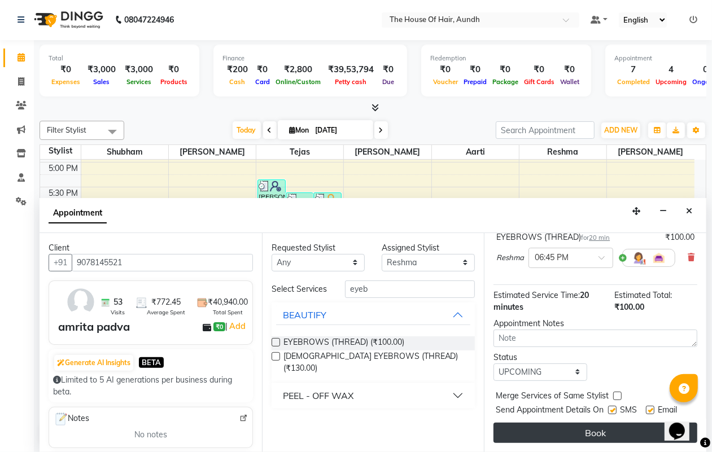
click at [509, 424] on button "Book" at bounding box center [595, 433] width 204 height 20
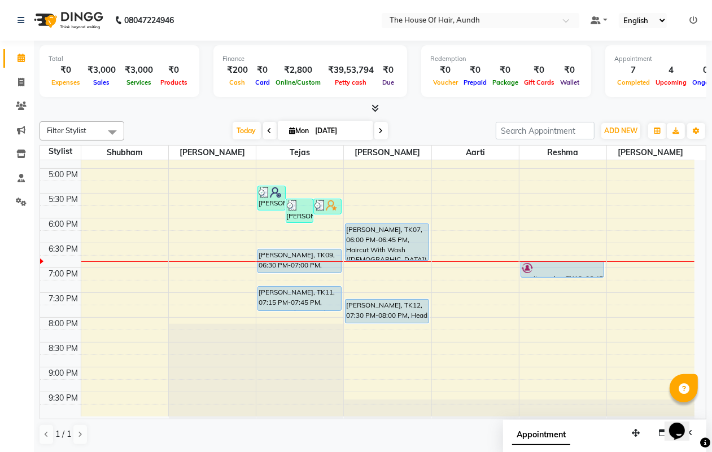
scroll to position [444, 0]
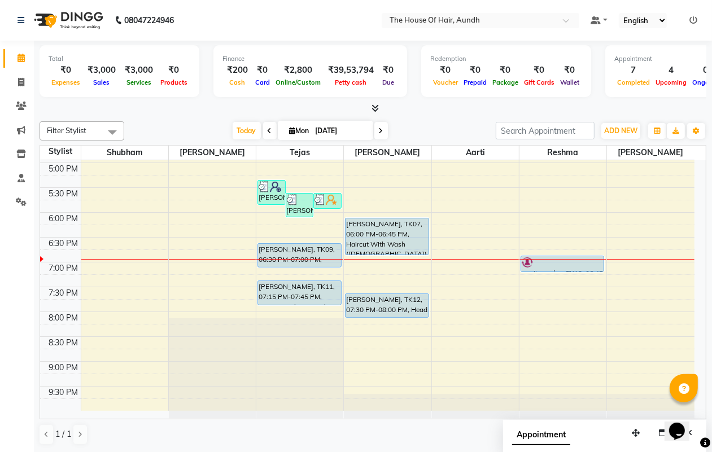
click at [288, 134] on span "[DATE]" at bounding box center [325, 130] width 95 height 19
click at [291, 131] on icon at bounding box center [293, 130] width 6 height 7
select select "9"
select select "2025"
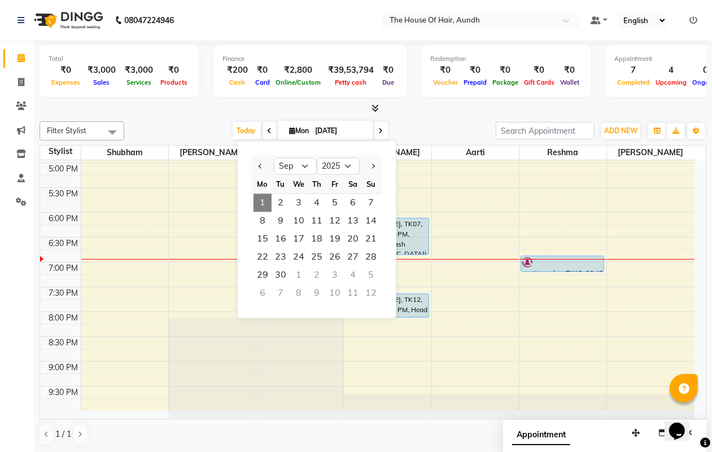
click at [299, 179] on div "We" at bounding box center [299, 185] width 18 height 18
click at [299, 183] on div "We" at bounding box center [299, 185] width 18 height 18
click at [301, 201] on span "3" at bounding box center [299, 203] width 18 height 18
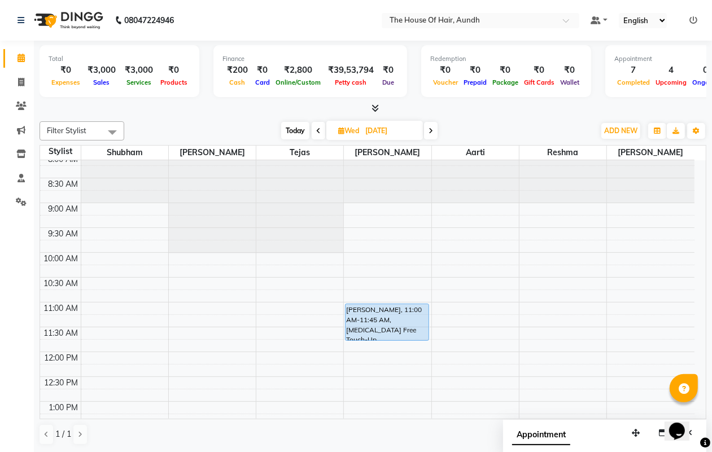
scroll to position [0, 0]
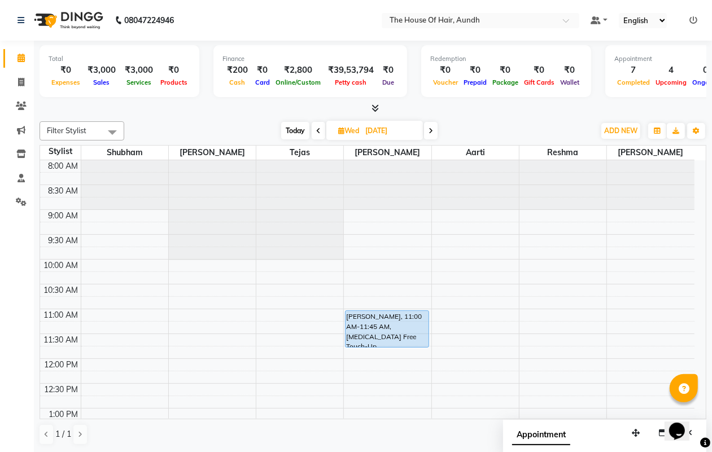
click at [290, 128] on span "Today" at bounding box center [295, 130] width 28 height 17
type input "[DATE]"
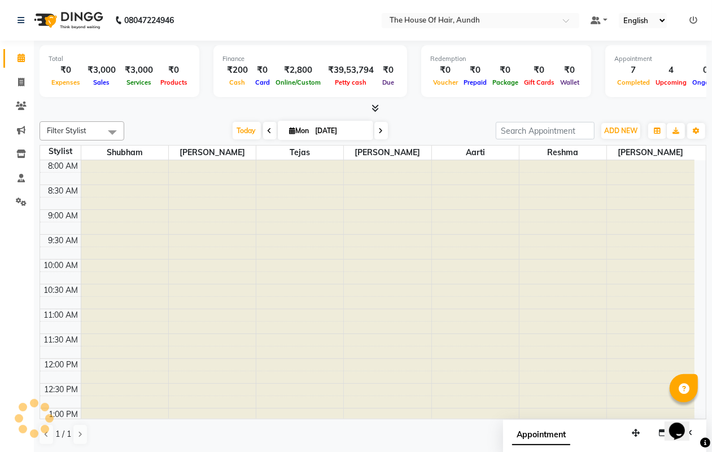
scroll to position [444, 0]
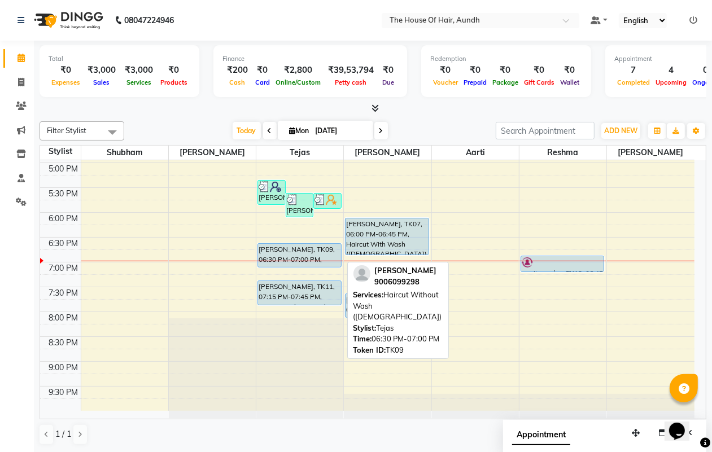
click at [289, 253] on div "[PERSON_NAME], TK09, 06:30 PM-07:00 PM, Haircut Without Wash ([DEMOGRAPHIC_DATA…" at bounding box center [299, 255] width 82 height 23
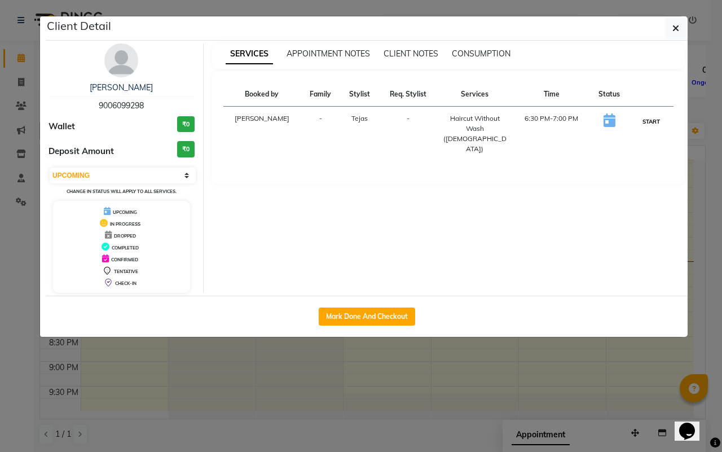
click at [655, 122] on button "START" at bounding box center [651, 122] width 23 height 14
select select "1"
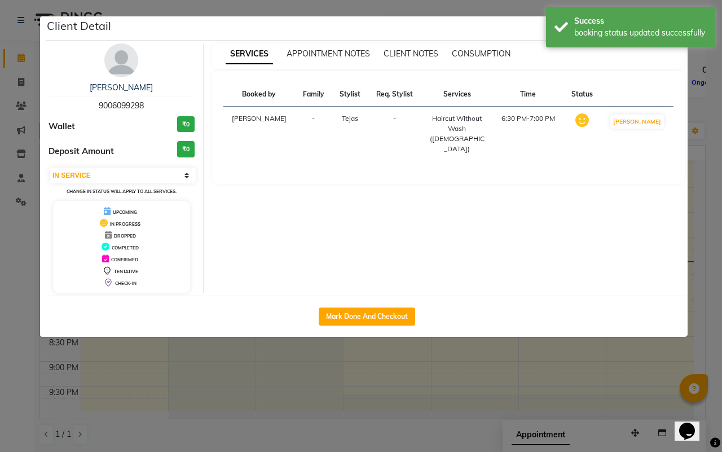
click at [553, 385] on ngb-modal-window "Client Detail [PERSON_NAME] 9006099298 Wallet ₹0 Deposit Amount ₹0 Select IN SE…" at bounding box center [361, 226] width 722 height 452
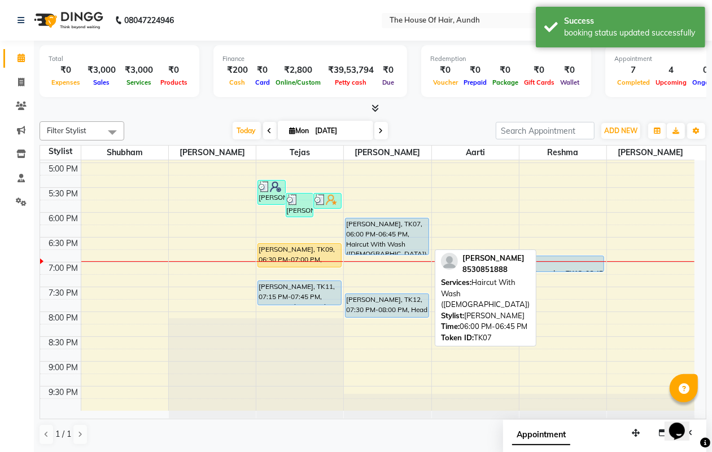
click at [388, 230] on div "[PERSON_NAME], TK07, 06:00 PM-06:45 PM, Haircut With Wash ([DEMOGRAPHIC_DATA])" at bounding box center [386, 236] width 82 height 36
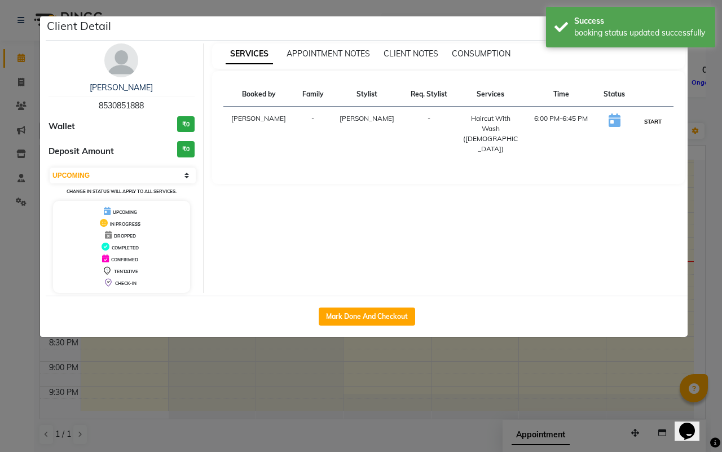
click at [654, 120] on button "START" at bounding box center [653, 122] width 23 height 14
select select "1"
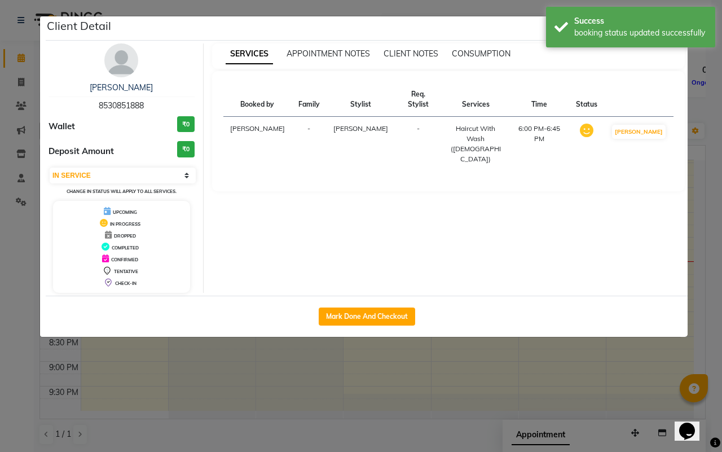
click at [559, 360] on ngb-modal-window "Client Detail [PERSON_NAME] 8530851888 Wallet ₹0 Deposit Amount ₹0 Select IN SE…" at bounding box center [361, 226] width 722 height 452
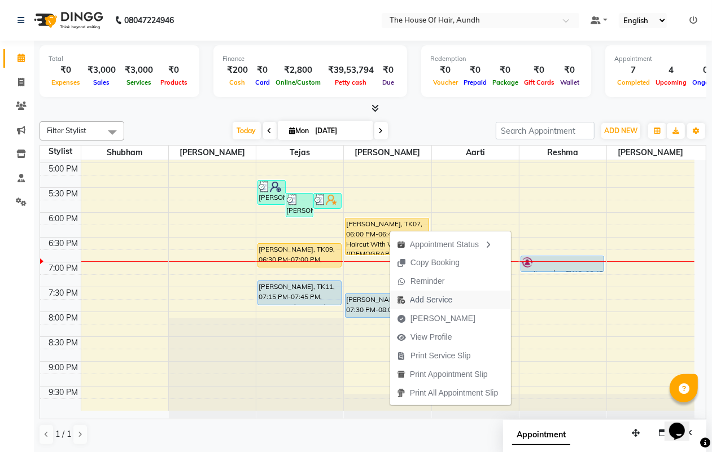
click at [429, 298] on span "Add Service" at bounding box center [431, 300] width 42 height 12
select select "32779"
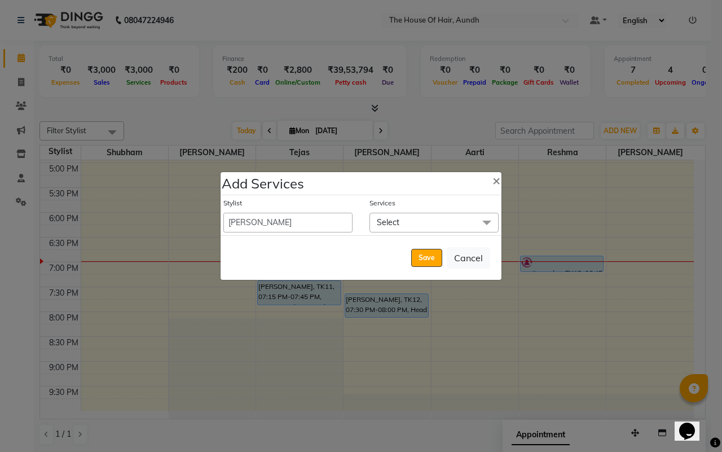
click at [406, 221] on span "Select" at bounding box center [434, 223] width 129 height 20
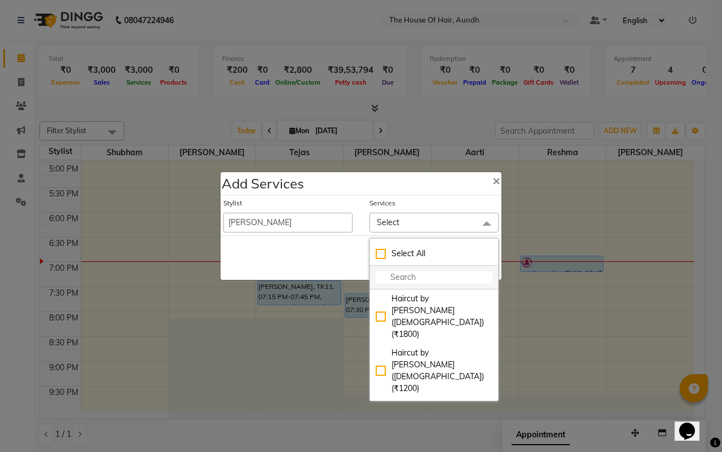
click at [409, 280] on input "multiselect-search" at bounding box center [434, 277] width 117 height 12
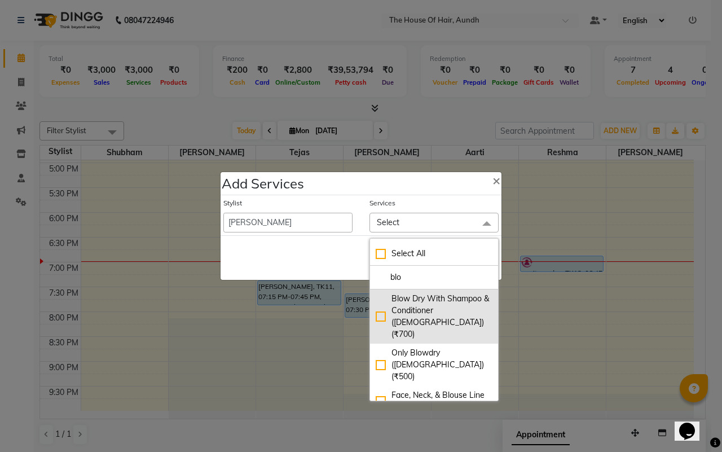
type input "blo"
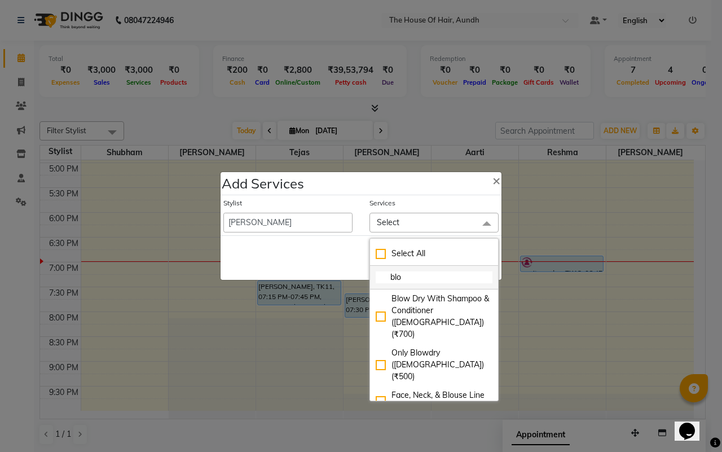
drag, startPoint x: 425, startPoint y: 309, endPoint x: 400, endPoint y: 301, distance: 26.8
click at [426, 309] on div "Blow Dry With Shampoo & Conditioner ([DEMOGRAPHIC_DATA]) (₹700)" at bounding box center [434, 316] width 117 height 47
checkbox input "true"
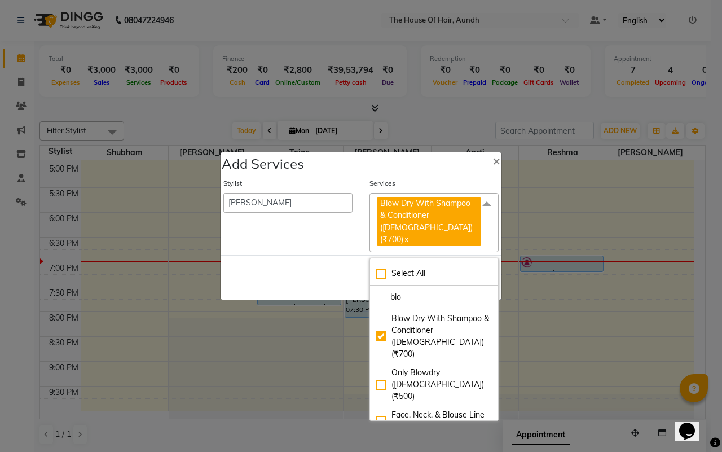
click at [291, 271] on div "Save Cancel" at bounding box center [361, 277] width 281 height 45
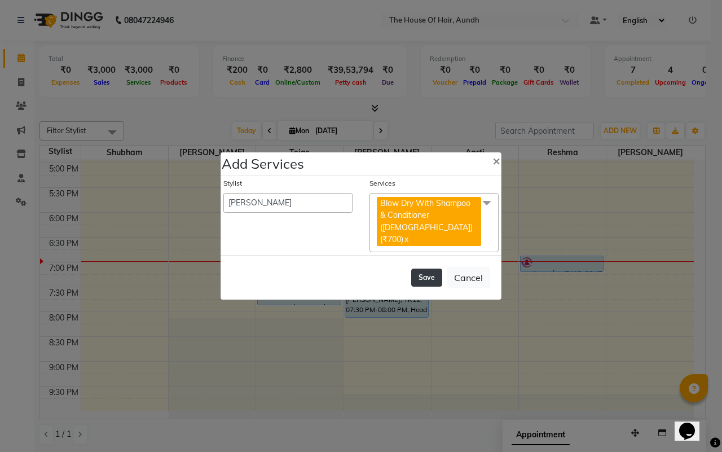
click at [420, 270] on button "Save" at bounding box center [426, 278] width 31 height 18
select select "26084"
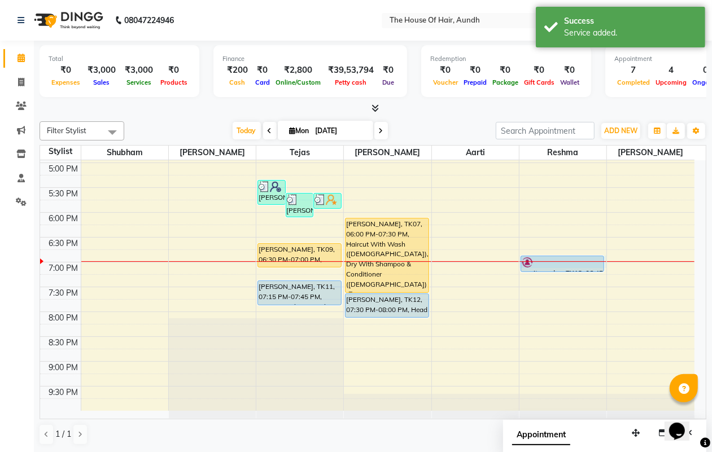
click at [556, 261] on div at bounding box center [562, 261] width 87 height 1
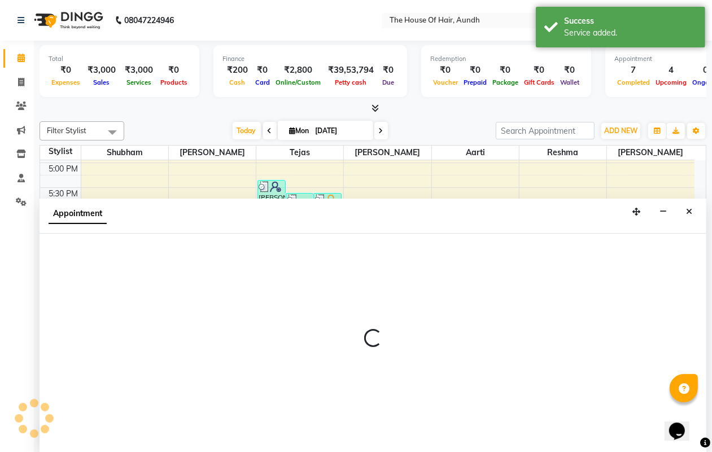
scroll to position [1, 0]
select select "26196"
select select "1125"
select select "tentative"
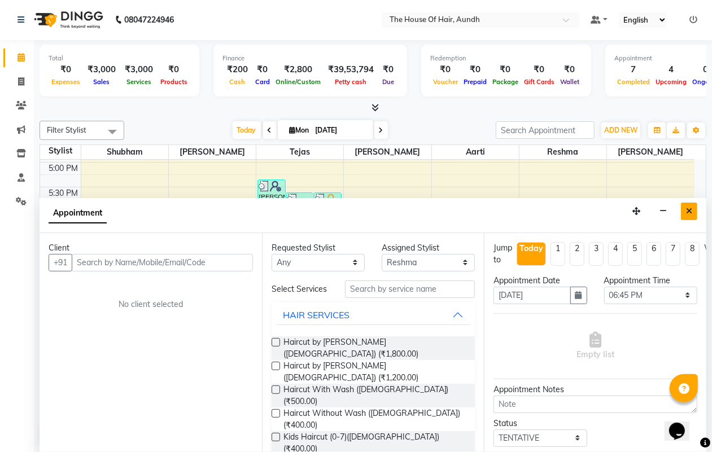
click at [689, 207] on icon "Close" at bounding box center [689, 211] width 6 height 8
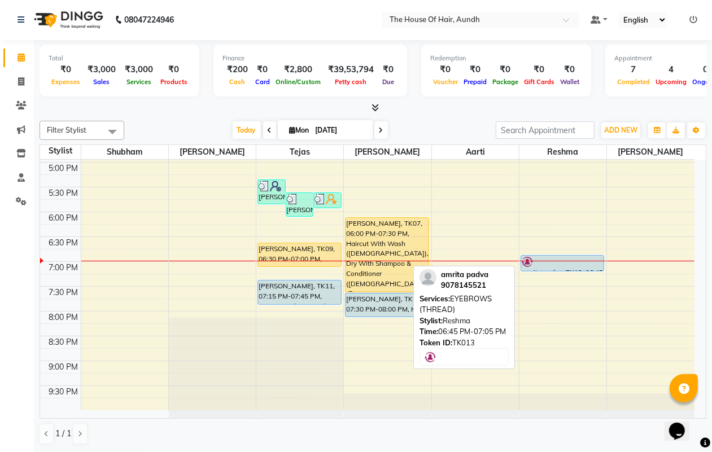
click at [531, 266] on img at bounding box center [526, 261] width 11 height 11
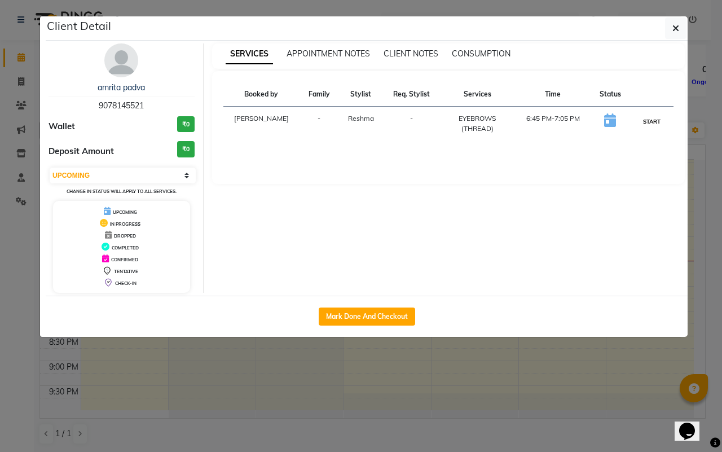
click at [648, 122] on button "START" at bounding box center [652, 122] width 23 height 14
select select "1"
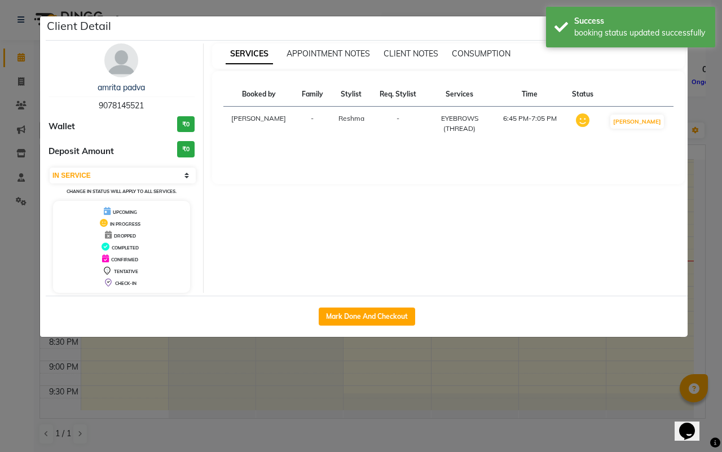
click at [562, 376] on ngb-modal-window "Client Detail amrita padva 9078145521 Wallet ₹0 Deposit Amount ₹0 Select IN SER…" at bounding box center [361, 226] width 722 height 452
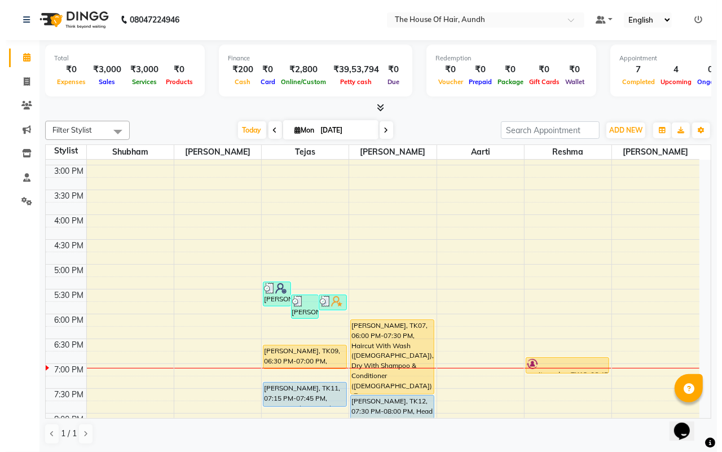
scroll to position [374, 0]
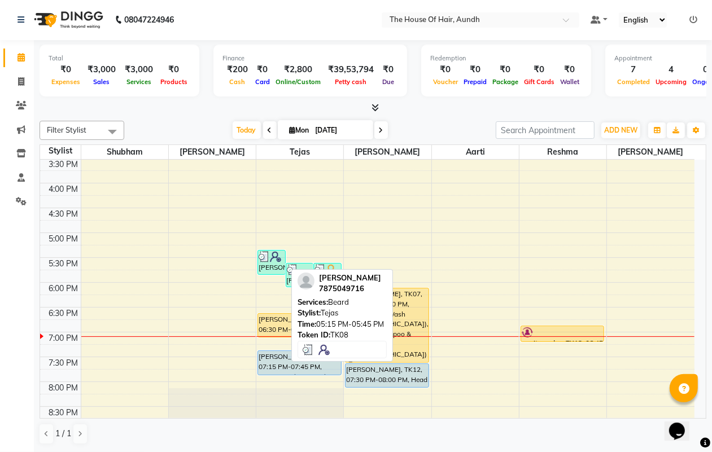
click at [275, 261] on img at bounding box center [275, 256] width 11 height 11
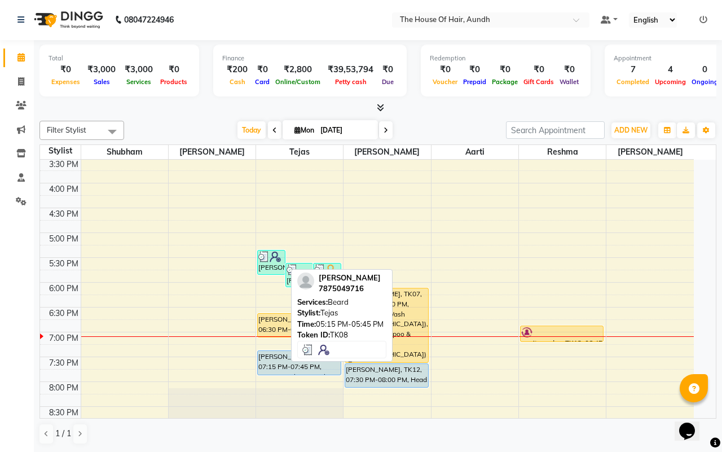
select select "3"
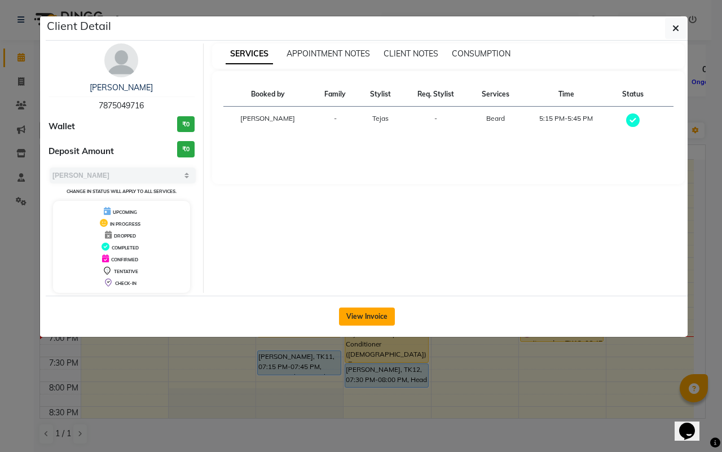
click at [365, 315] on button "View Invoice" at bounding box center [367, 317] width 56 height 18
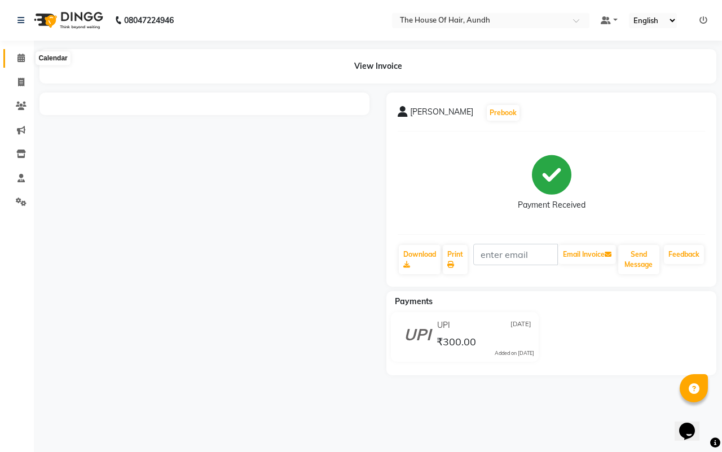
click at [21, 57] on icon at bounding box center [20, 58] width 7 height 8
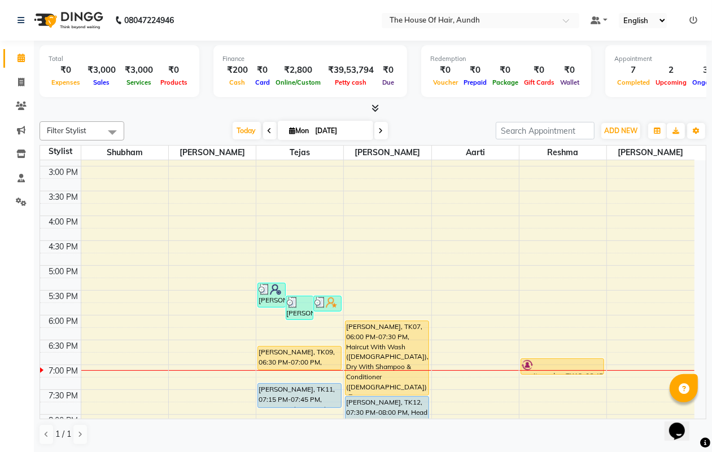
scroll to position [353, 0]
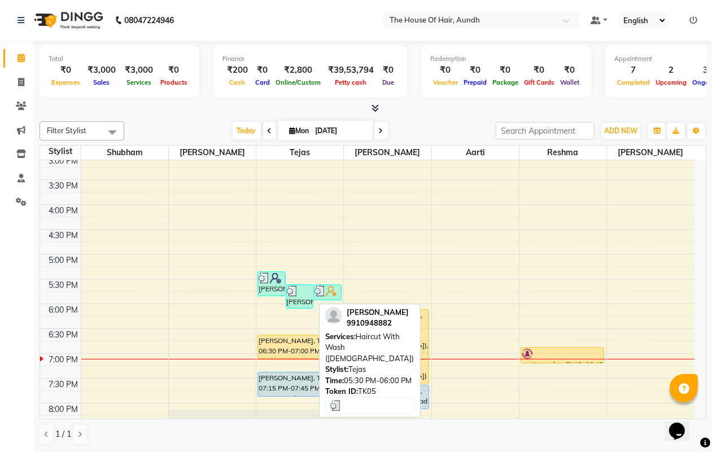
click at [292, 295] on img at bounding box center [292, 291] width 11 height 11
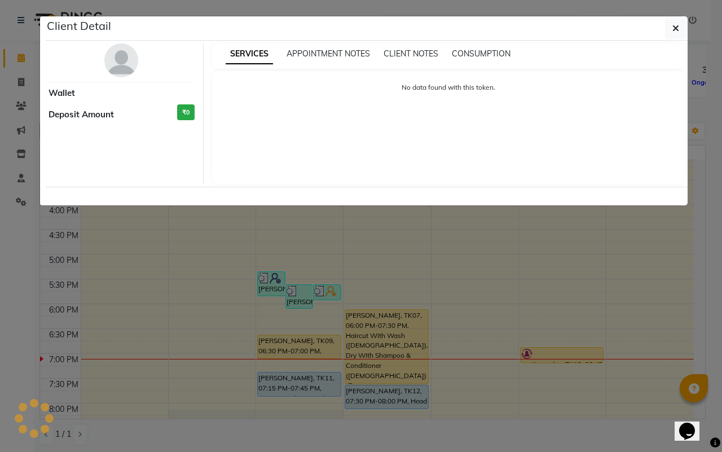
select select "3"
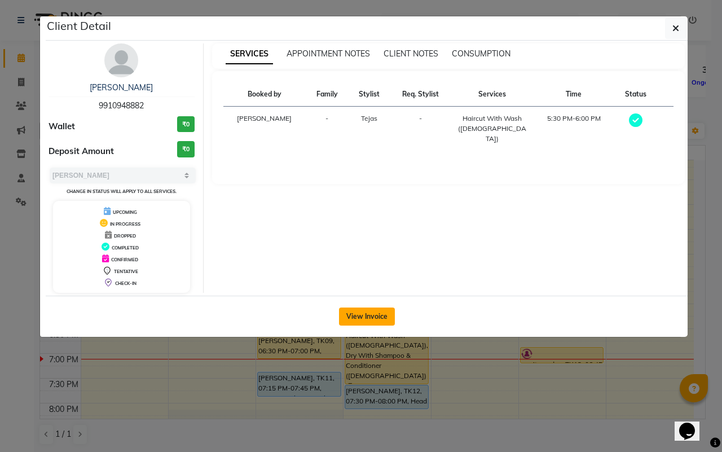
click at [367, 312] on button "View Invoice" at bounding box center [367, 317] width 56 height 18
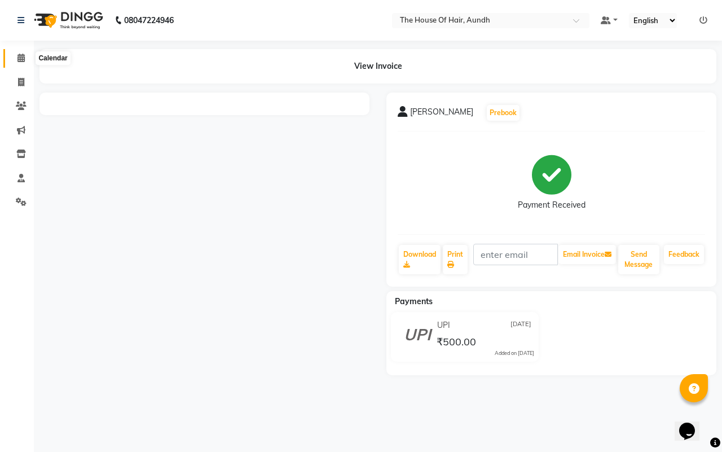
click at [21, 57] on icon at bounding box center [20, 58] width 7 height 8
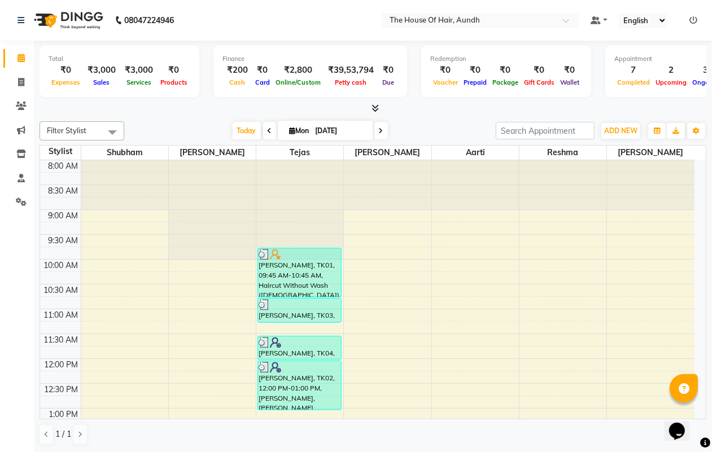
scroll to position [353, 0]
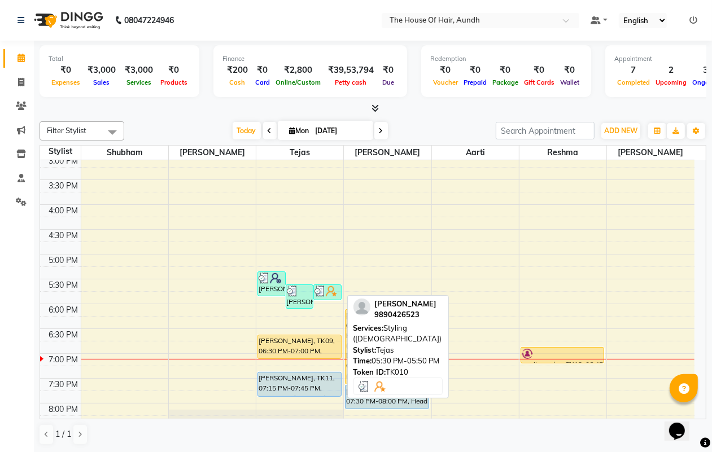
click at [330, 293] on img at bounding box center [331, 291] width 11 height 11
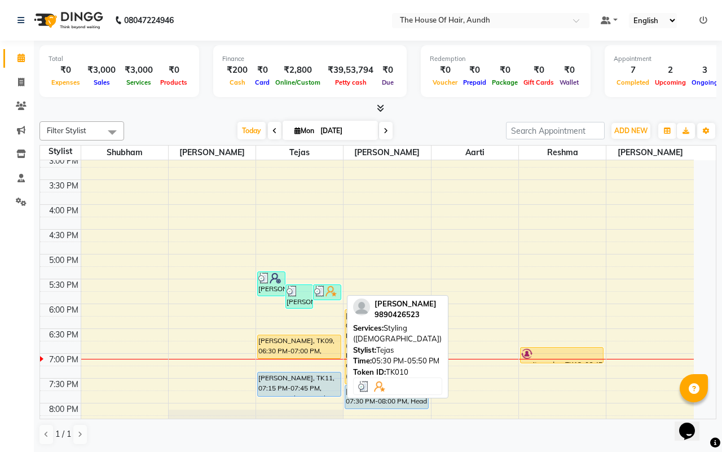
select select "3"
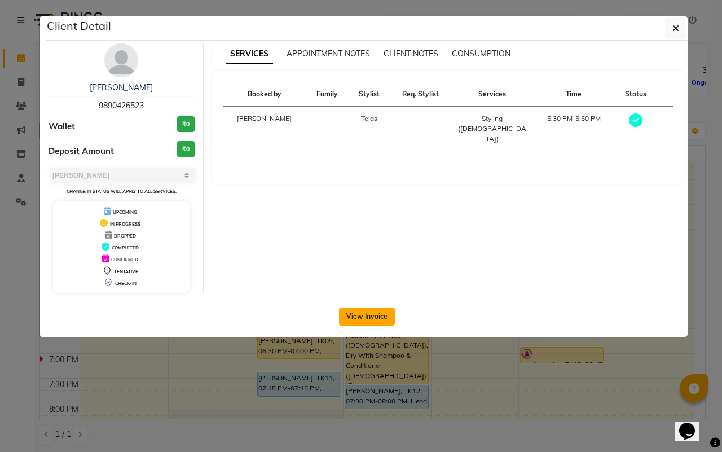
click at [378, 314] on button "View Invoice" at bounding box center [367, 317] width 56 height 18
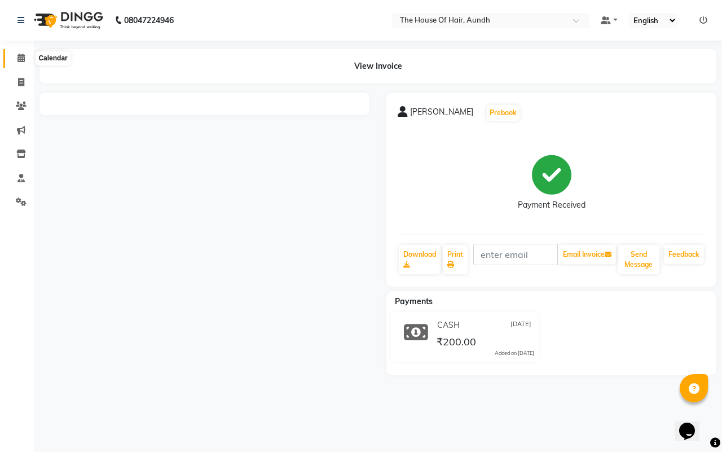
click at [24, 57] on icon at bounding box center [20, 58] width 7 height 8
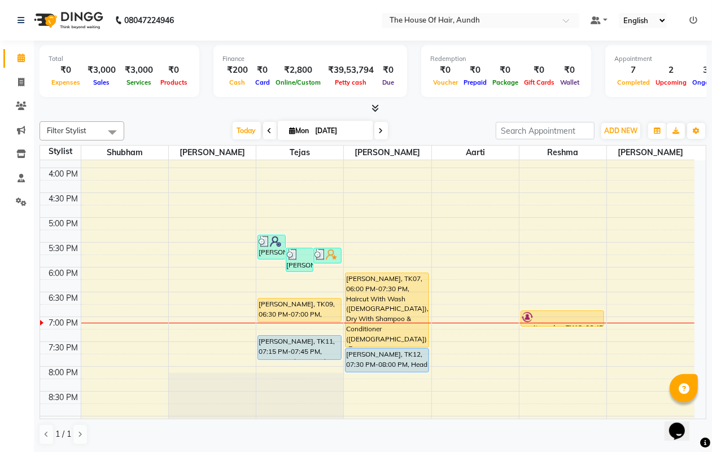
scroll to position [423, 0]
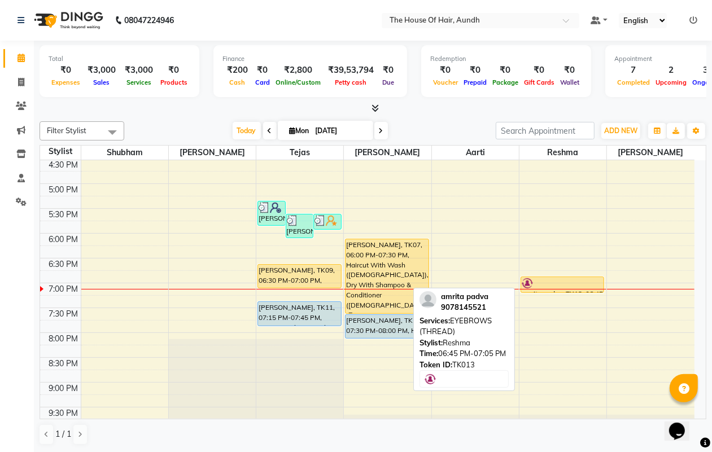
click at [537, 282] on div at bounding box center [561, 283] width 81 height 11
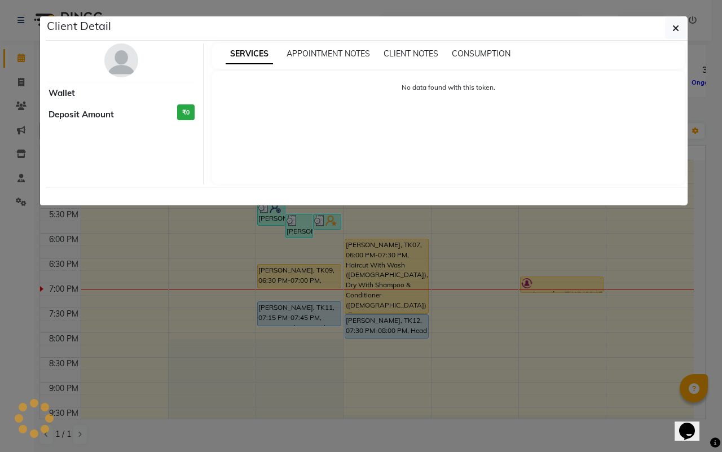
select select "1"
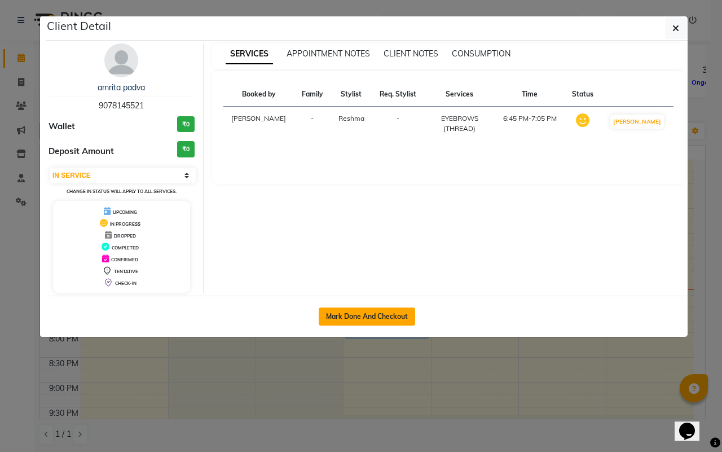
click at [379, 318] on button "Mark Done And Checkout" at bounding box center [367, 317] width 97 height 18
select select "service"
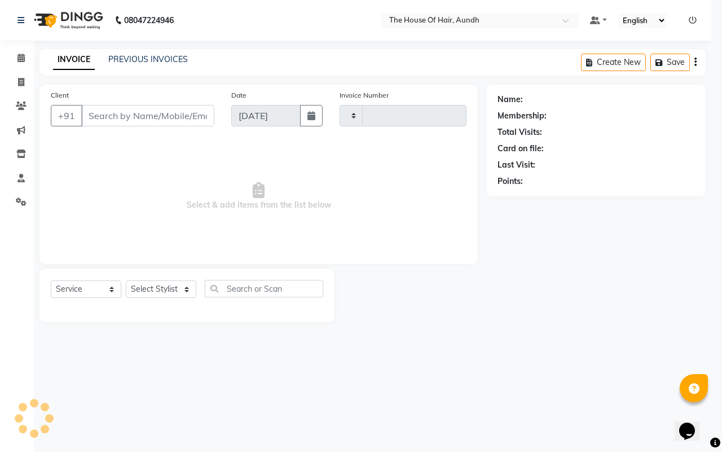
type input "1769"
select select "26"
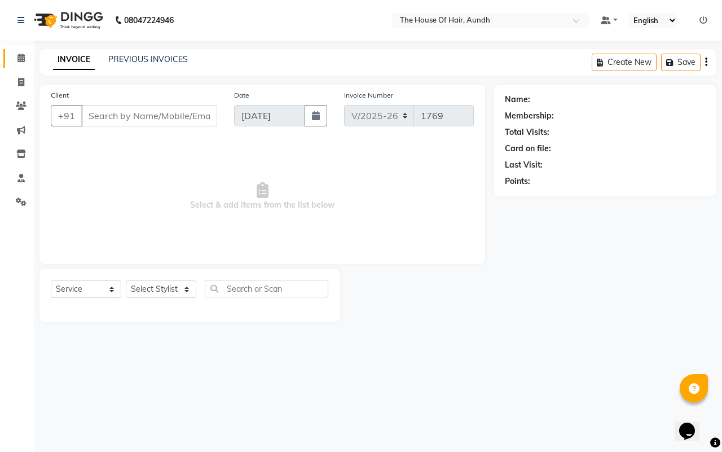
type input "9078145521"
select select "26196"
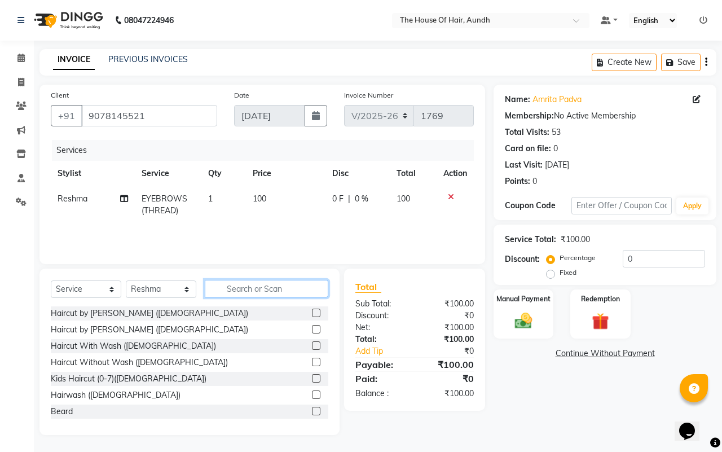
click at [255, 289] on input "text" at bounding box center [267, 288] width 124 height 17
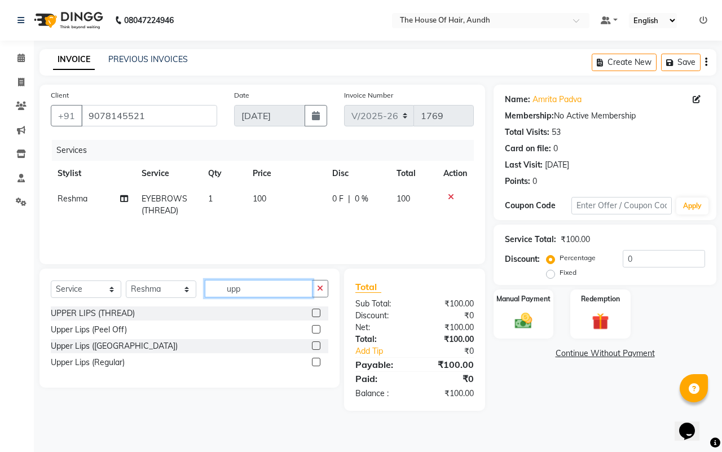
type input "upp"
click at [316, 309] on label at bounding box center [316, 313] width 8 height 8
click at [316, 310] on input "checkbox" at bounding box center [315, 313] width 7 height 7
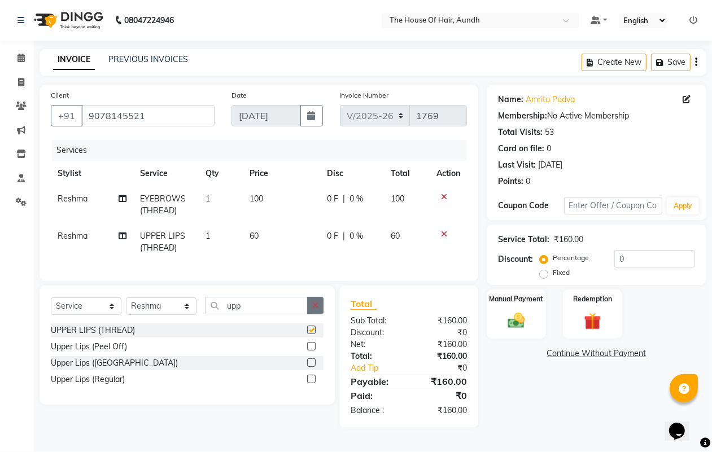
checkbox input "false"
click at [532, 319] on div "Manual Payment" at bounding box center [516, 313] width 62 height 51
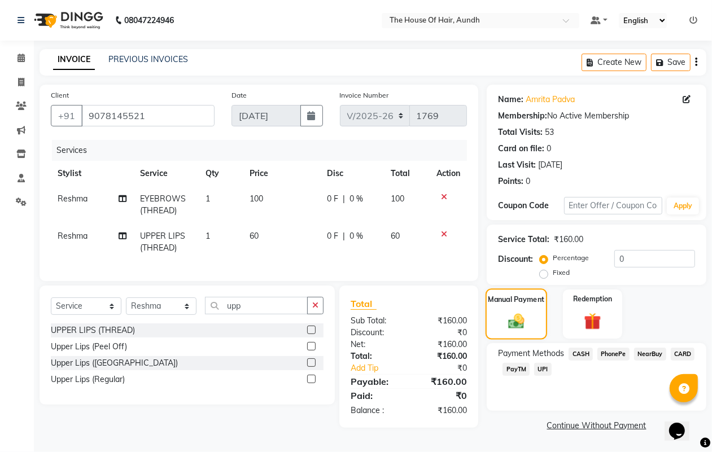
scroll to position [3, 0]
click at [540, 365] on span "UPI" at bounding box center [542, 369] width 17 height 13
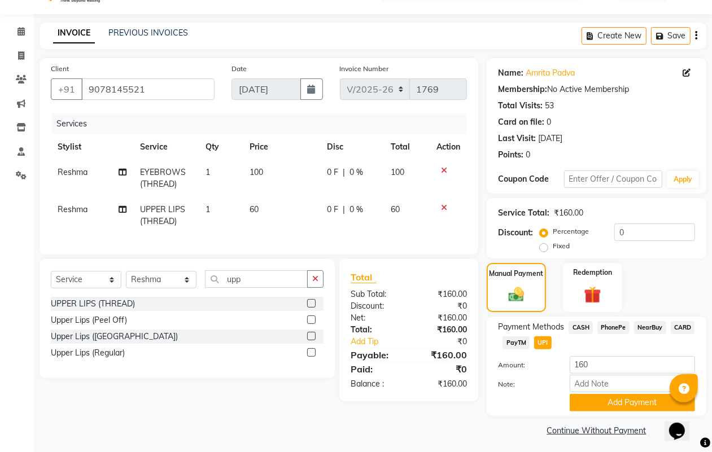
scroll to position [29, 0]
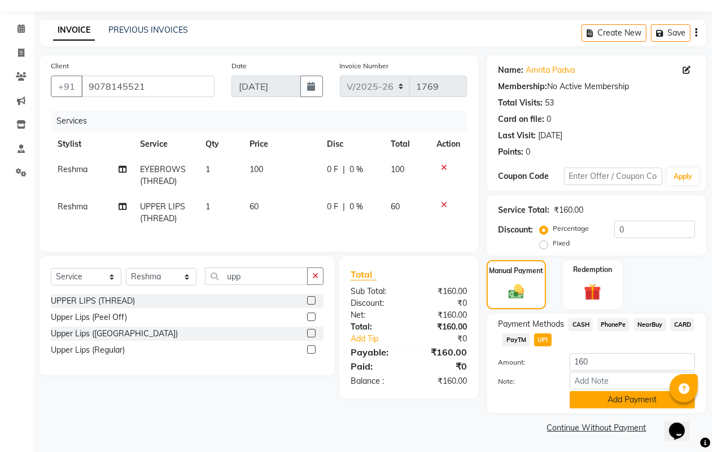
click at [601, 400] on button "Add Payment" at bounding box center [631, 399] width 125 height 17
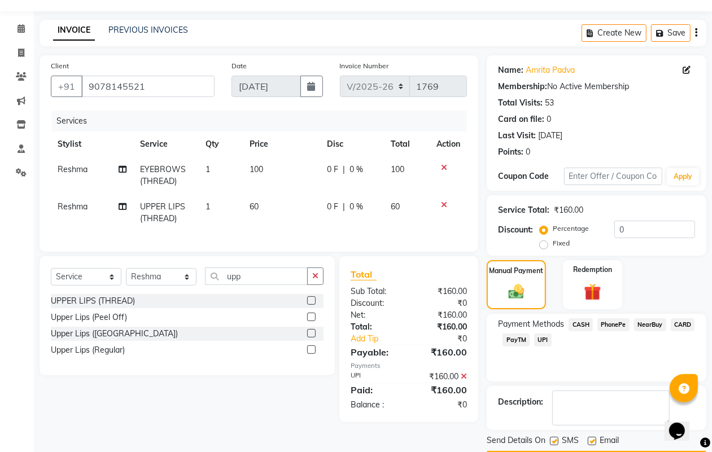
scroll to position [63, 0]
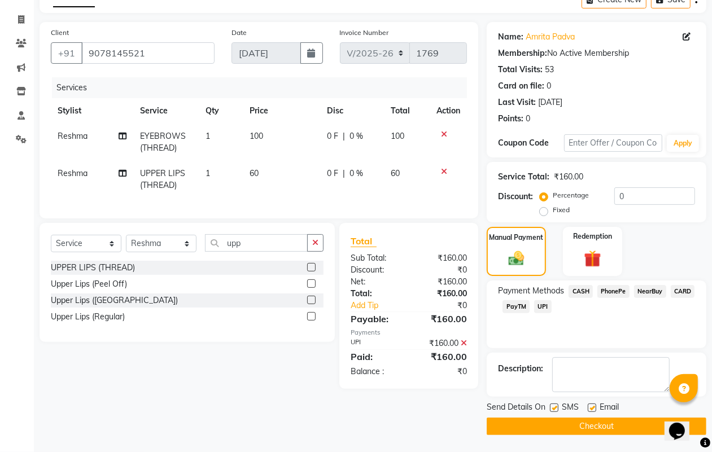
click at [588, 427] on button "Checkout" at bounding box center [596, 426] width 220 height 17
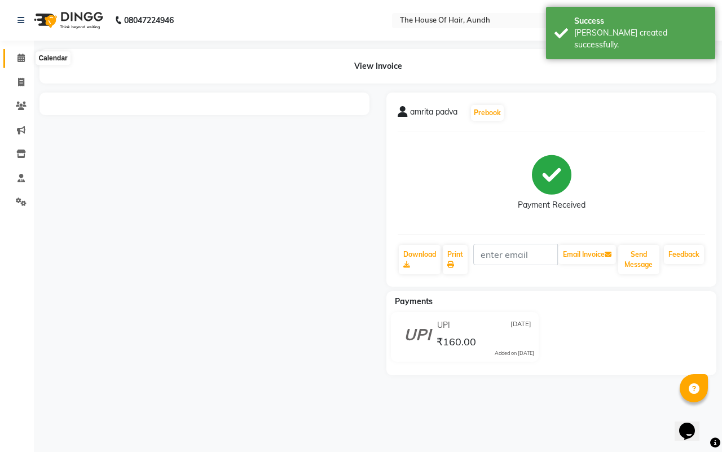
click at [21, 57] on icon at bounding box center [20, 58] width 7 height 8
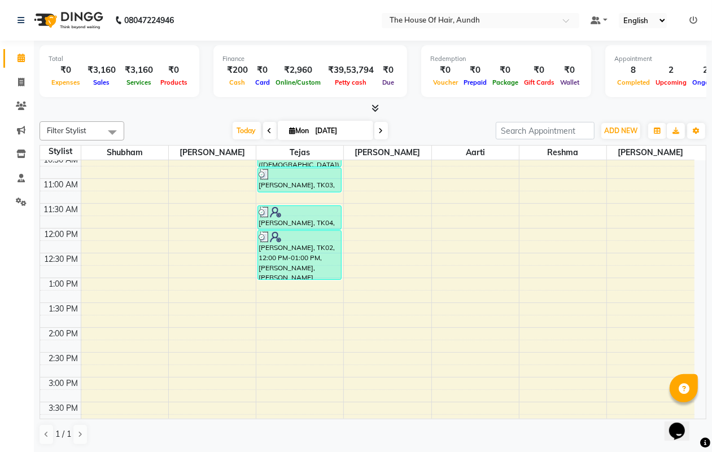
scroll to position [444, 0]
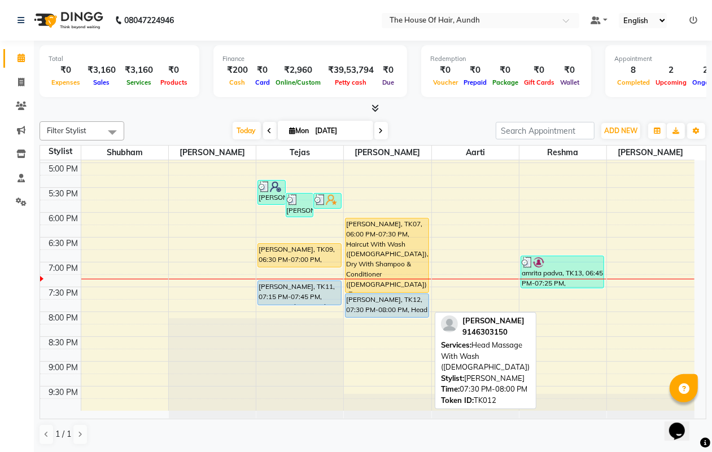
click at [374, 302] on div "[PERSON_NAME], TK12, 07:30 PM-08:00 PM, Head Massage With Wash ([DEMOGRAPHIC_DA…" at bounding box center [386, 305] width 82 height 23
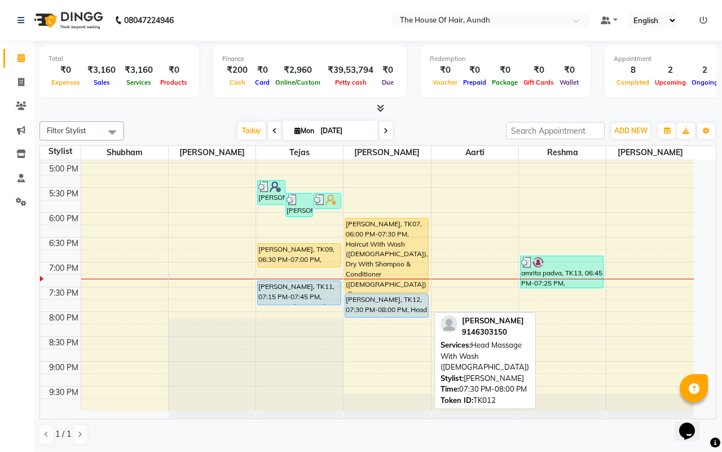
select select "5"
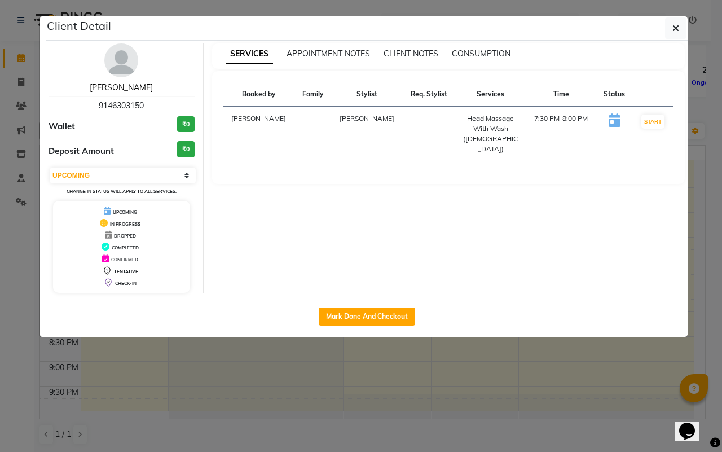
click at [121, 86] on link "[PERSON_NAME]" at bounding box center [121, 87] width 63 height 10
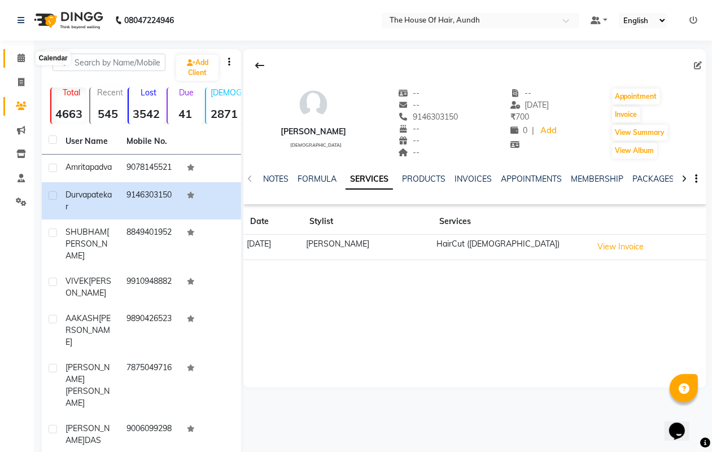
click at [23, 58] on icon at bounding box center [20, 58] width 7 height 8
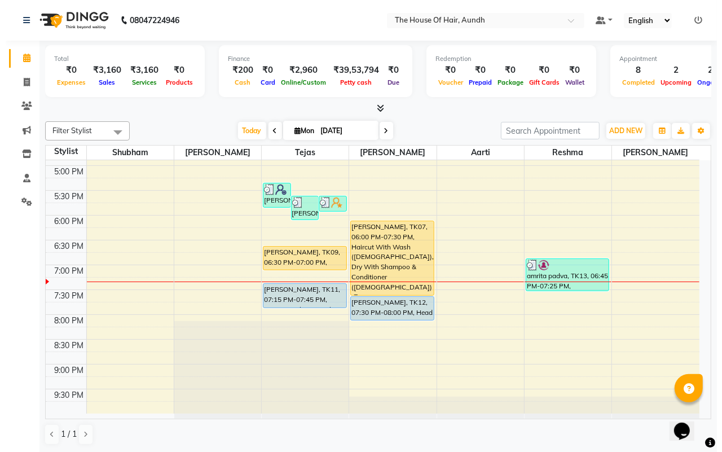
scroll to position [444, 0]
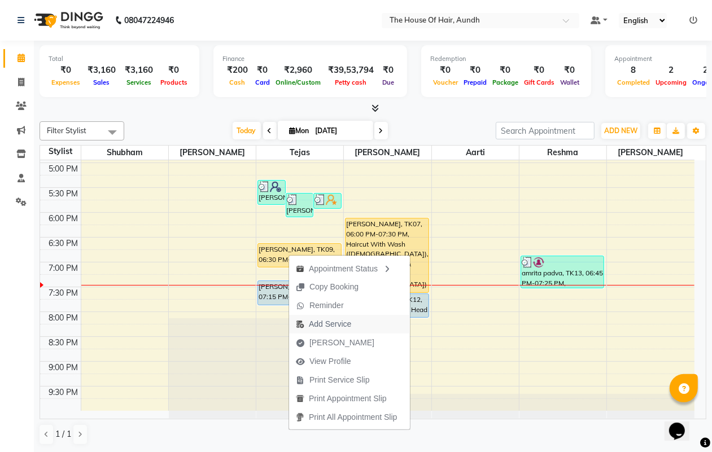
click at [339, 321] on span "Add Service" at bounding box center [330, 324] width 42 height 12
select select "6864"
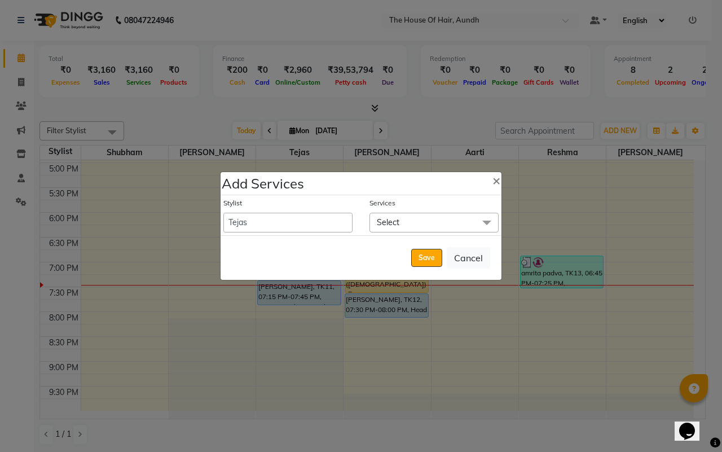
click at [412, 221] on span "Select" at bounding box center [434, 223] width 129 height 20
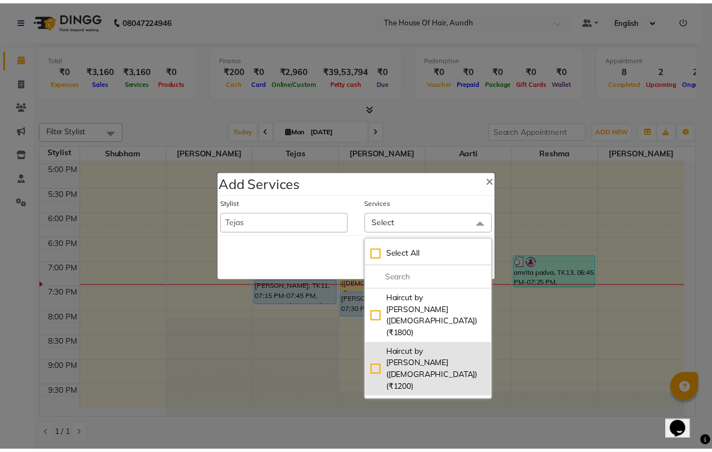
scroll to position [71, 0]
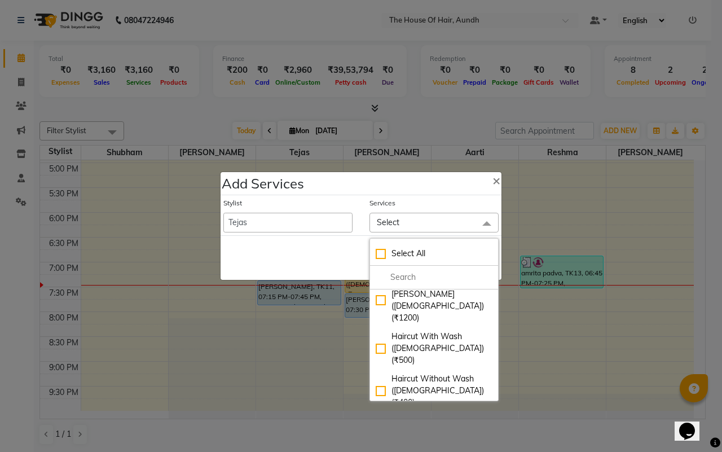
checkbox input "true"
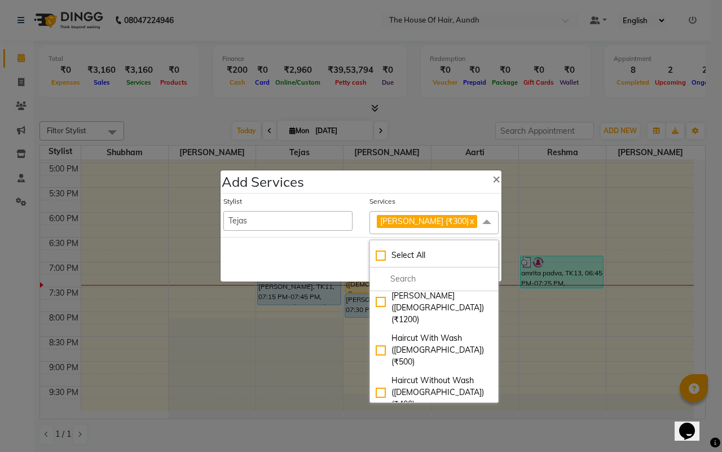
click at [262, 252] on div "Save Cancel" at bounding box center [361, 259] width 281 height 45
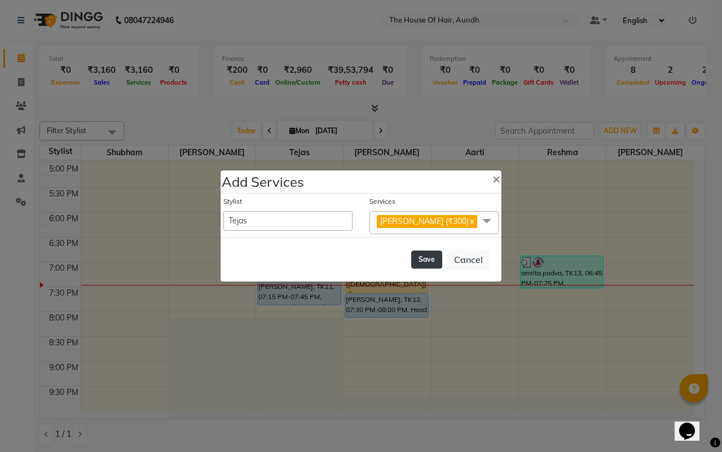
click at [423, 260] on button "Save" at bounding box center [426, 260] width 31 height 18
select select "26084"
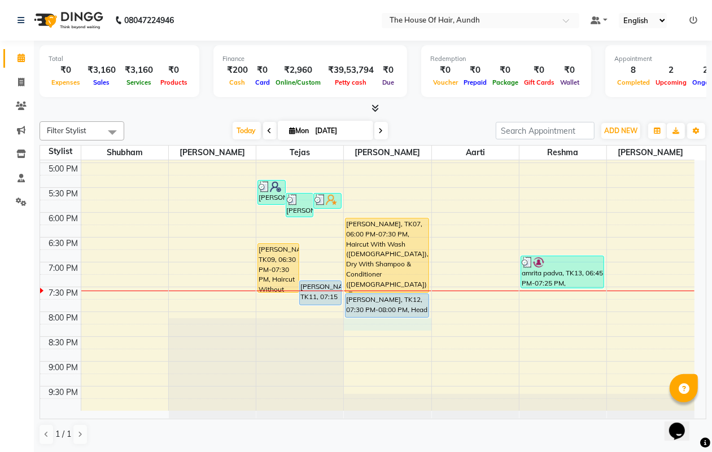
click at [360, 322] on div "8:00 AM 8:30 AM 9:00 AM 9:30 AM 10:00 AM 10:30 AM 11:00 AM 11:30 AM 12:00 PM 12…" at bounding box center [367, 63] width 654 height 695
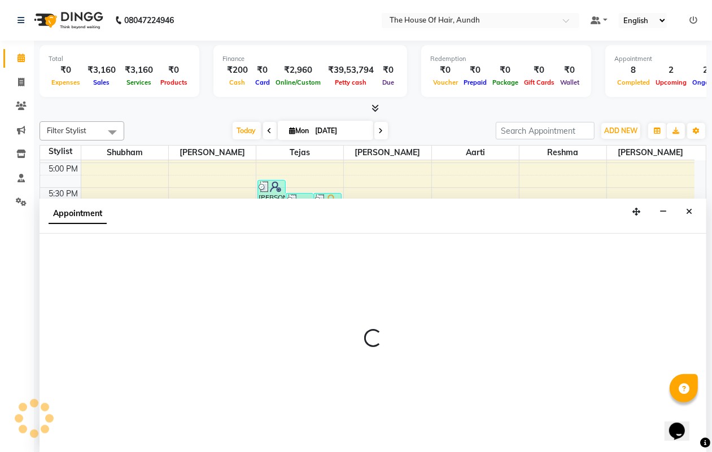
scroll to position [1, 0]
select select "32779"
select select "1200"
select select "tentative"
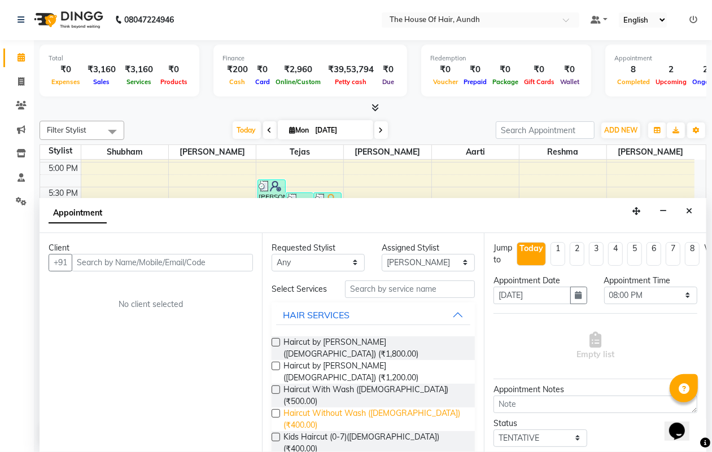
click at [322, 407] on span "Haircut Without Wash ([DEMOGRAPHIC_DATA]) (₹400.00)" at bounding box center [374, 419] width 183 height 24
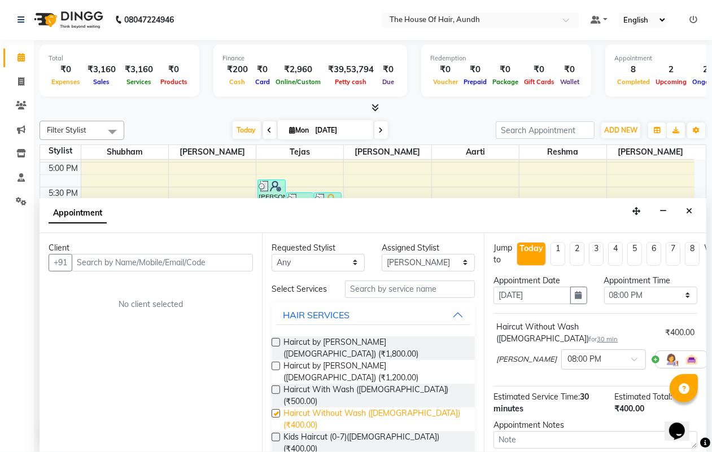
checkbox input "false"
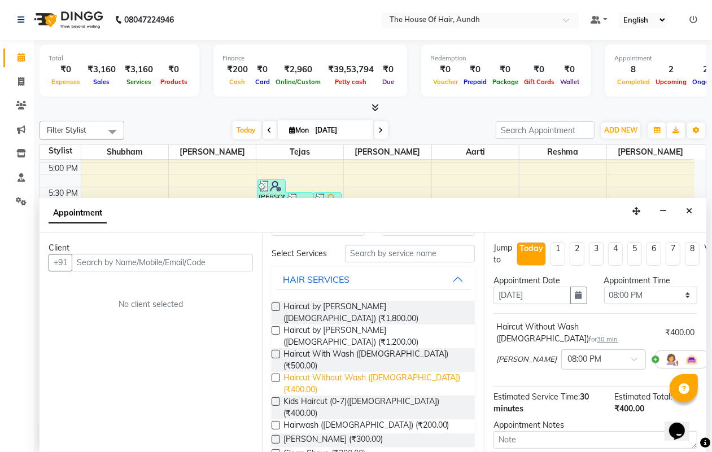
scroll to position [71, 0]
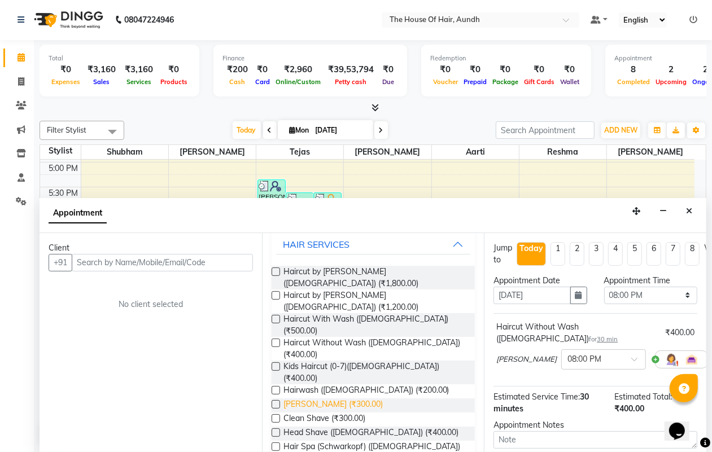
click at [310, 398] on span "[PERSON_NAME] (₹300.00)" at bounding box center [332, 405] width 99 height 14
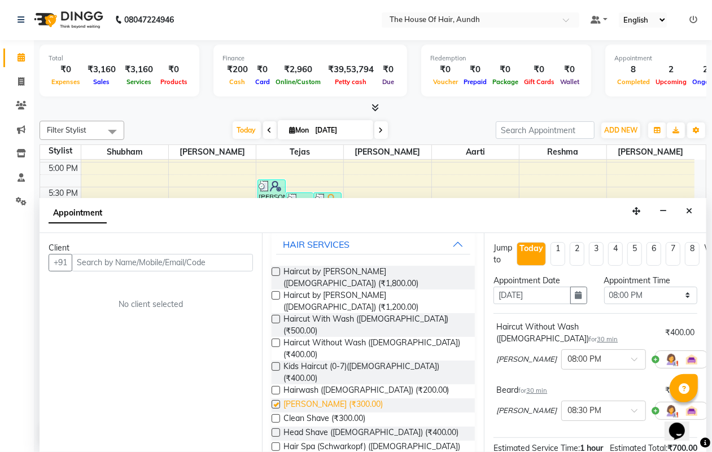
checkbox input "false"
click at [143, 260] on input "text" at bounding box center [162, 262] width 181 height 17
click at [622, 292] on select "Select 09:00 AM 09:15 AM 09:30 AM 09:45 AM 10:00 AM 10:15 AM 10:30 AM 10:45 AM …" at bounding box center [650, 295] width 93 height 17
select select "1185"
click at [604, 287] on select "Select 09:00 AM 09:15 AM 09:30 AM 09:45 AM 10:00 AM 10:15 AM 10:30 AM 10:45 AM …" at bounding box center [650, 295] width 93 height 17
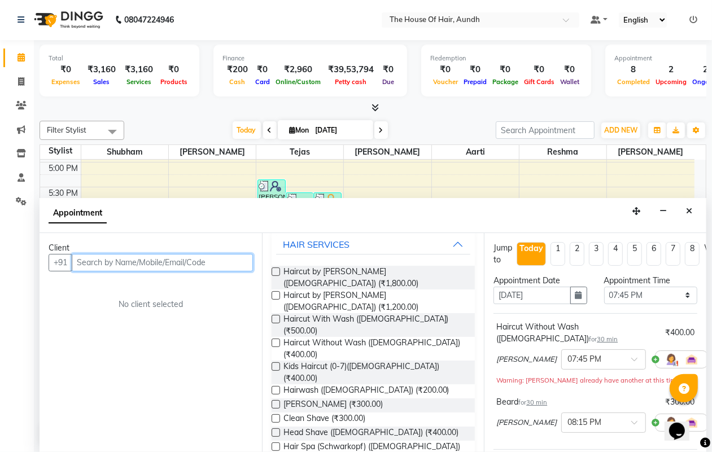
click at [126, 261] on input "text" at bounding box center [162, 262] width 181 height 17
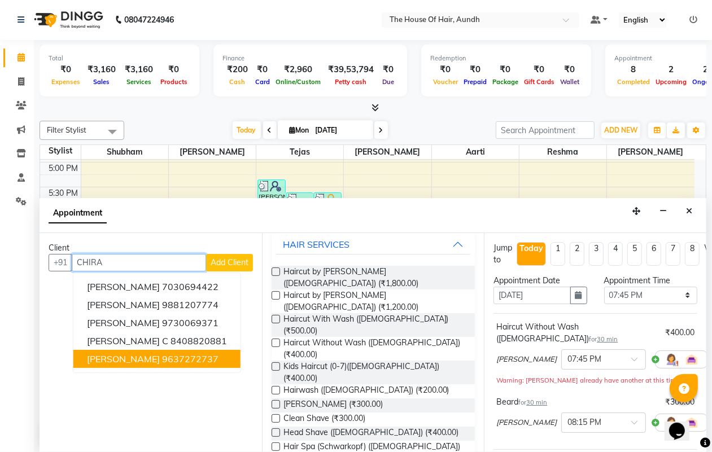
click at [167, 359] on ngb-highlight "9637272737" at bounding box center [190, 358] width 56 height 11
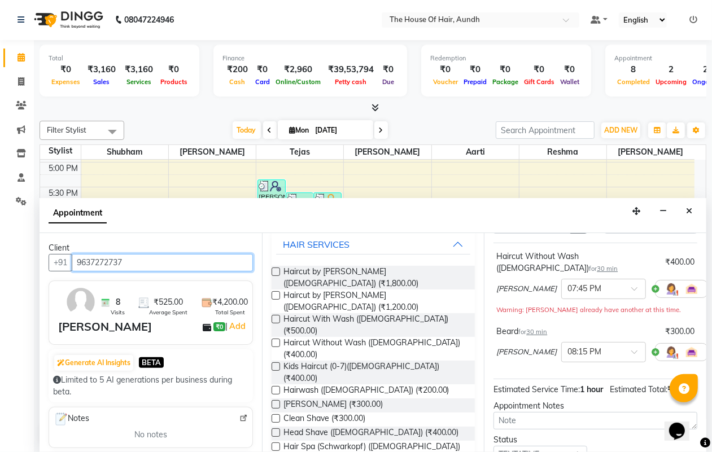
scroll to position [141, 0]
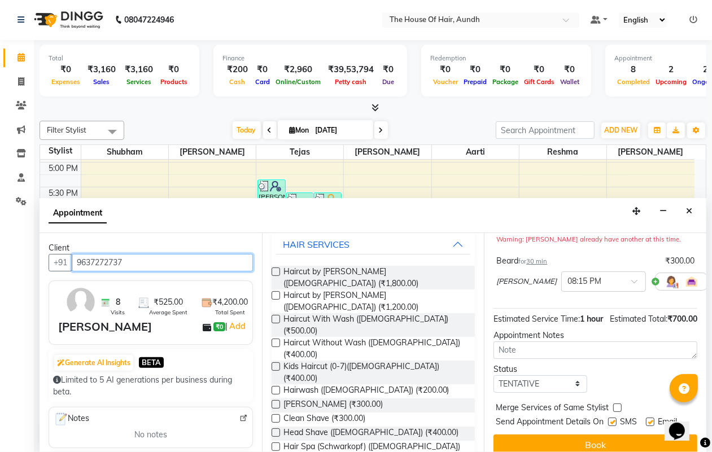
type input "9637272737"
click at [556, 382] on select "Select TENTATIVE CONFIRM CHECK-IN UPCOMING" at bounding box center [539, 383] width 93 height 17
select select "upcoming"
click at [493, 376] on select "Select TENTATIVE CONFIRM CHECK-IN UPCOMING" at bounding box center [539, 383] width 93 height 17
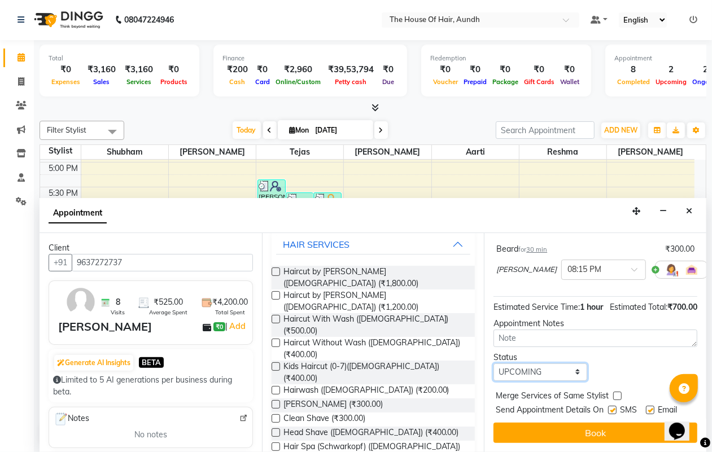
scroll to position [173, 0]
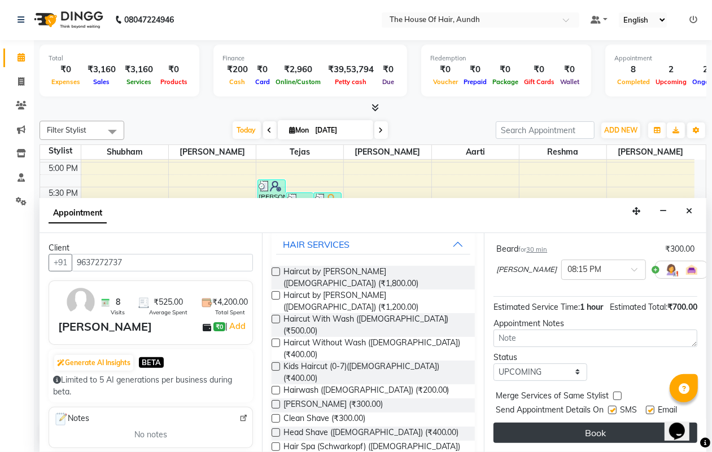
click at [604, 423] on button "Book" at bounding box center [595, 433] width 204 height 20
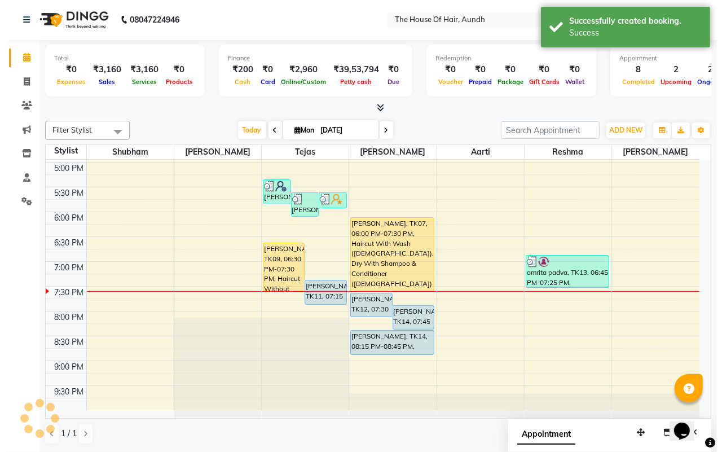
scroll to position [0, 0]
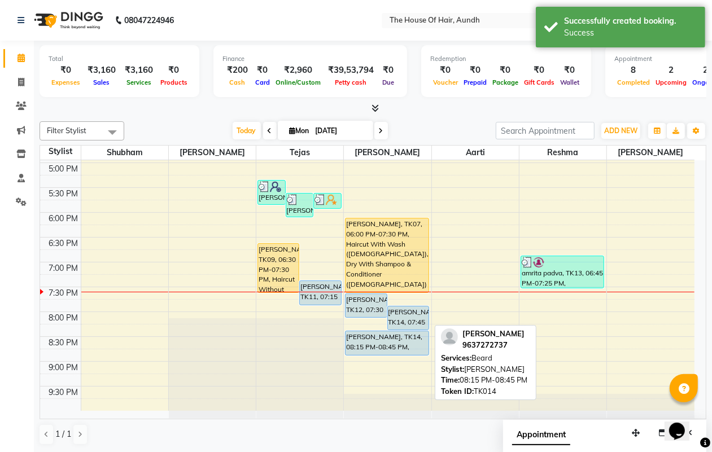
click at [395, 343] on div "[PERSON_NAME], TK14, 08:15 PM-08:45 PM, [PERSON_NAME]" at bounding box center [386, 343] width 82 height 24
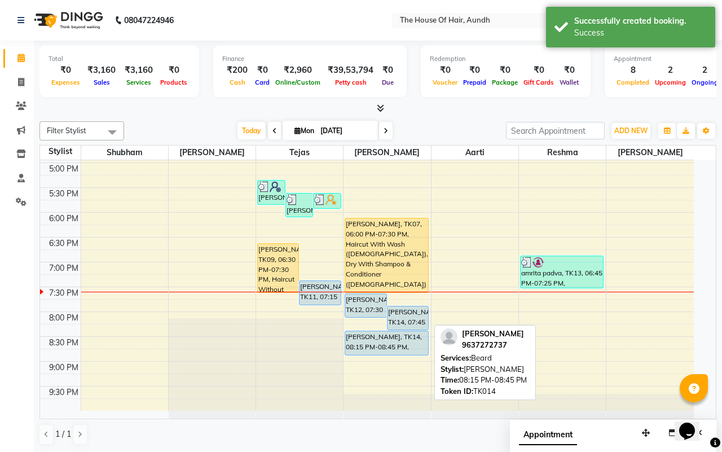
select select "5"
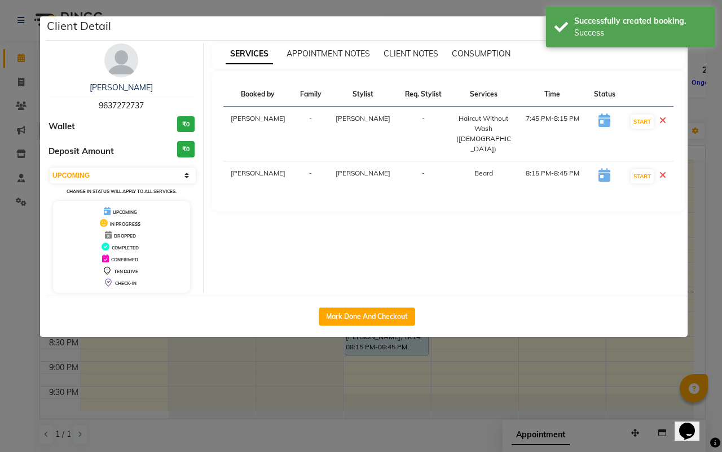
click at [660, 170] on icon at bounding box center [663, 174] width 7 height 9
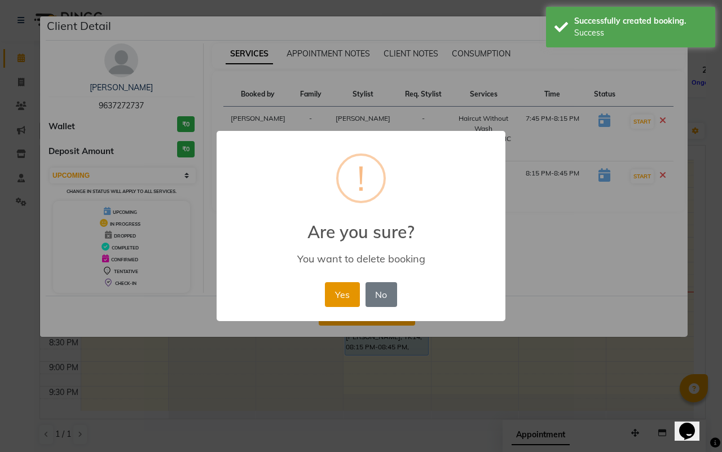
click at [340, 292] on button "Yes" at bounding box center [342, 294] width 34 height 25
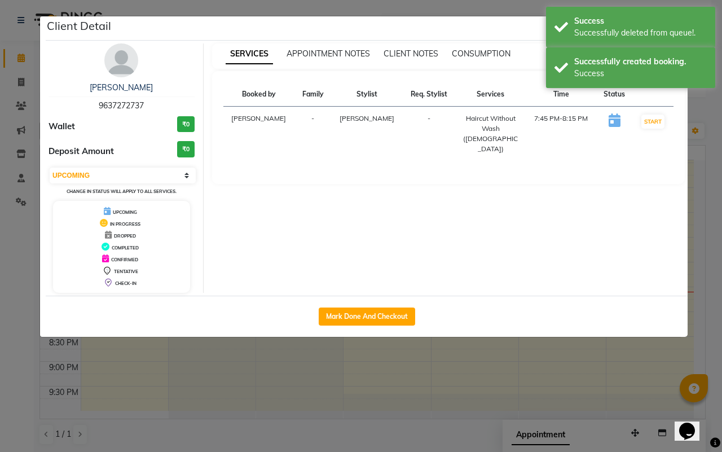
click at [458, 365] on ngb-modal-window "Client Detail [PERSON_NAME] 9637272737 Wallet ₹0 Deposit Amount ₹0 Select IN SE…" at bounding box center [361, 226] width 722 height 452
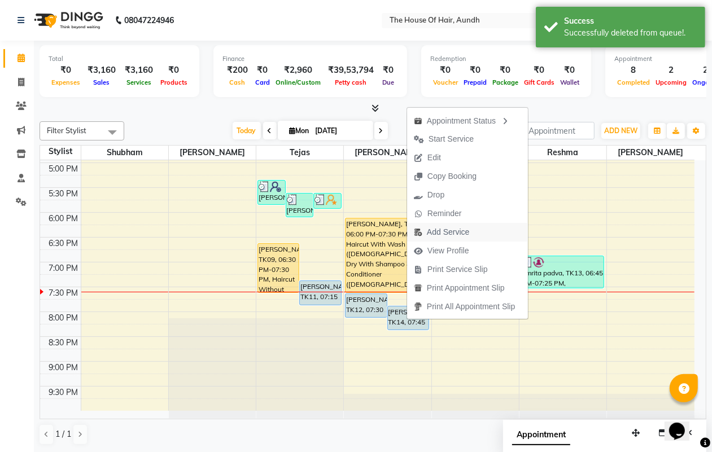
click at [444, 229] on span "Add Service" at bounding box center [448, 232] width 42 height 12
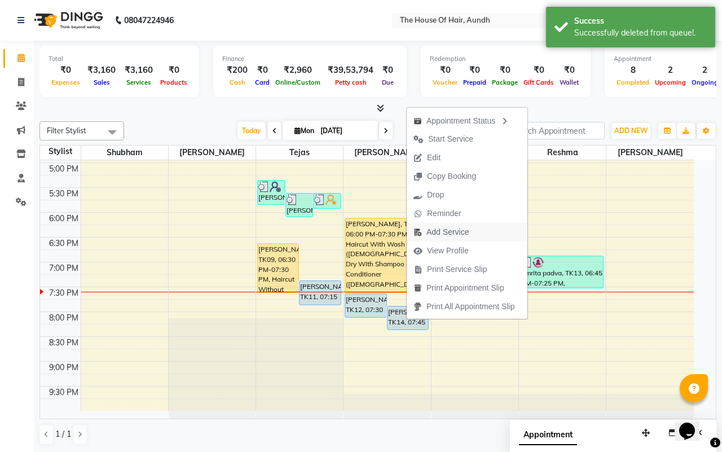
select select "32779"
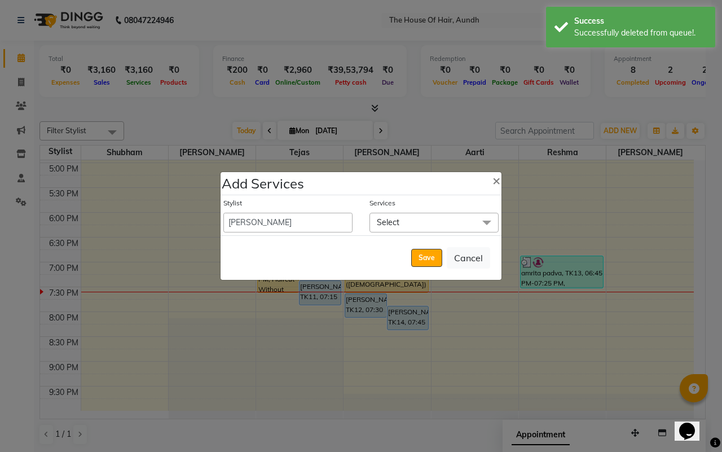
click at [429, 223] on span "Select" at bounding box center [434, 223] width 129 height 20
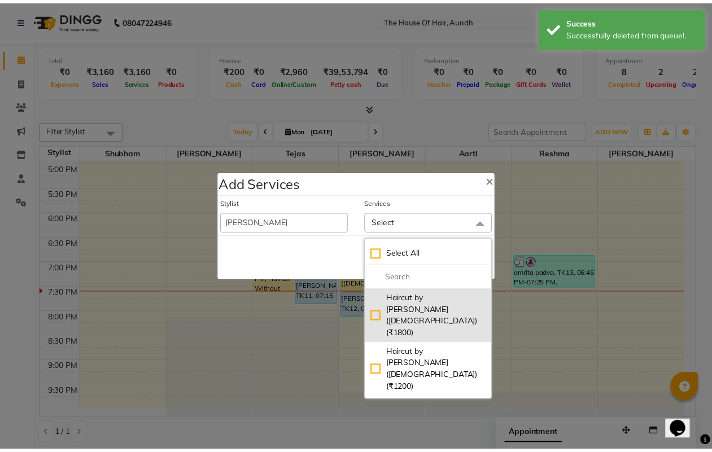
scroll to position [71, 0]
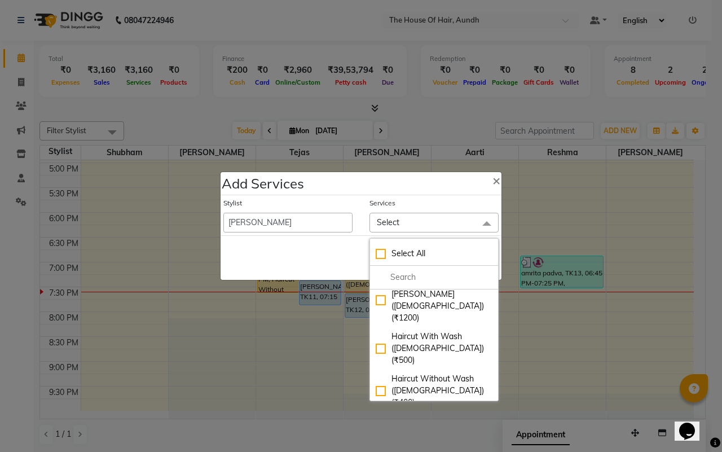
checkbox input "true"
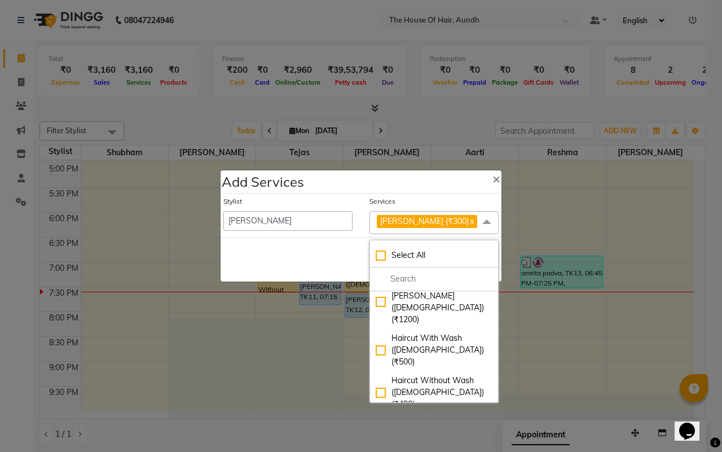
click at [281, 258] on div "Save Cancel" at bounding box center [361, 259] width 281 height 45
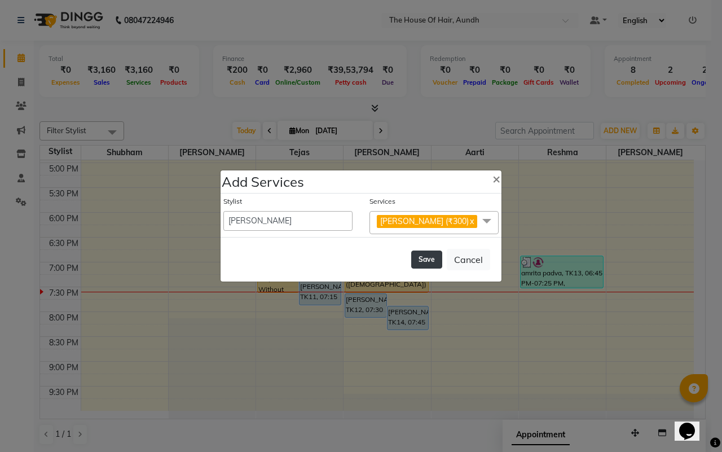
click at [425, 258] on button "Save" at bounding box center [426, 260] width 31 height 18
select select "26084"
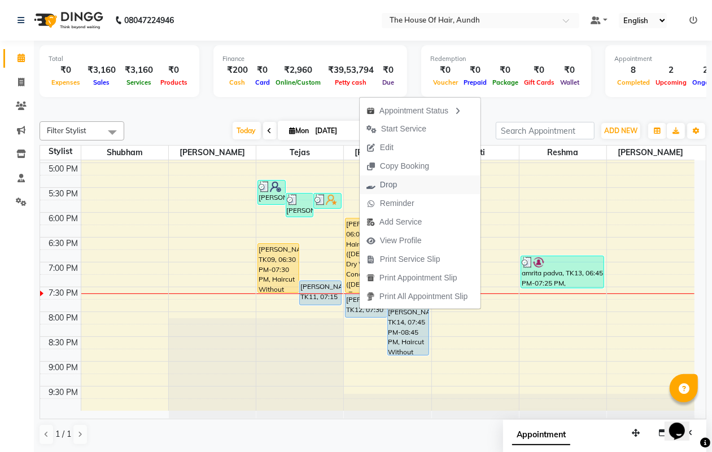
click at [383, 182] on span "Drop" at bounding box center [388, 185] width 17 height 12
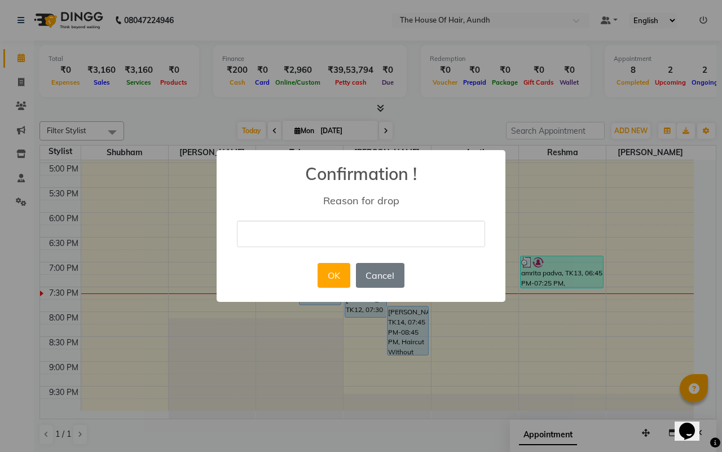
click at [330, 229] on input "text" at bounding box center [361, 234] width 248 height 27
type input "not coming"
click at [323, 277] on button "OK" at bounding box center [334, 275] width 32 height 25
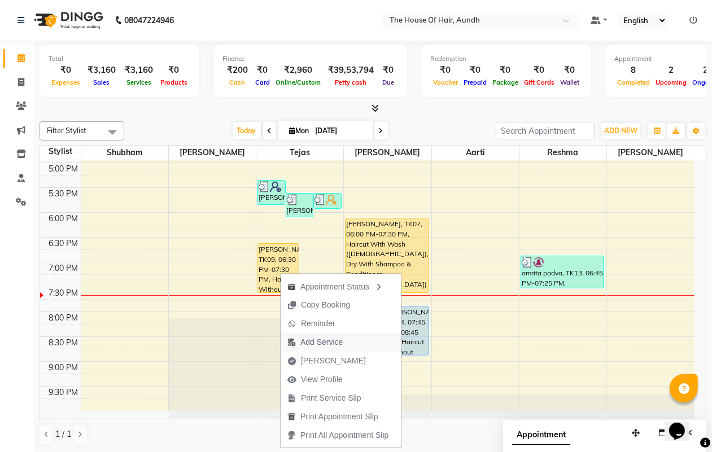
click at [322, 340] on span "Add Service" at bounding box center [321, 342] width 42 height 12
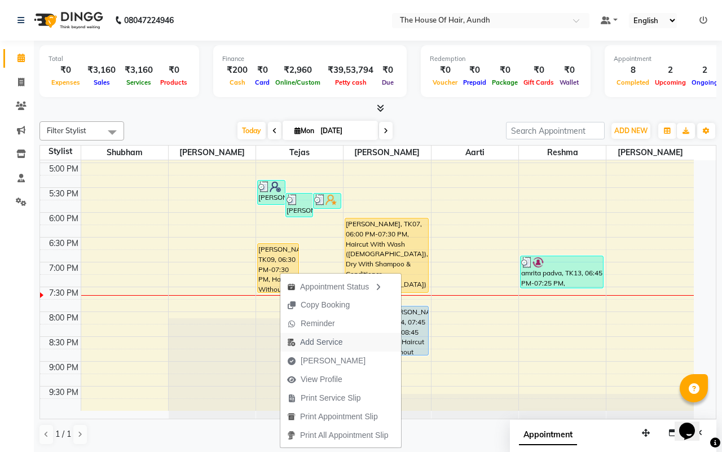
select select "6864"
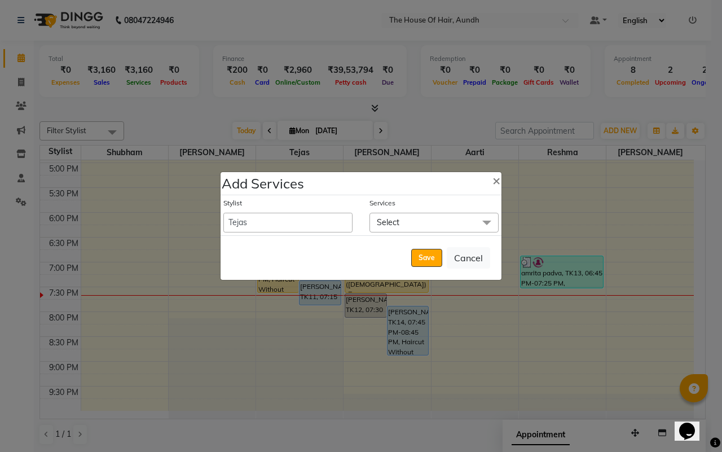
click at [399, 218] on span "Select" at bounding box center [434, 223] width 129 height 20
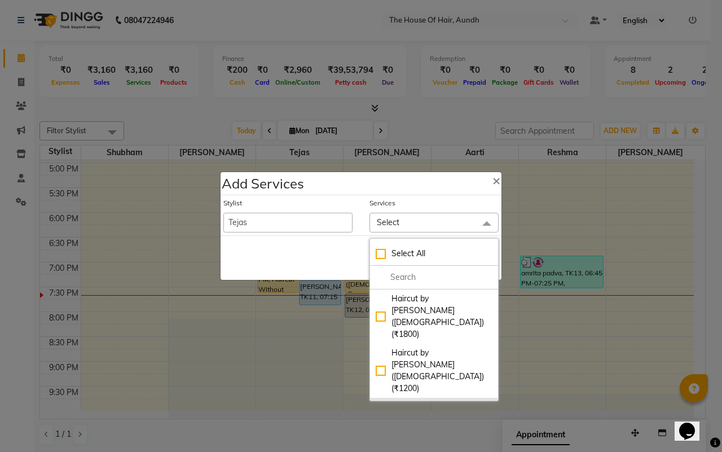
click at [446, 401] on div "Haircut With Wash ([DEMOGRAPHIC_DATA]) (₹500)" at bounding box center [434, 419] width 117 height 36
checkbox input "true"
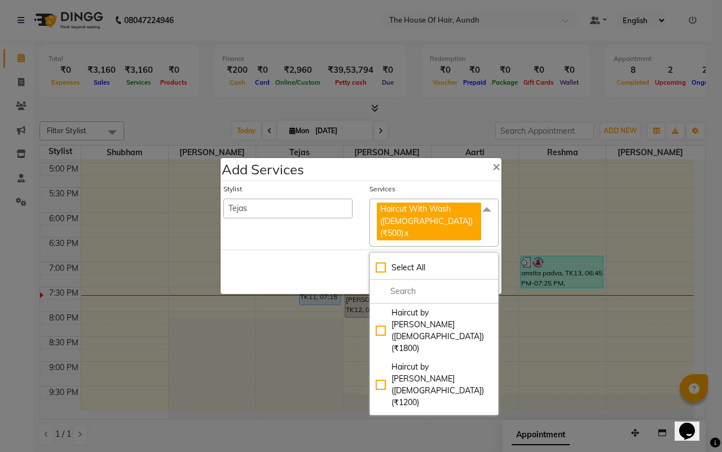
click at [316, 269] on div "Save Cancel" at bounding box center [361, 271] width 281 height 45
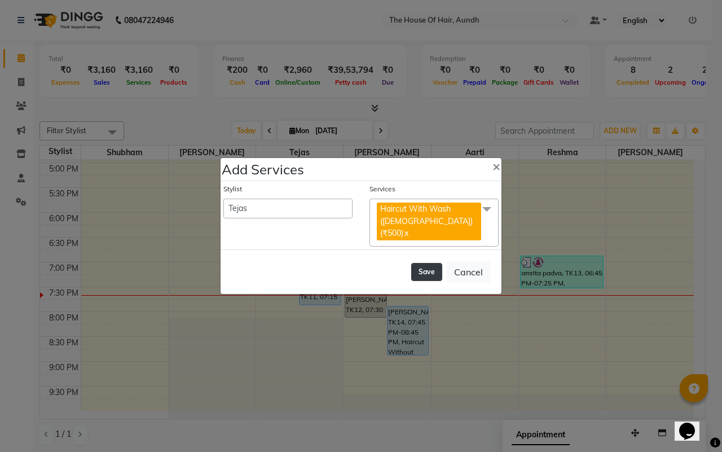
click at [427, 264] on button "Save" at bounding box center [426, 272] width 31 height 18
select select "26084"
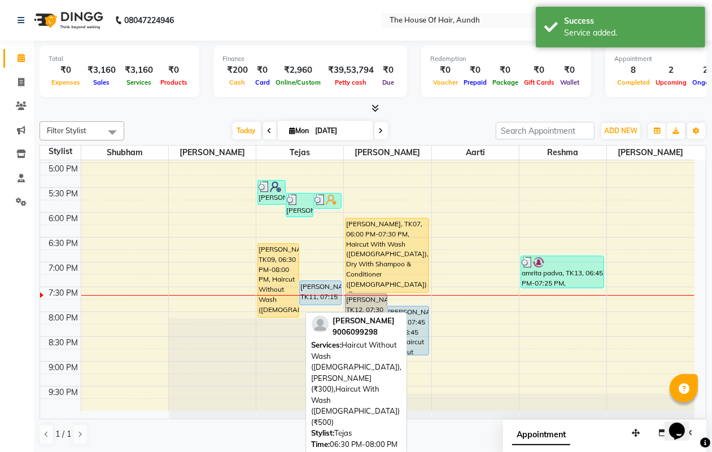
click at [285, 266] on div "[PERSON_NAME], TK09, 06:30 PM-08:00 PM, Haircut Without Wash ([DEMOGRAPHIC_DATA…" at bounding box center [278, 280] width 41 height 73
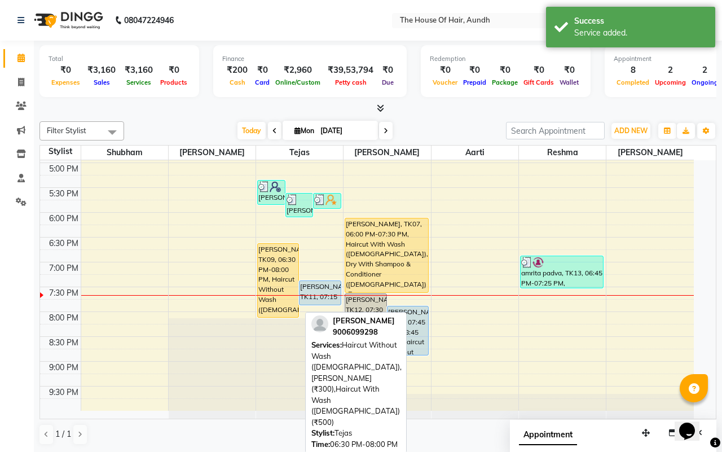
select select "1"
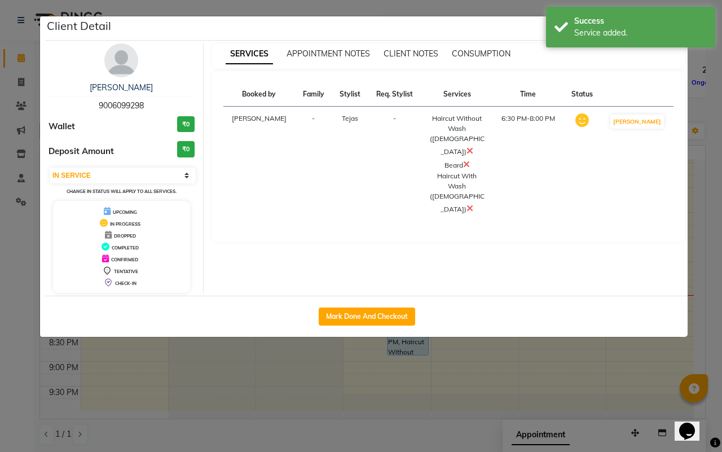
click at [474, 146] on icon at bounding box center [470, 150] width 7 height 9
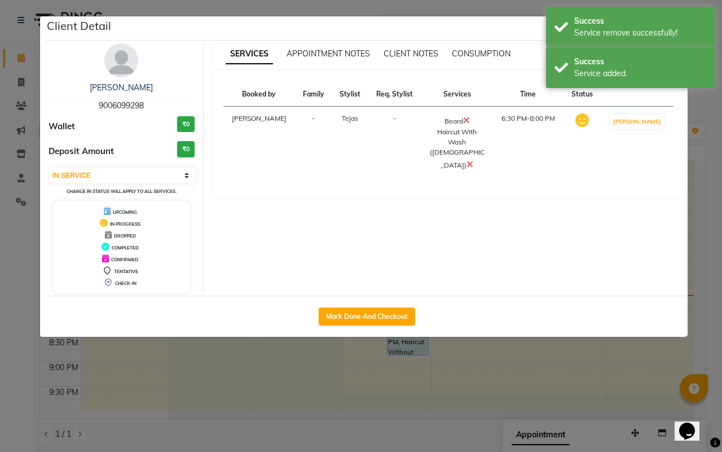
click at [531, 363] on ngb-modal-window "Client Detail [PERSON_NAME] 9006099298 Wallet ₹0 Deposit Amount ₹0 Select IN SE…" at bounding box center [361, 226] width 722 height 452
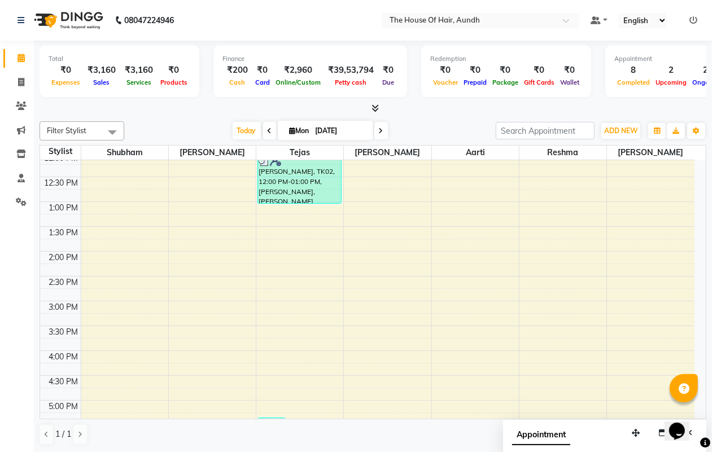
scroll to position [374, 0]
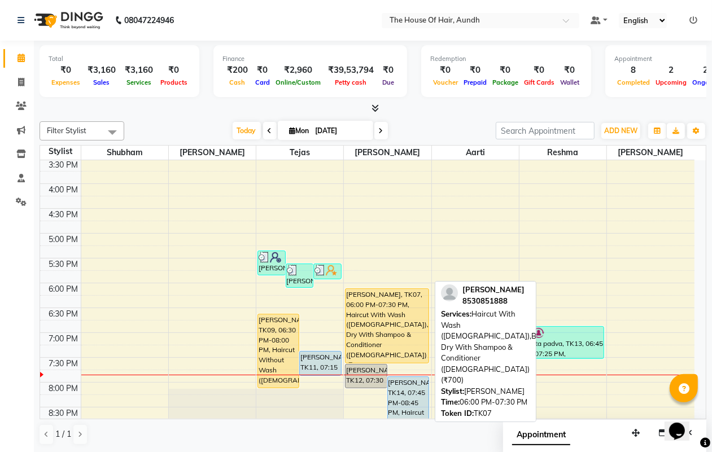
click at [399, 319] on div "[PERSON_NAME], TK07, 06:00 PM-07:30 PM, Haircut With Wash ([DEMOGRAPHIC_DATA]),…" at bounding box center [386, 326] width 82 height 74
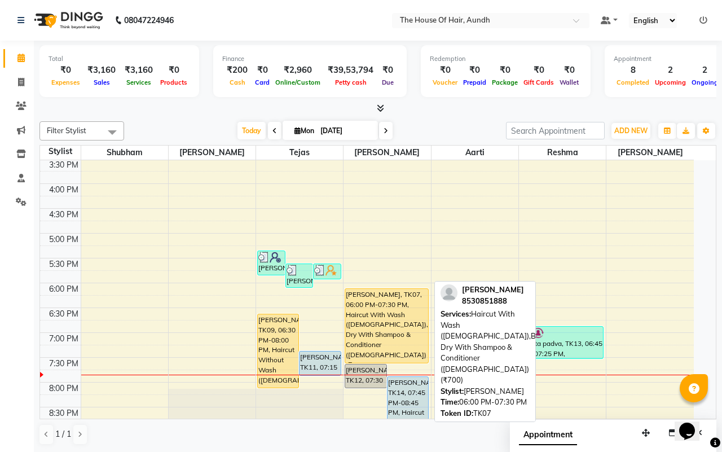
select select "1"
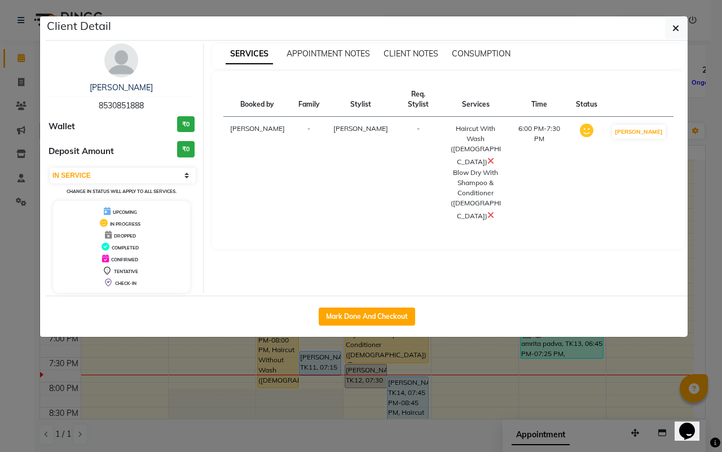
click at [399, 319] on button "Mark Done And Checkout" at bounding box center [367, 317] width 97 height 18
select select "service"
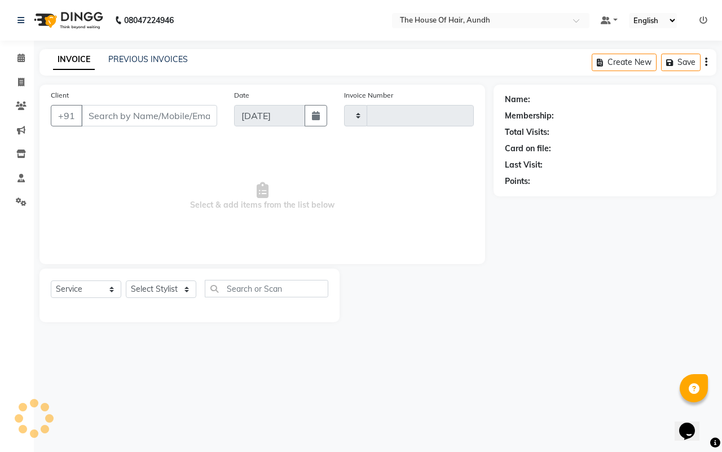
type input "1770"
select select "26"
type input "8530851888"
select select "32779"
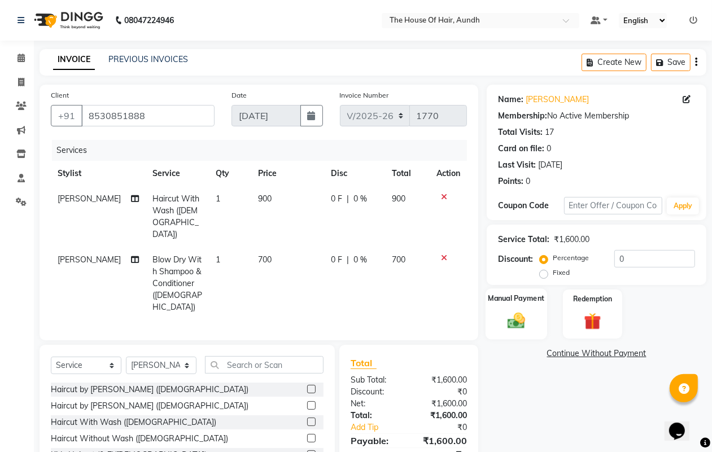
scroll to position [63, 0]
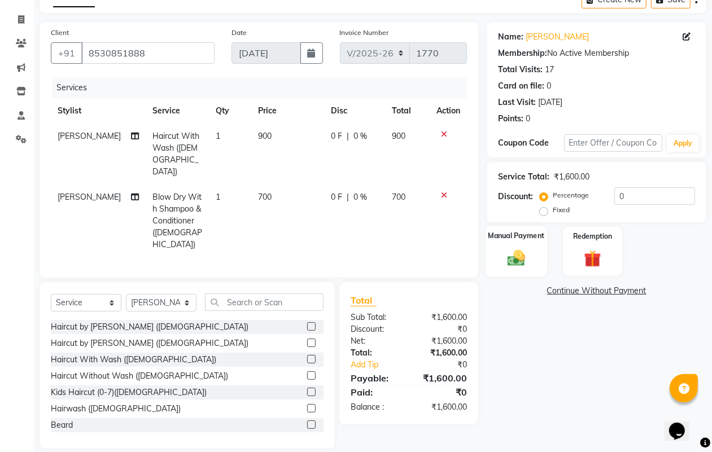
click at [514, 253] on img at bounding box center [516, 258] width 28 height 20
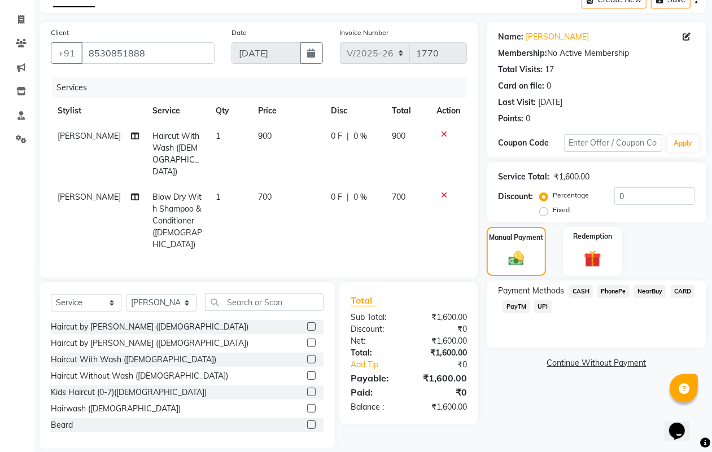
click at [544, 305] on span "UPI" at bounding box center [542, 306] width 17 height 13
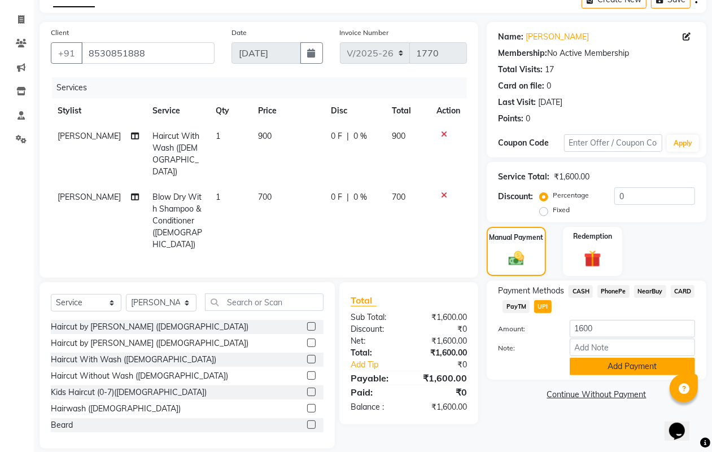
click at [588, 360] on button "Add Payment" at bounding box center [631, 366] width 125 height 17
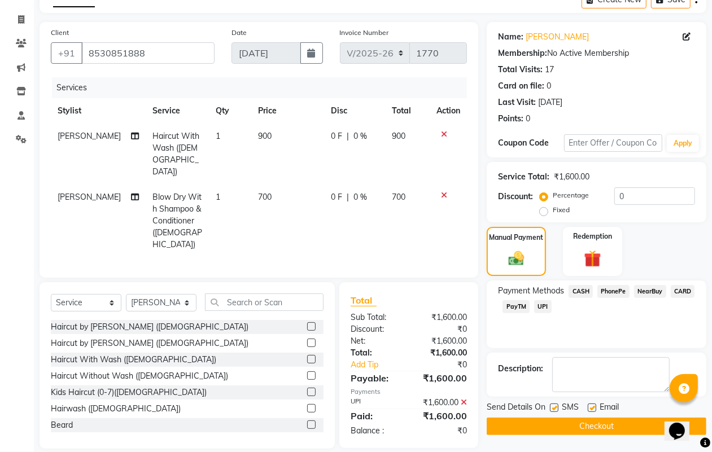
click at [590, 420] on button "Checkout" at bounding box center [596, 426] width 220 height 17
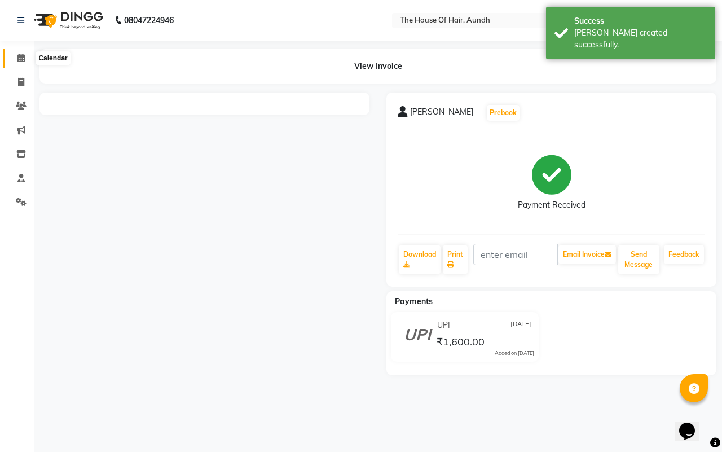
click at [16, 57] on span at bounding box center [21, 58] width 20 height 13
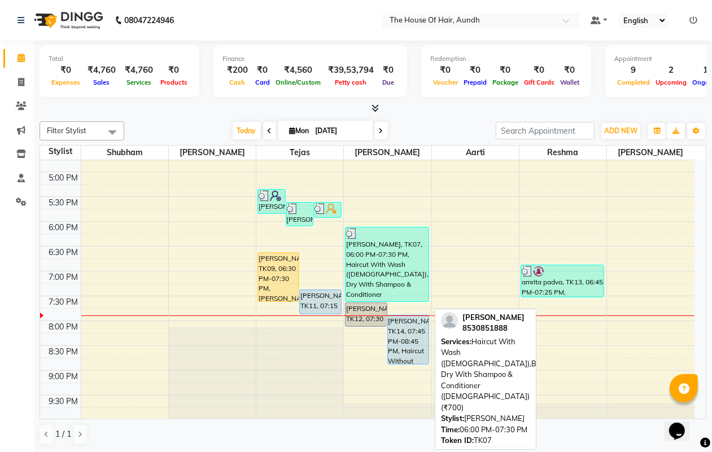
scroll to position [444, 0]
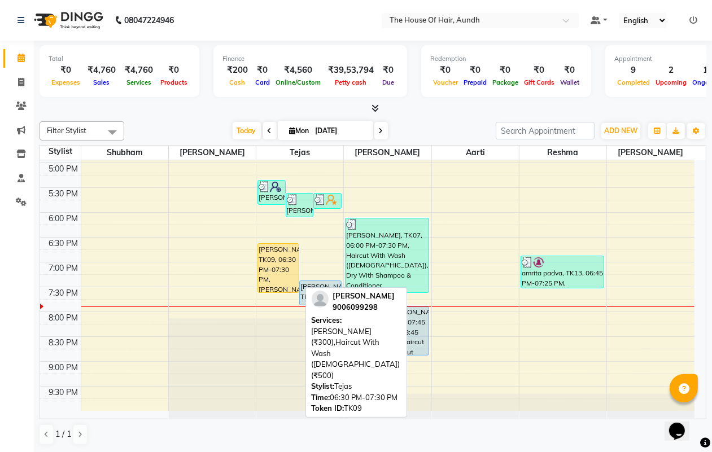
click at [269, 258] on div "[PERSON_NAME], TK09, 06:30 PM-07:30 PM, [PERSON_NAME] (₹300),Haircut With Wash …" at bounding box center [278, 268] width 41 height 49
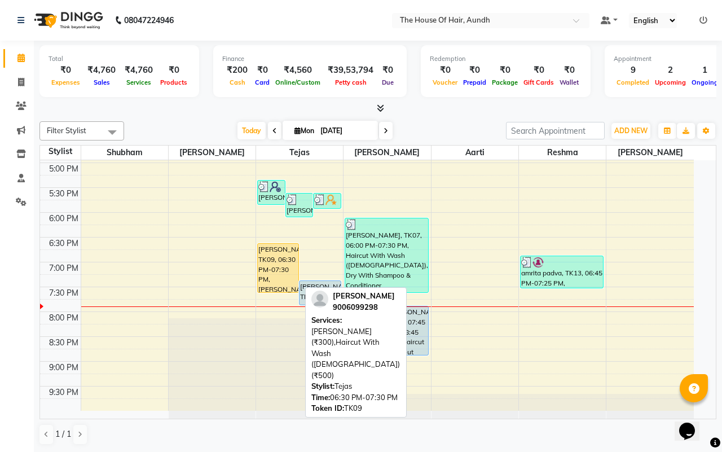
select select "1"
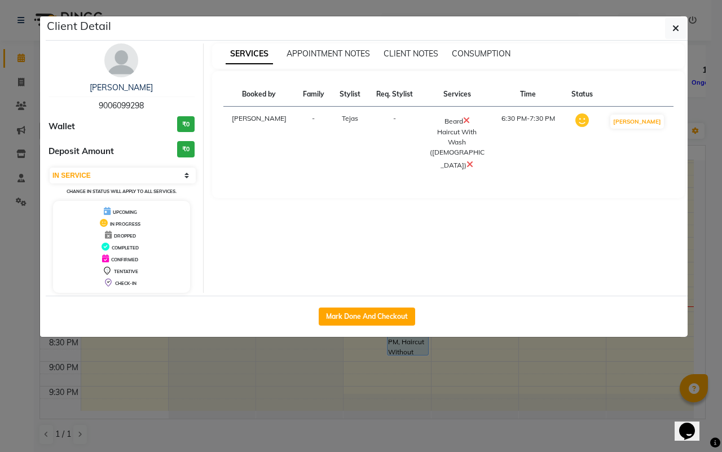
click at [463, 121] on icon at bounding box center [466, 120] width 7 height 9
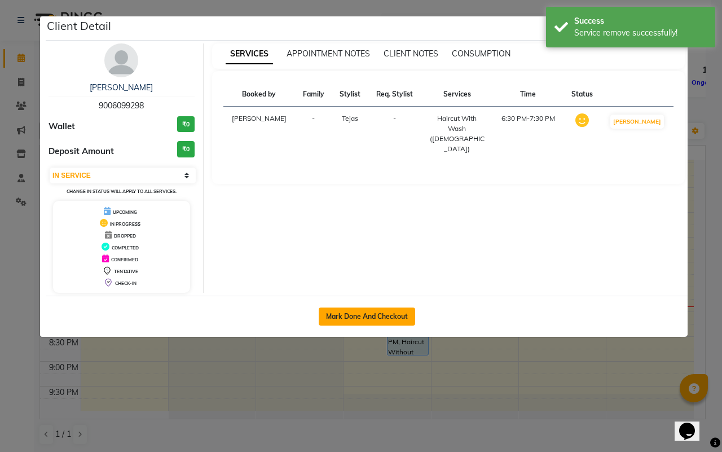
click at [404, 317] on button "Mark Done And Checkout" at bounding box center [367, 317] width 97 height 18
select select "26"
select select "service"
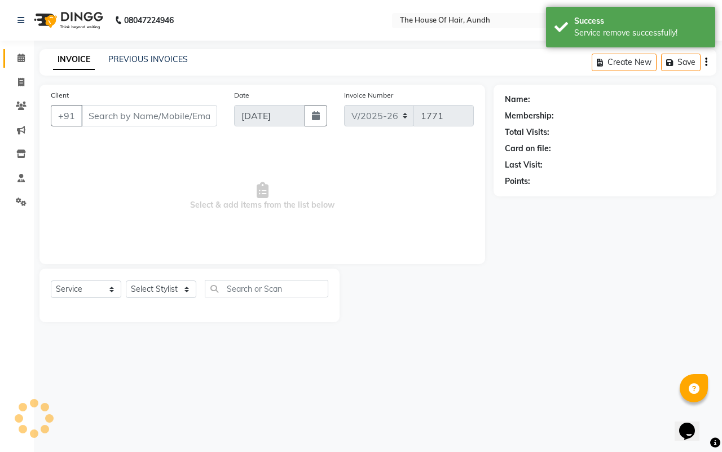
type input "9006099298"
select select "6864"
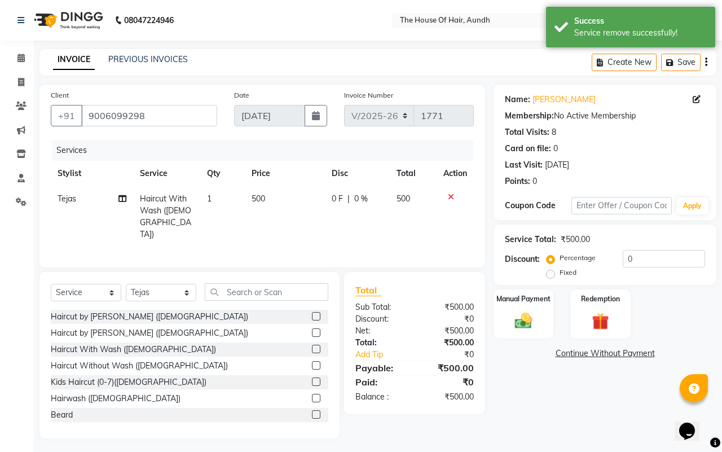
click at [260, 194] on span "500" at bounding box center [259, 199] width 14 height 10
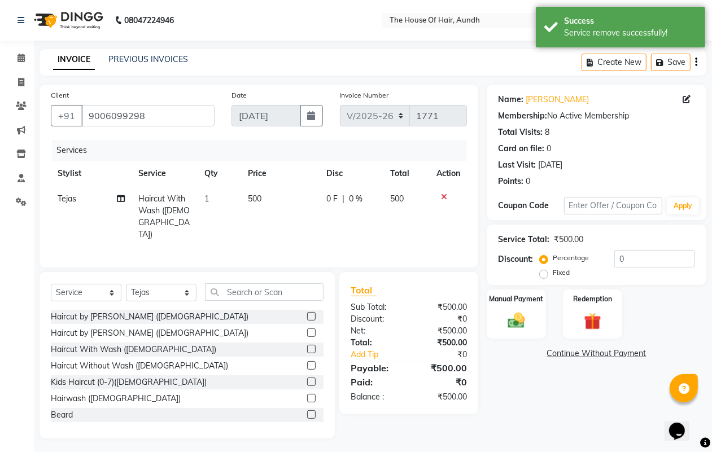
select select "6864"
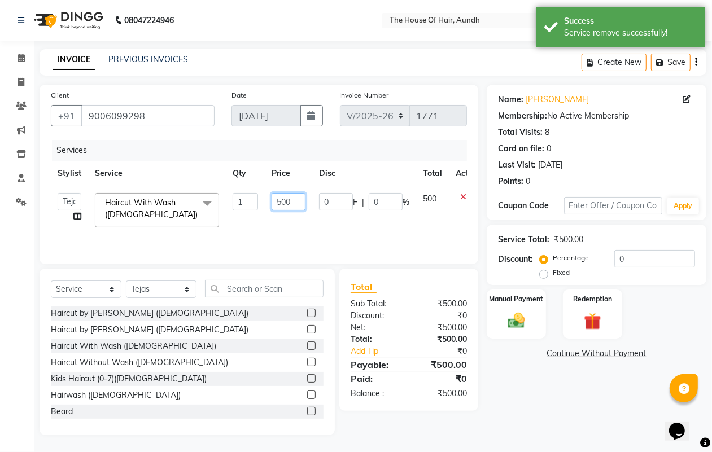
click at [291, 196] on input "500" at bounding box center [288, 201] width 34 height 17
type input "5"
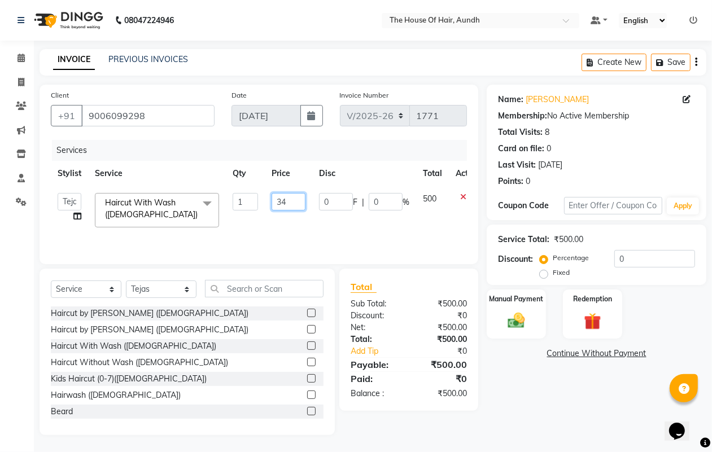
type input "340"
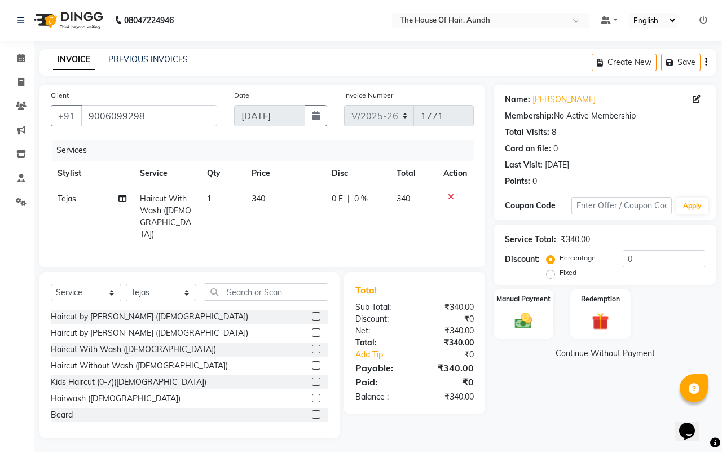
click at [297, 409] on div "Beard" at bounding box center [190, 415] width 278 height 14
click at [312, 410] on label at bounding box center [316, 414] width 8 height 8
click at [312, 411] on input "checkbox" at bounding box center [315, 414] width 7 height 7
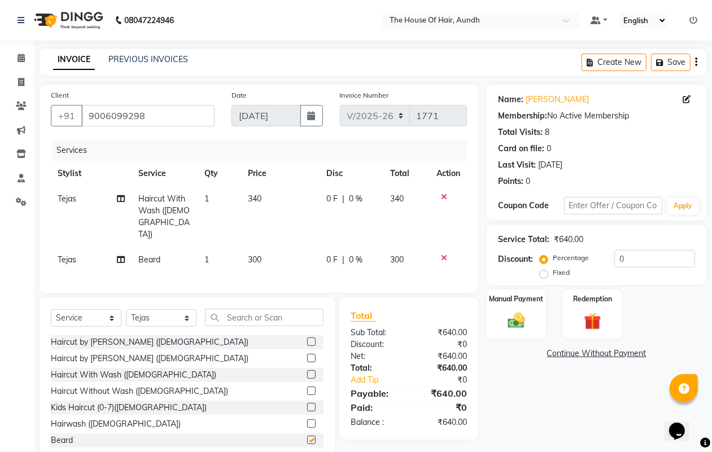
checkbox input "false"
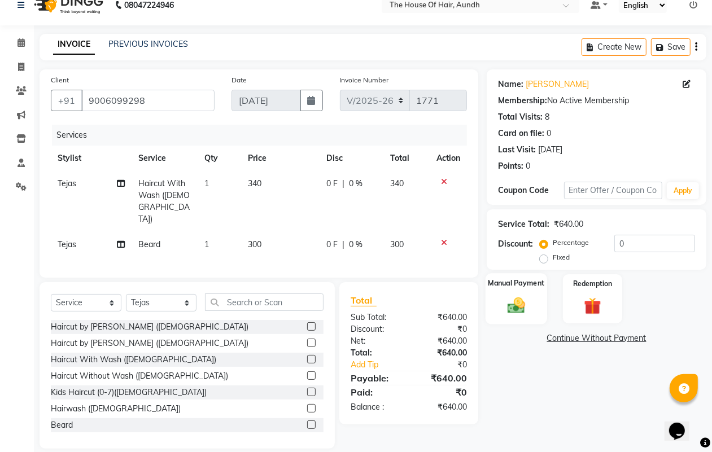
click at [511, 312] on img at bounding box center [516, 305] width 28 height 20
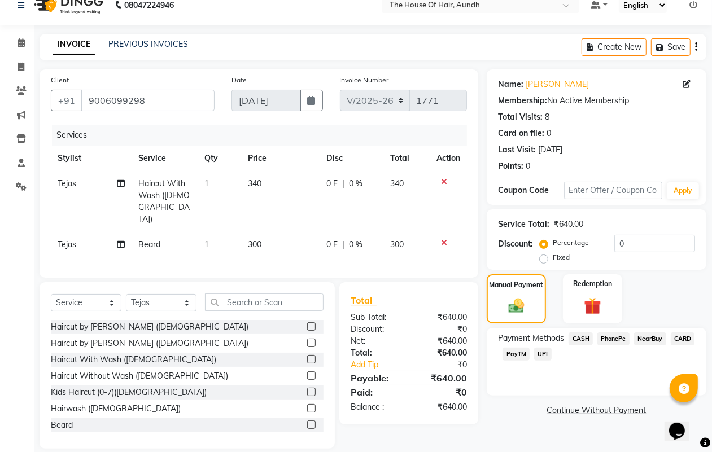
scroll to position [0, 0]
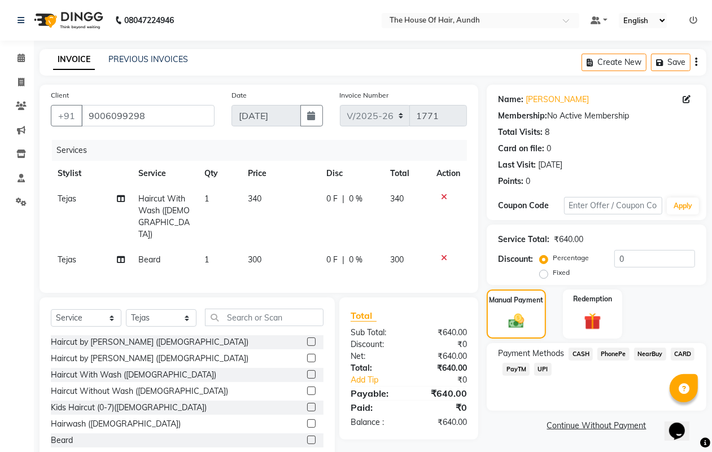
click at [547, 366] on span "UPI" at bounding box center [542, 369] width 17 height 13
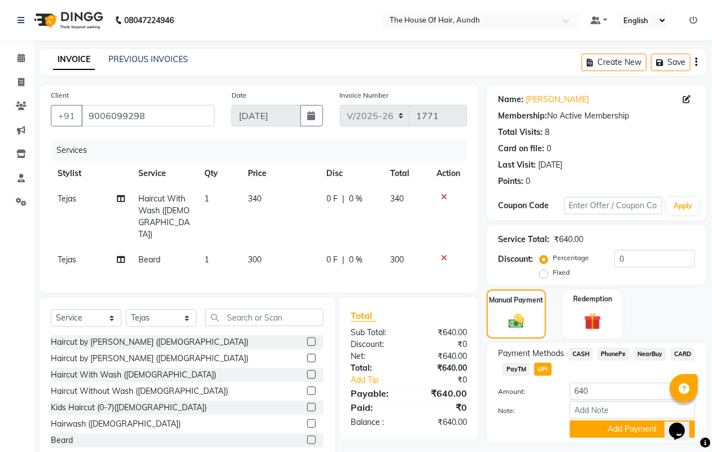
scroll to position [29, 0]
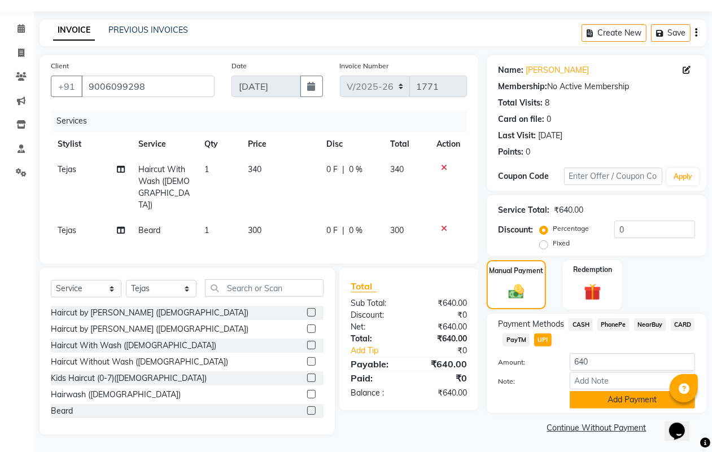
click at [584, 402] on button "Add Payment" at bounding box center [631, 399] width 125 height 17
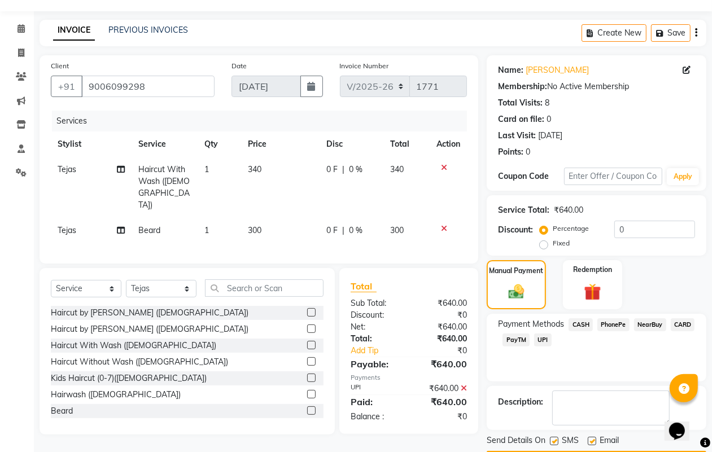
scroll to position [63, 0]
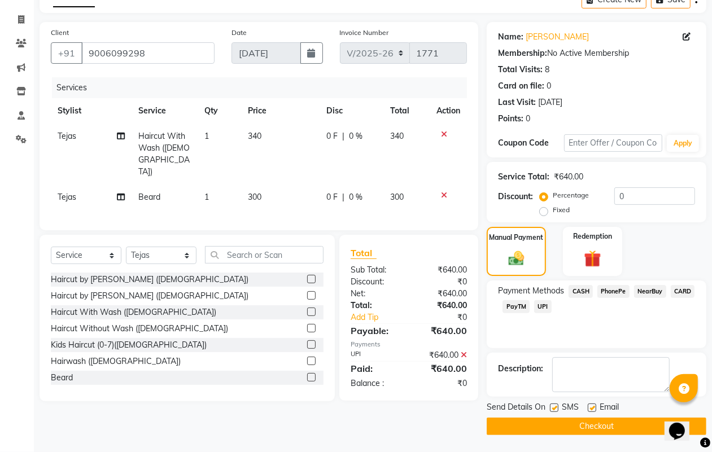
click at [536, 431] on button "Checkout" at bounding box center [596, 426] width 220 height 17
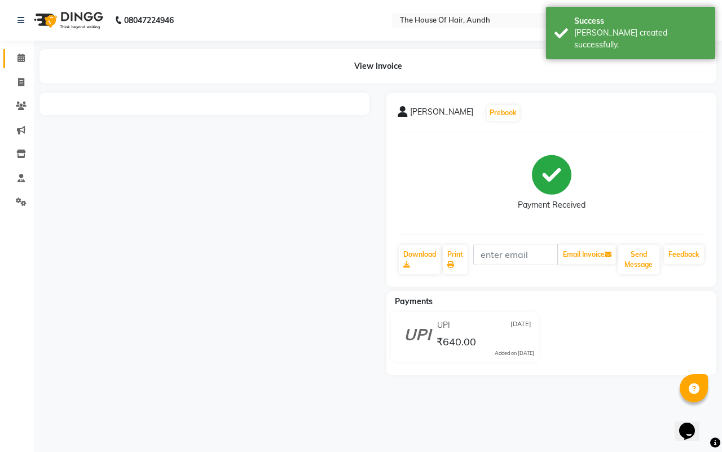
click at [18, 65] on link "Calendar" at bounding box center [16, 58] width 27 height 19
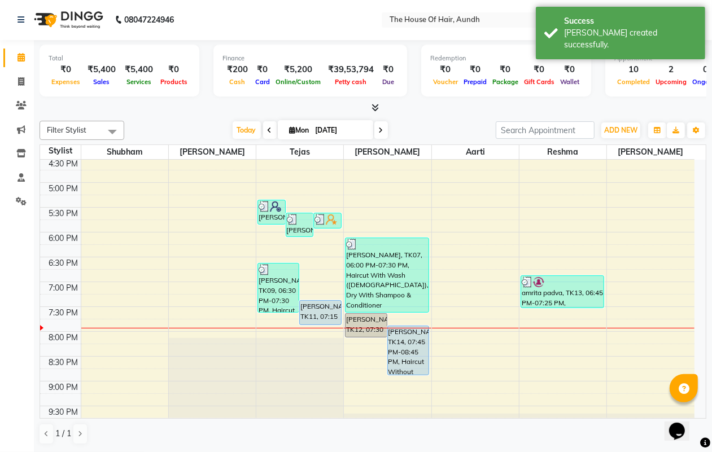
scroll to position [444, 0]
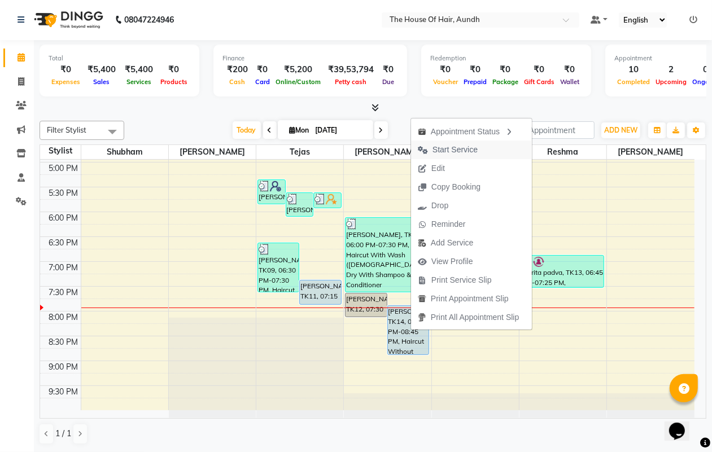
click at [456, 154] on span "Start Service" at bounding box center [454, 150] width 45 height 12
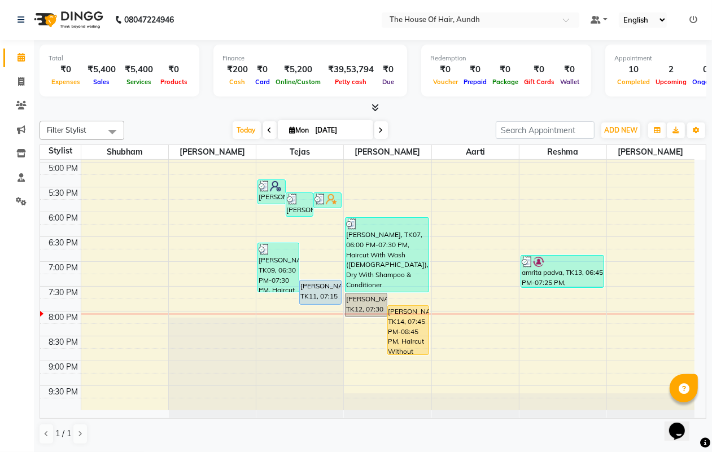
click at [379, 131] on icon at bounding box center [381, 130] width 5 height 7
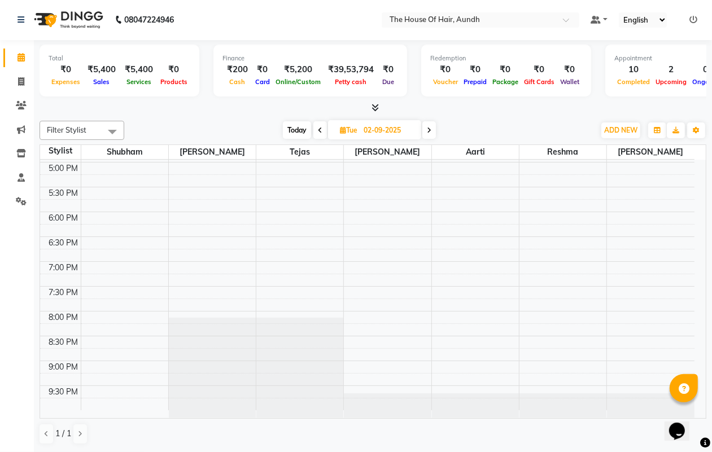
click at [429, 132] on icon at bounding box center [429, 130] width 5 height 7
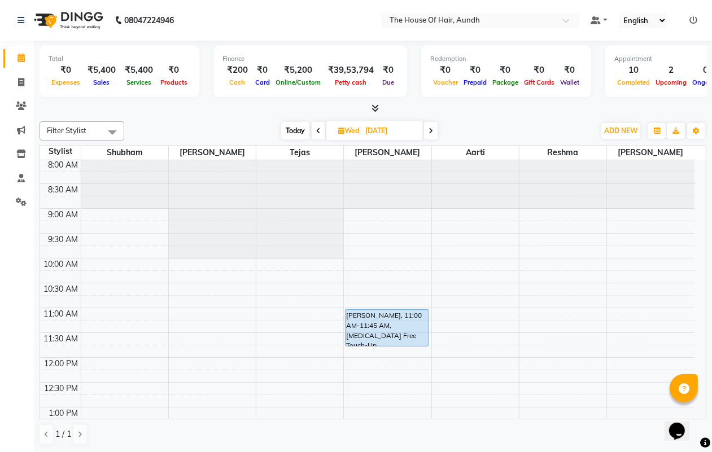
scroll to position [0, 0]
click at [294, 128] on span "Today" at bounding box center [295, 130] width 28 height 17
type input "[DATE]"
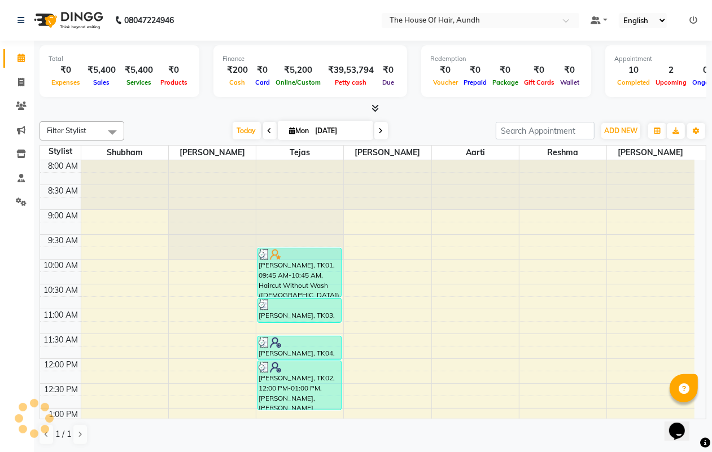
scroll to position [444, 0]
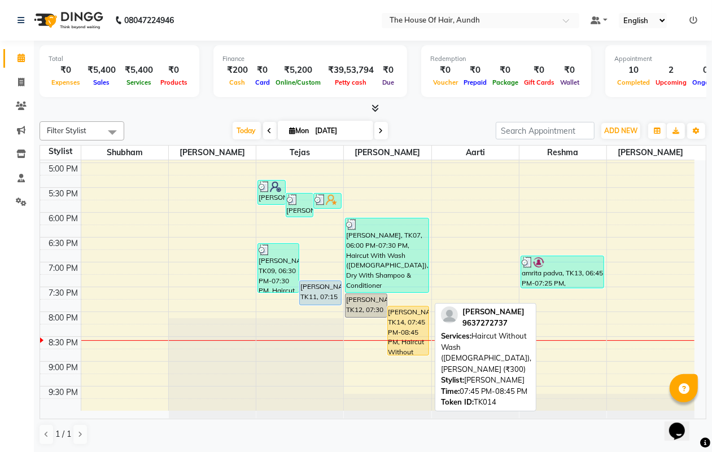
click at [392, 316] on div "[PERSON_NAME], TK14, 07:45 PM-08:45 PM, Haircut Without Wash ([DEMOGRAPHIC_DATA…" at bounding box center [408, 330] width 41 height 49
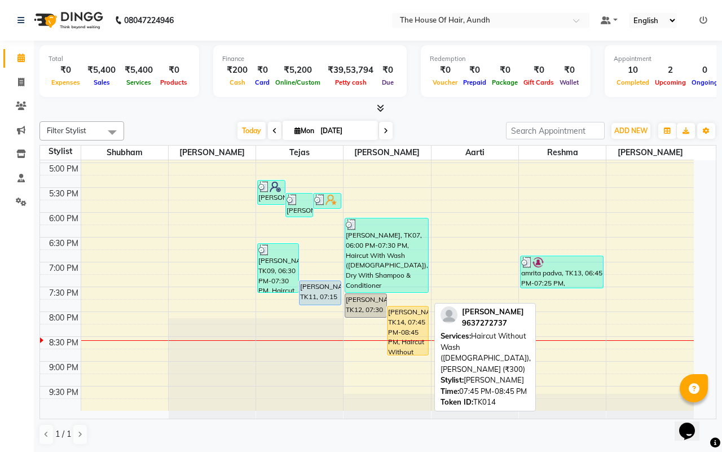
select select "5"
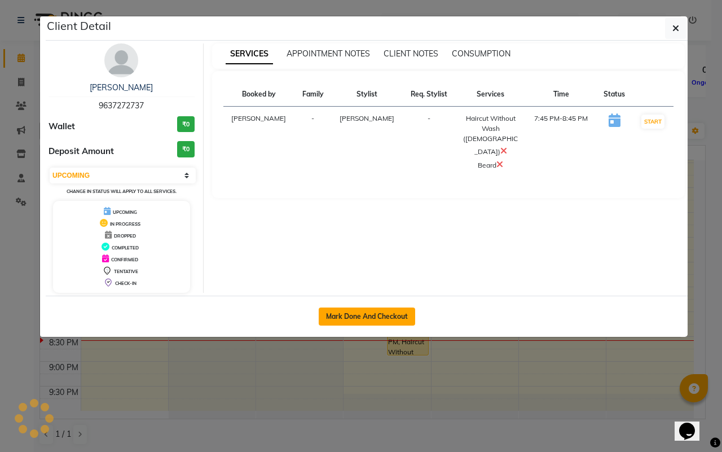
click at [391, 316] on button "Mark Done And Checkout" at bounding box center [367, 317] width 97 height 18
select select "service"
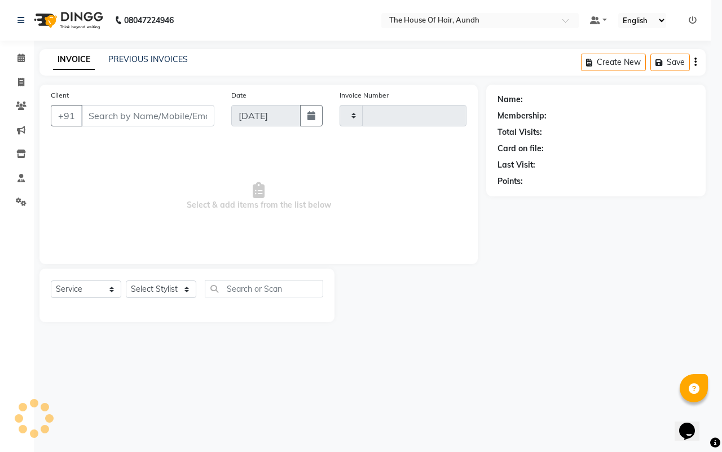
type input "1772"
select select "26"
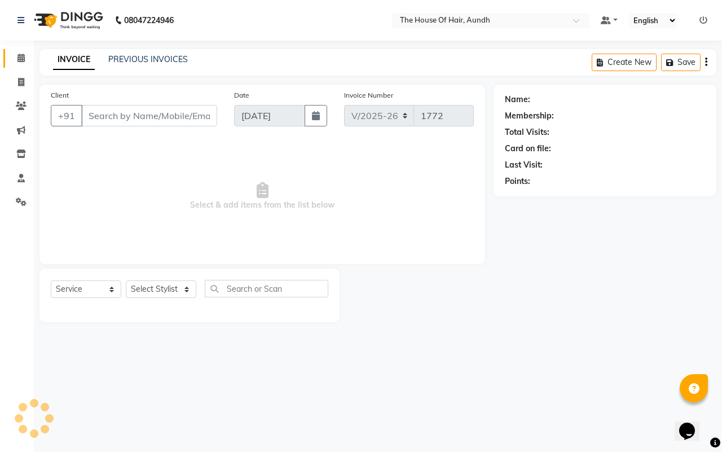
type input "9637272737"
select select "32779"
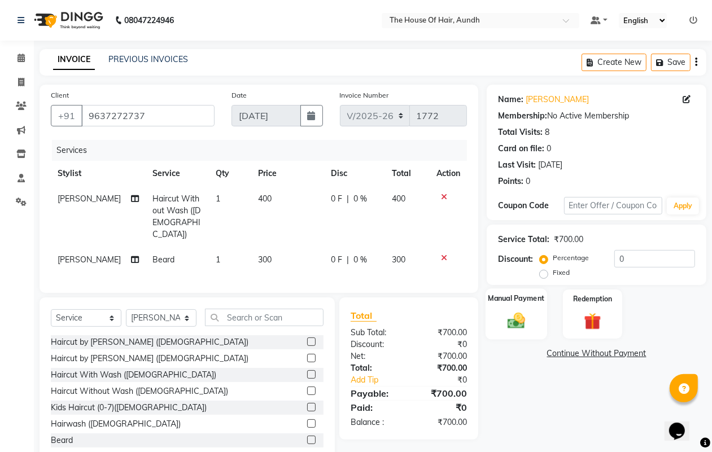
click at [506, 316] on img at bounding box center [516, 320] width 28 height 20
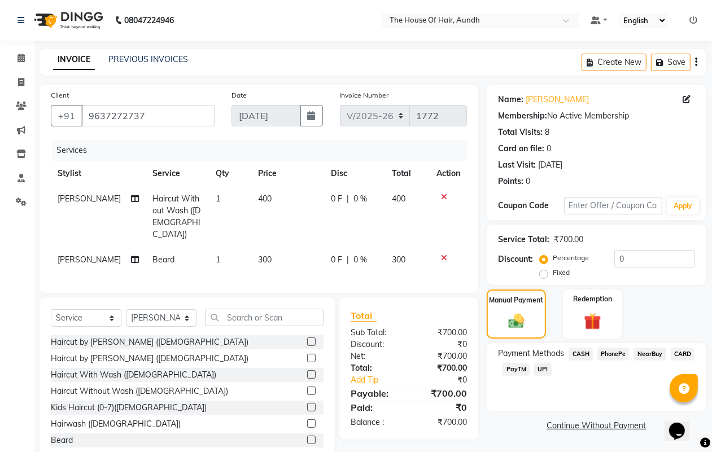
click at [542, 364] on span "UPI" at bounding box center [542, 369] width 17 height 13
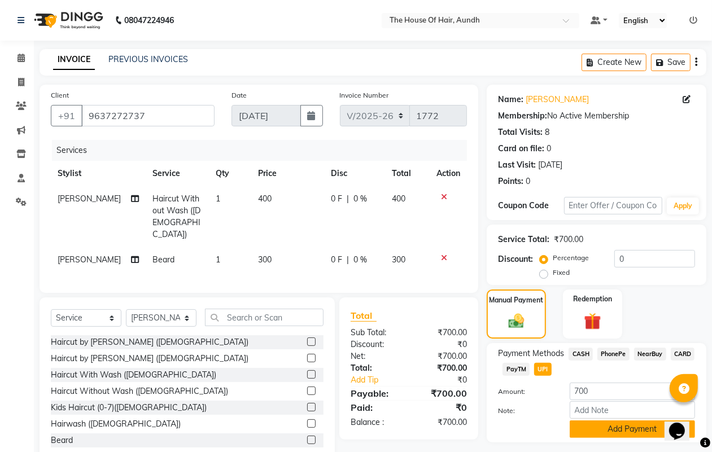
scroll to position [29, 0]
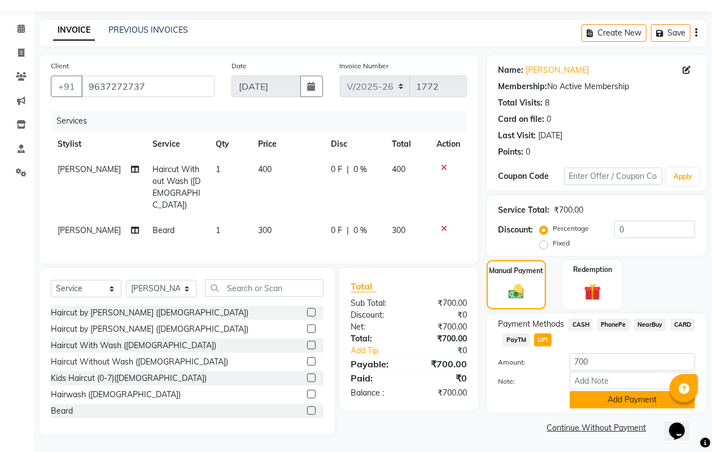
click at [593, 399] on button "Add Payment" at bounding box center [631, 399] width 125 height 17
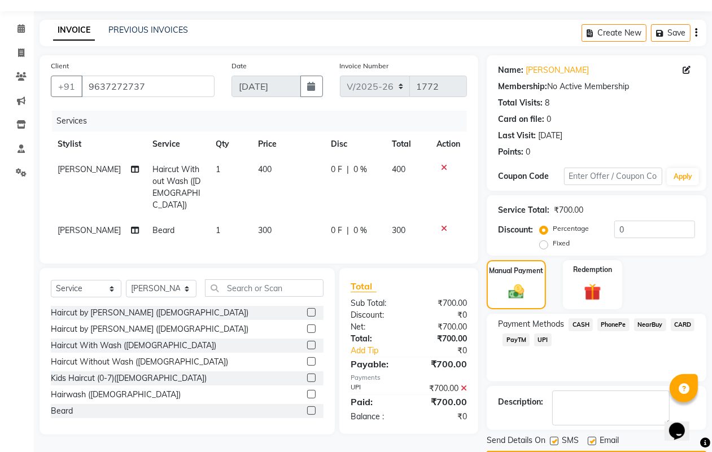
scroll to position [63, 0]
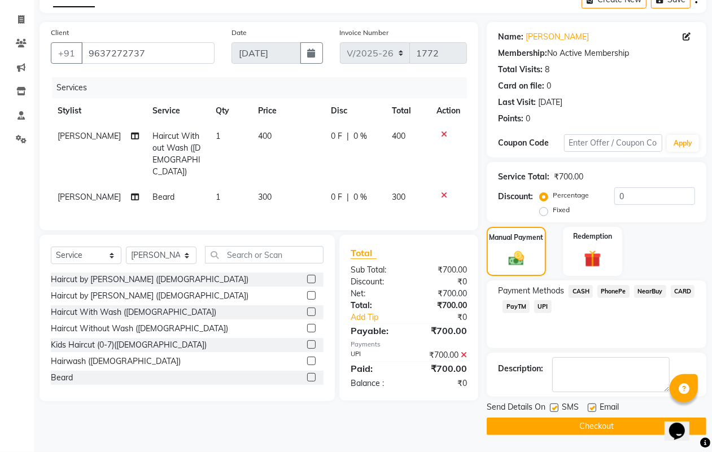
click at [582, 427] on button "Checkout" at bounding box center [596, 426] width 220 height 17
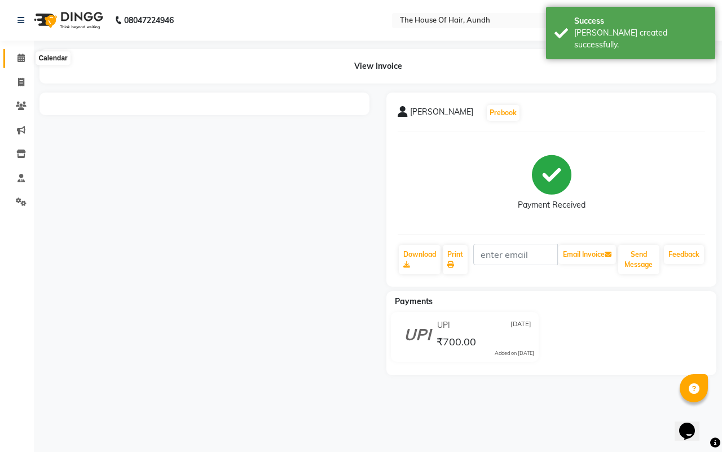
click at [21, 57] on icon at bounding box center [20, 58] width 7 height 8
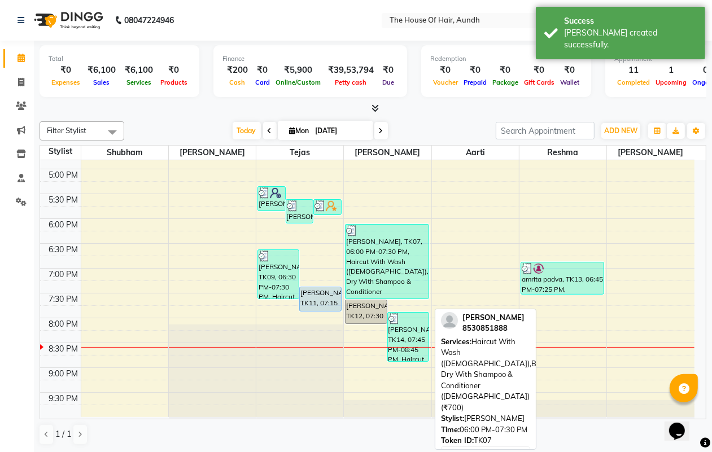
scroll to position [444, 0]
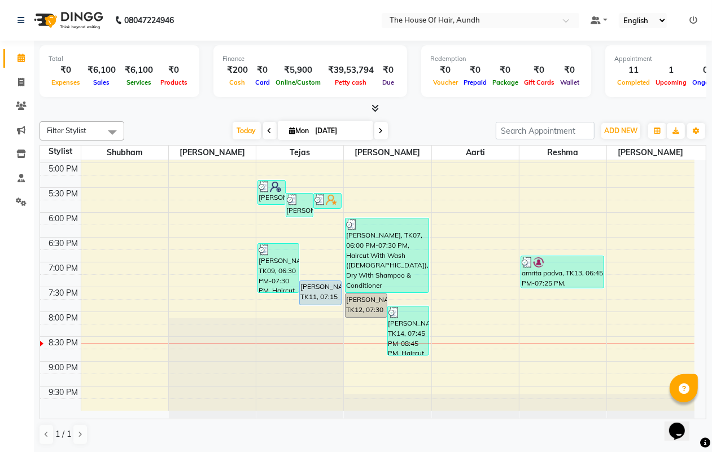
click at [301, 133] on span "Mon" at bounding box center [299, 130] width 25 height 8
select select "9"
select select "2025"
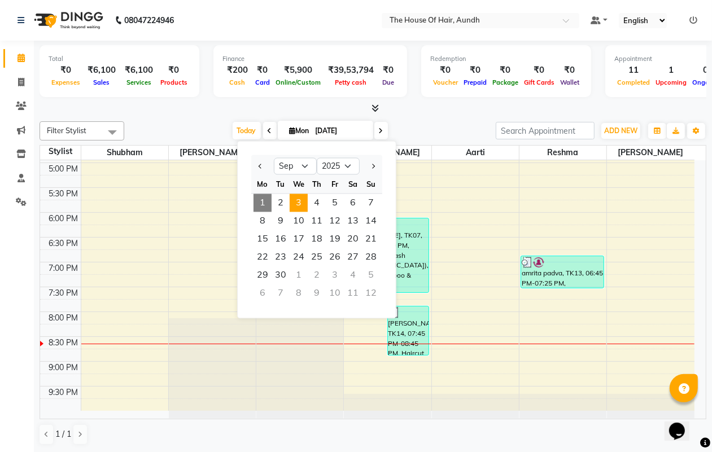
click at [290, 207] on span "3" at bounding box center [299, 203] width 18 height 18
type input "[DATE]"
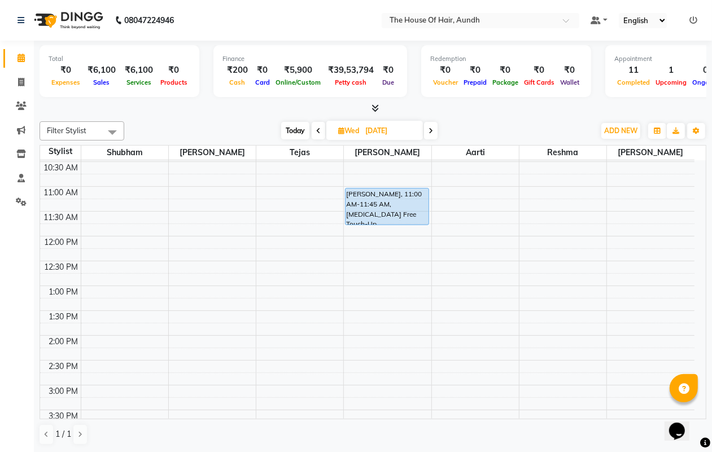
scroll to position [91, 0]
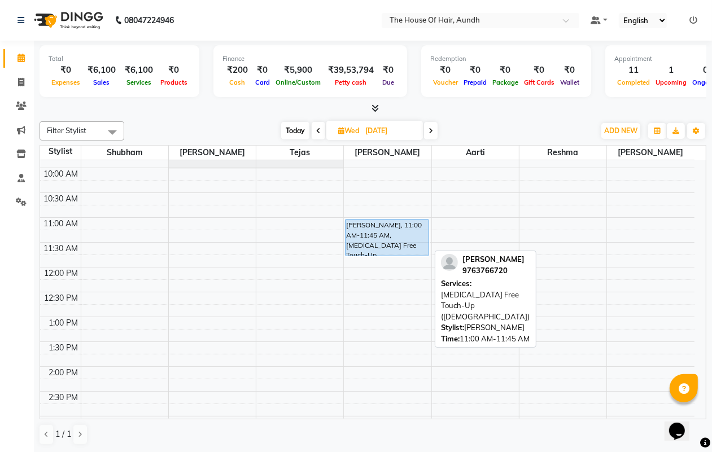
click at [387, 240] on div "[PERSON_NAME], 11:00 AM-11:45 AM, [MEDICAL_DATA] Free Touch-Up ([DEMOGRAPHIC_DA…" at bounding box center [386, 238] width 82 height 36
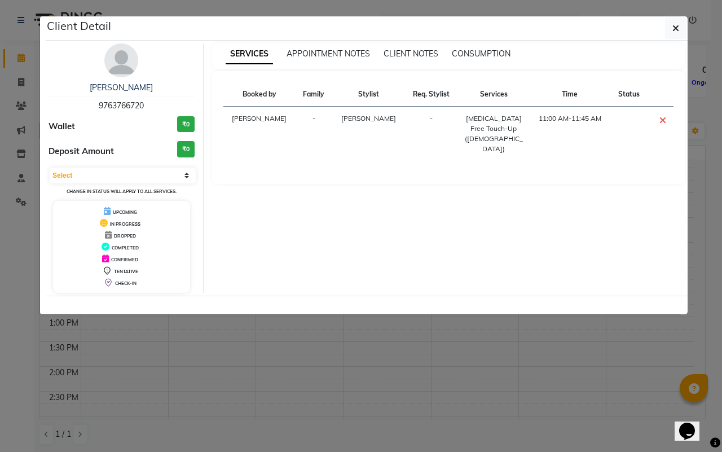
click at [99, 79] on div "[PERSON_NAME] 9763766720 Wallet ₹0 Deposit Amount ₹0 Select CONFIRMED TENTATIVE…" at bounding box center [122, 167] width 164 height 249
click at [114, 86] on link "[PERSON_NAME]" at bounding box center [121, 87] width 63 height 10
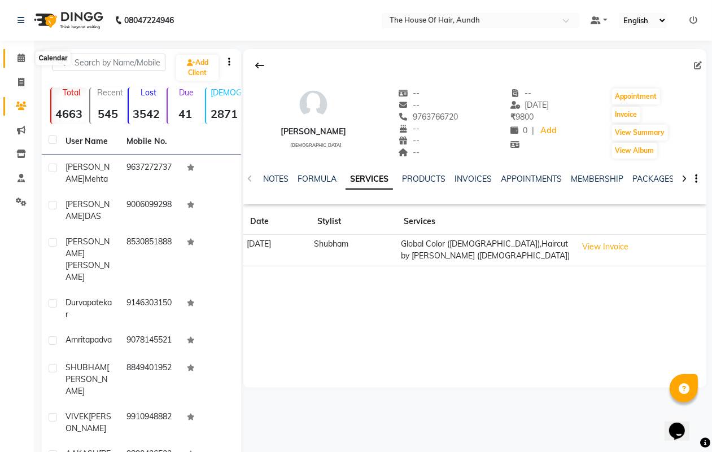
click at [17, 56] on icon at bounding box center [20, 58] width 7 height 8
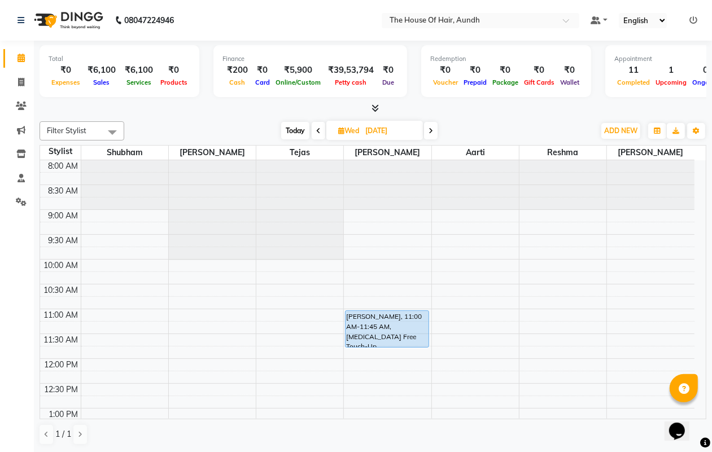
click at [297, 130] on span "Today" at bounding box center [295, 130] width 28 height 17
type input "[DATE]"
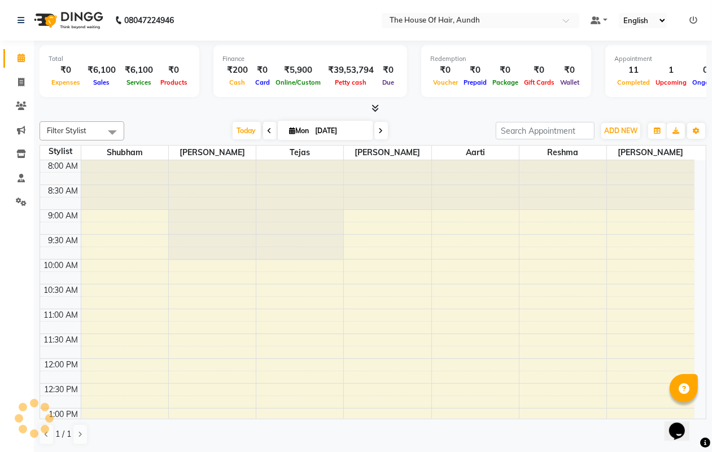
scroll to position [444, 0]
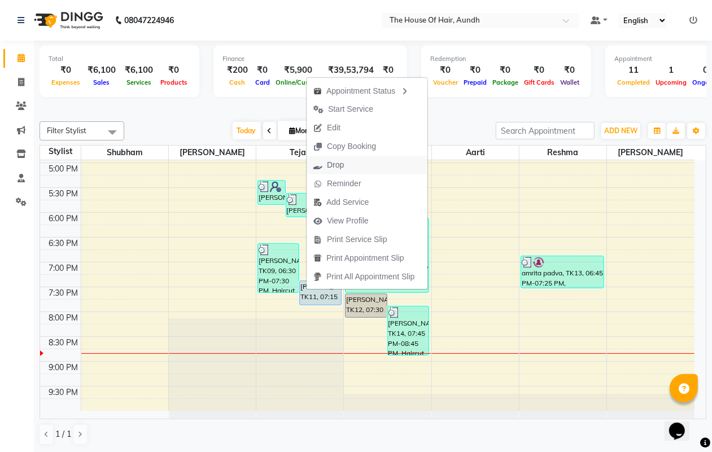
click at [335, 164] on span "Drop" at bounding box center [335, 165] width 17 height 12
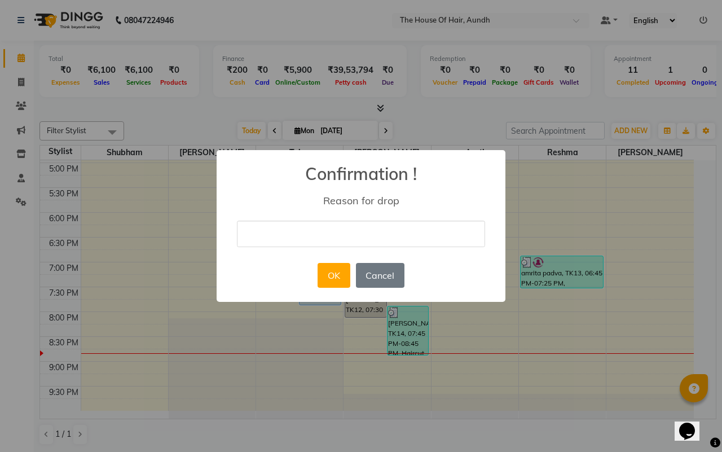
click at [338, 238] on input "text" at bounding box center [361, 234] width 248 height 27
type input "not coming"
click at [345, 278] on button "OK" at bounding box center [334, 275] width 32 height 25
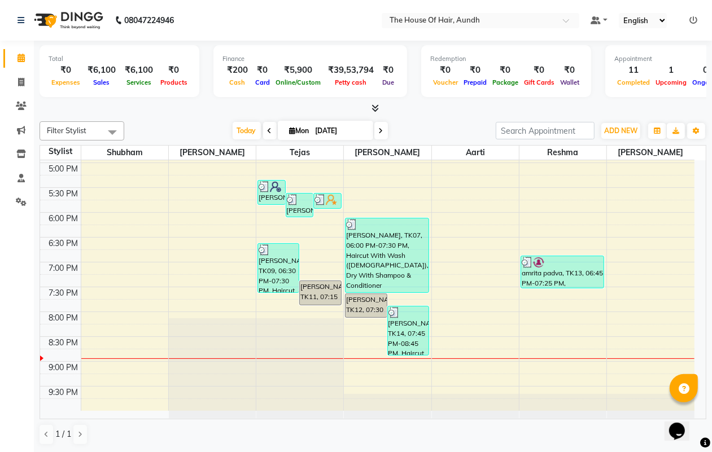
click at [269, 130] on span at bounding box center [270, 130] width 14 height 17
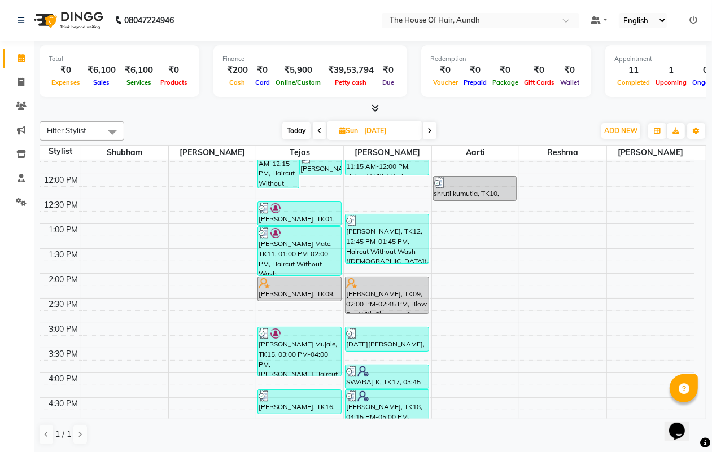
scroll to position [21, 0]
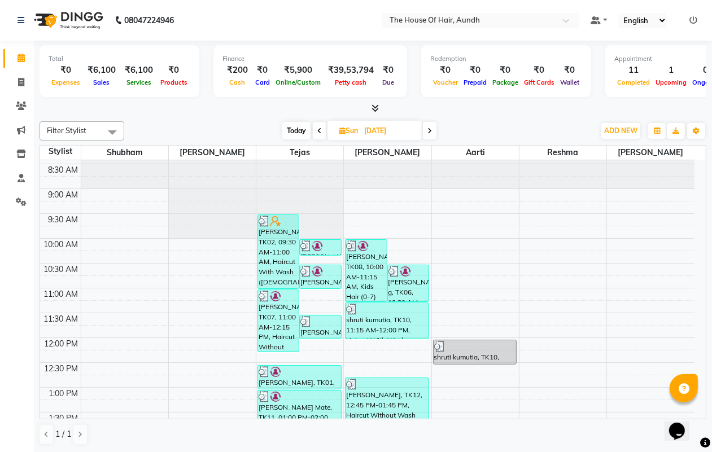
click at [291, 129] on span "Today" at bounding box center [296, 130] width 28 height 17
type input "[DATE]"
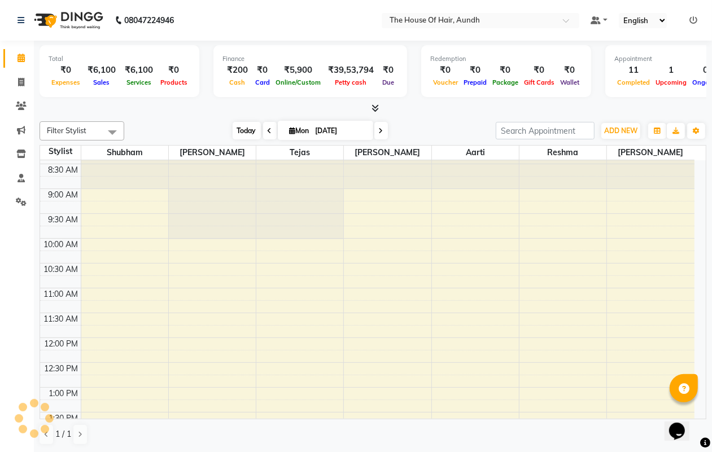
scroll to position [444, 0]
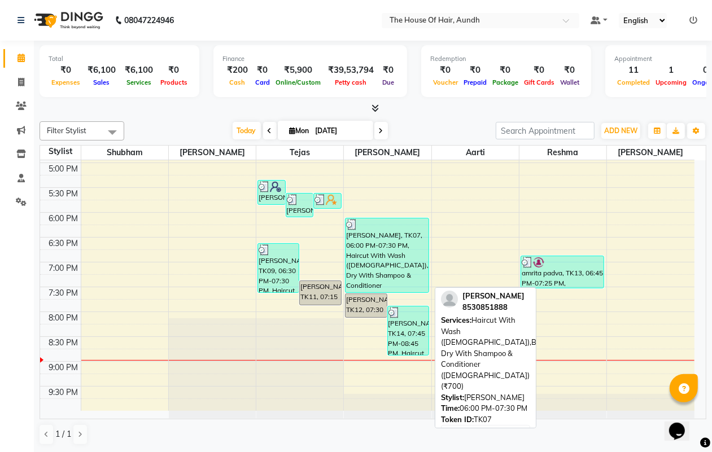
click at [394, 262] on div "[PERSON_NAME], TK07, 06:00 PM-07:30 PM, Haircut With Wash ([DEMOGRAPHIC_DATA]),…" at bounding box center [386, 255] width 82 height 74
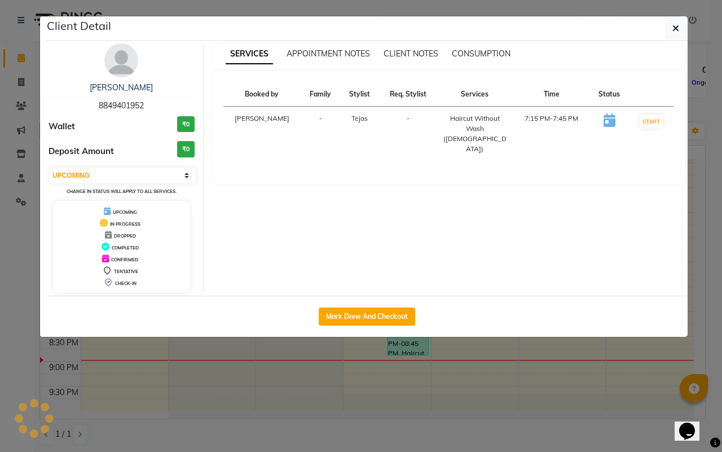
select select "3"
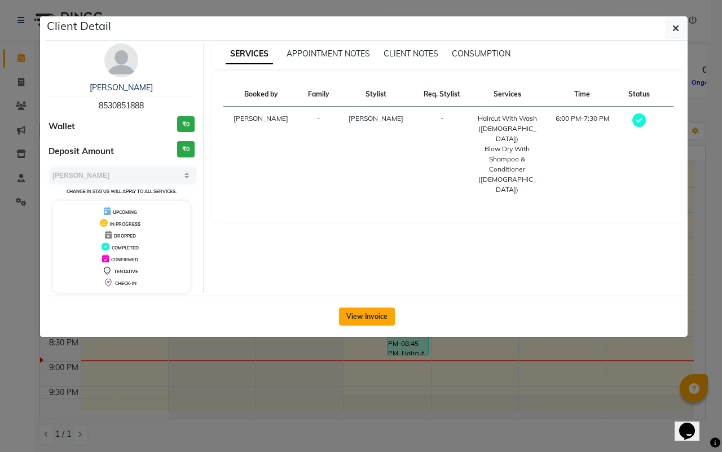
click at [357, 319] on button "View Invoice" at bounding box center [367, 317] width 56 height 18
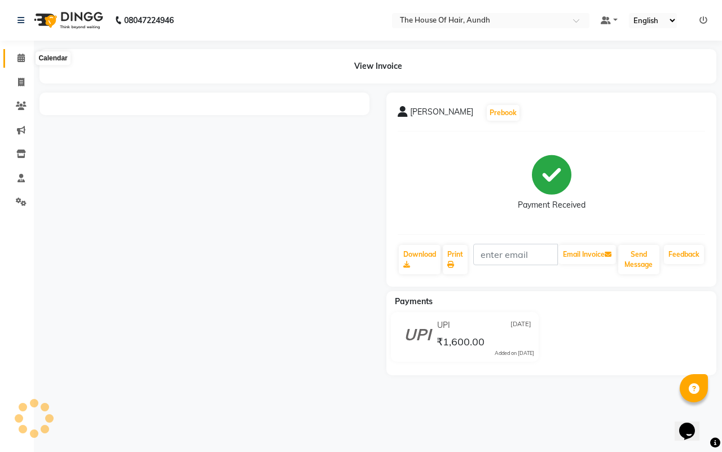
click at [24, 56] on icon at bounding box center [20, 58] width 7 height 8
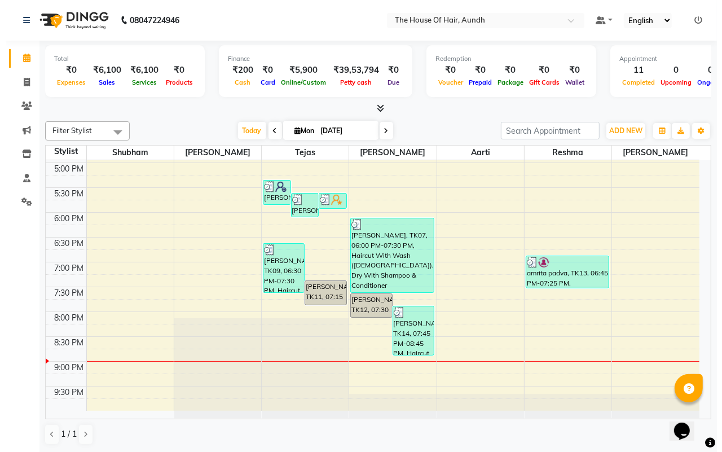
scroll to position [1, 0]
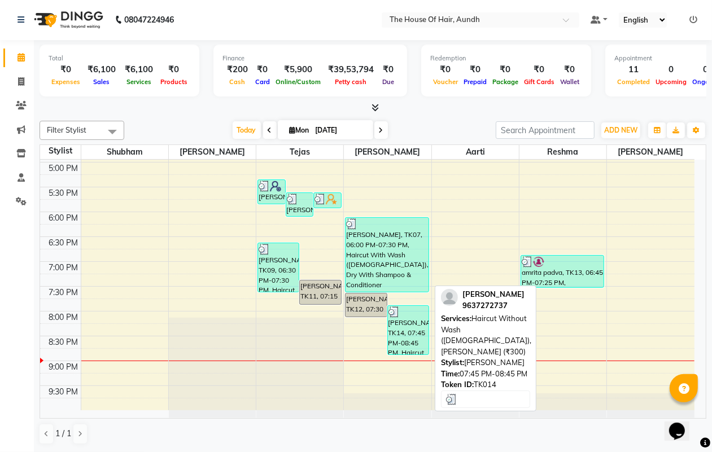
click at [418, 342] on div "[PERSON_NAME], TK14, 07:45 PM-08:45 PM, Haircut Without Wash ([DEMOGRAPHIC_DATA…" at bounding box center [408, 330] width 41 height 49
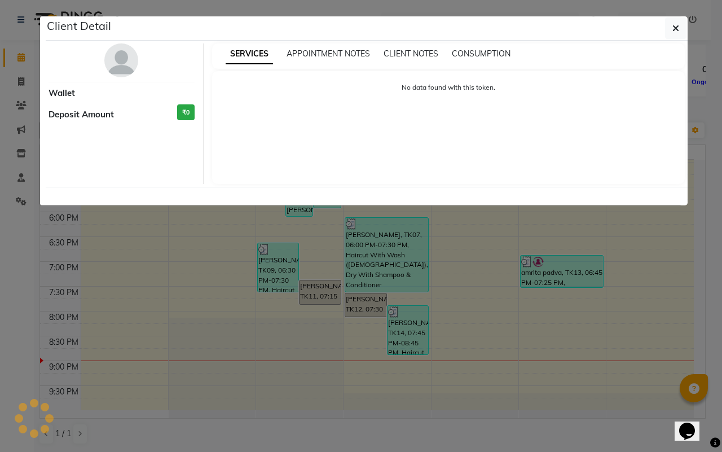
select select "3"
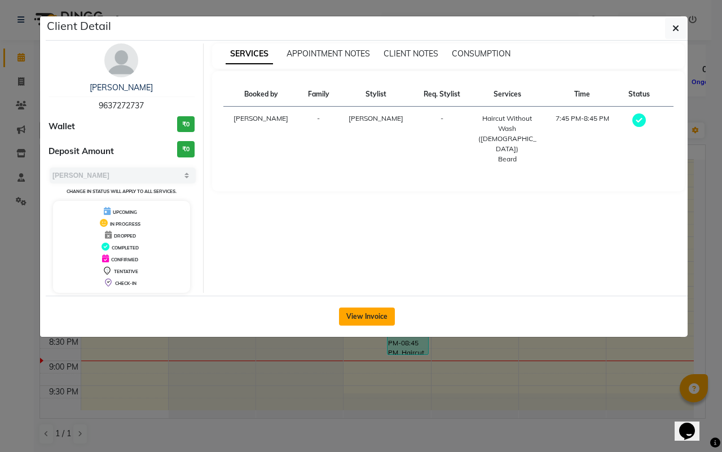
click at [369, 322] on button "View Invoice" at bounding box center [367, 317] width 56 height 18
